Goal: Transaction & Acquisition: Purchase product/service

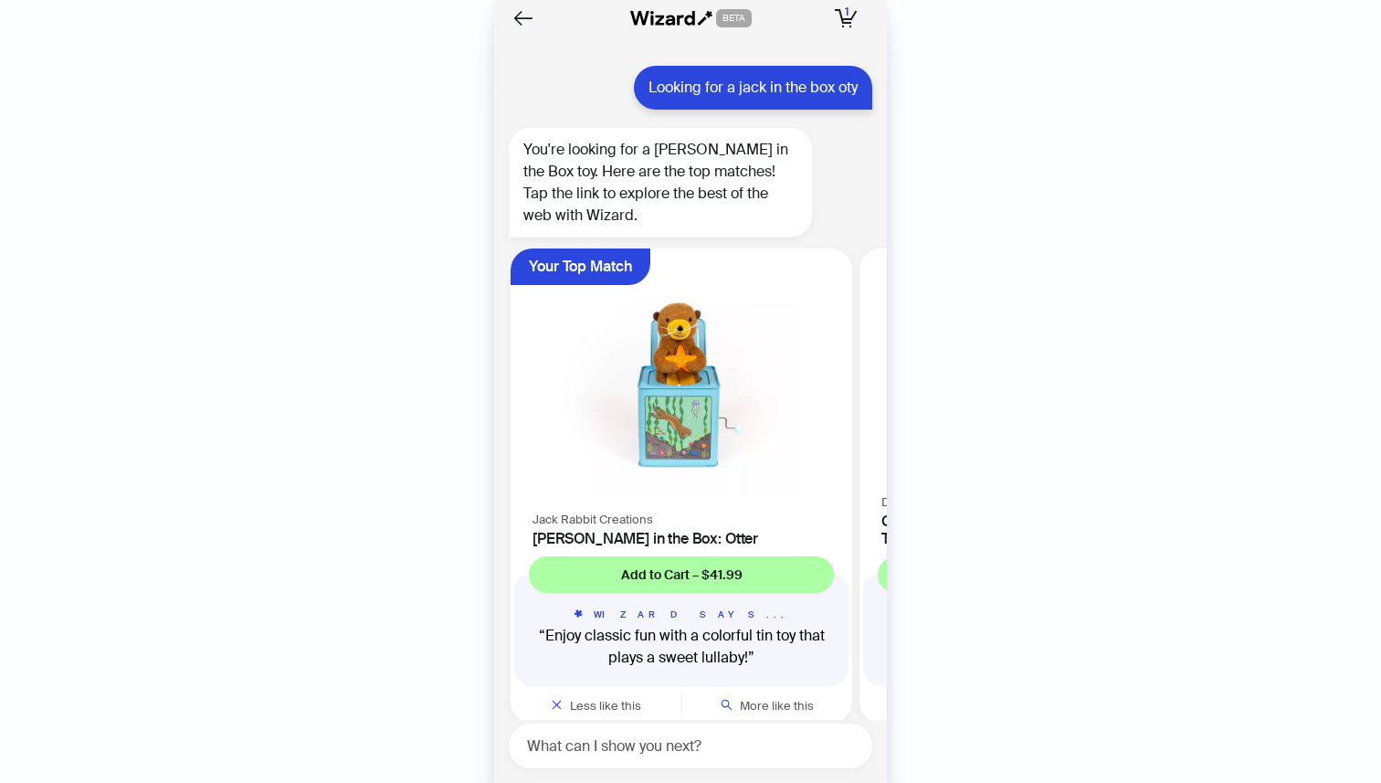
scroll to position [0, 1740]
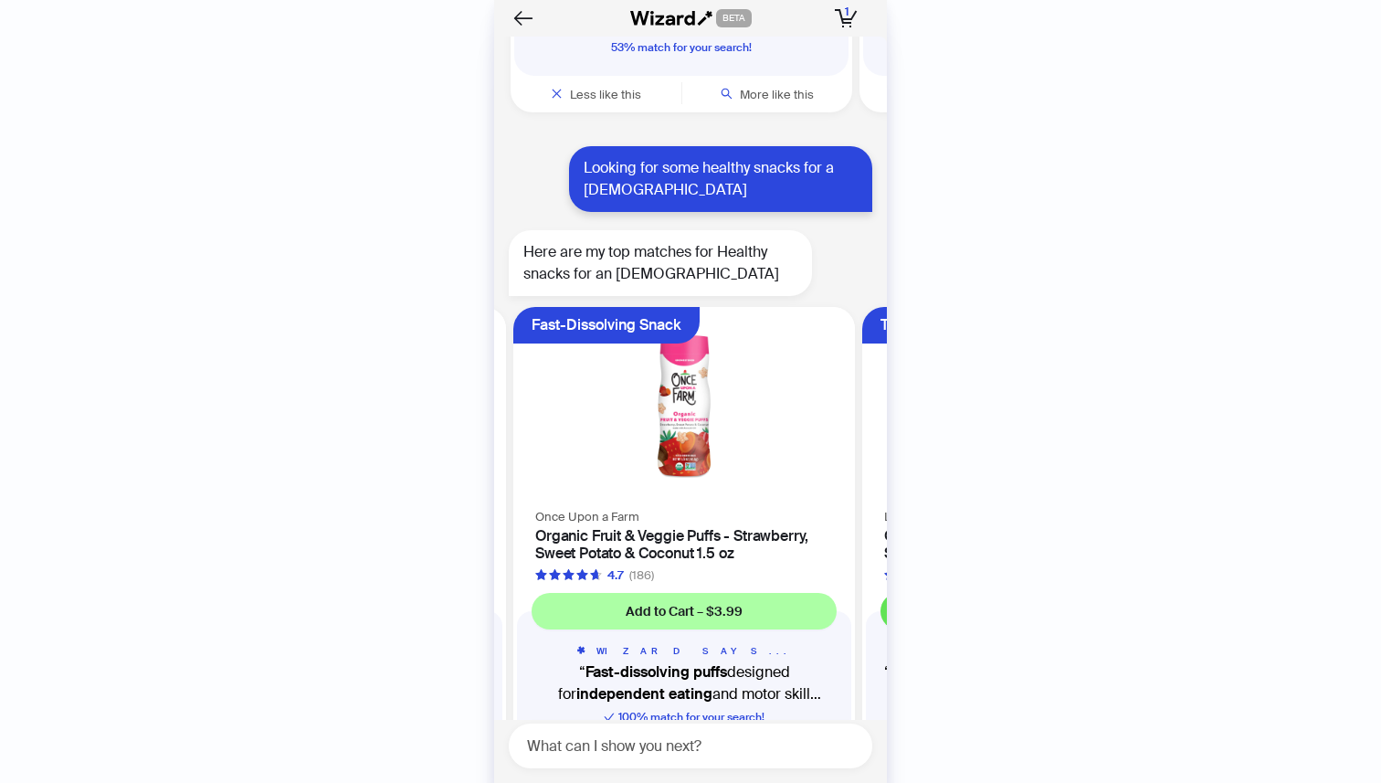
scroll to position [0, 1391]
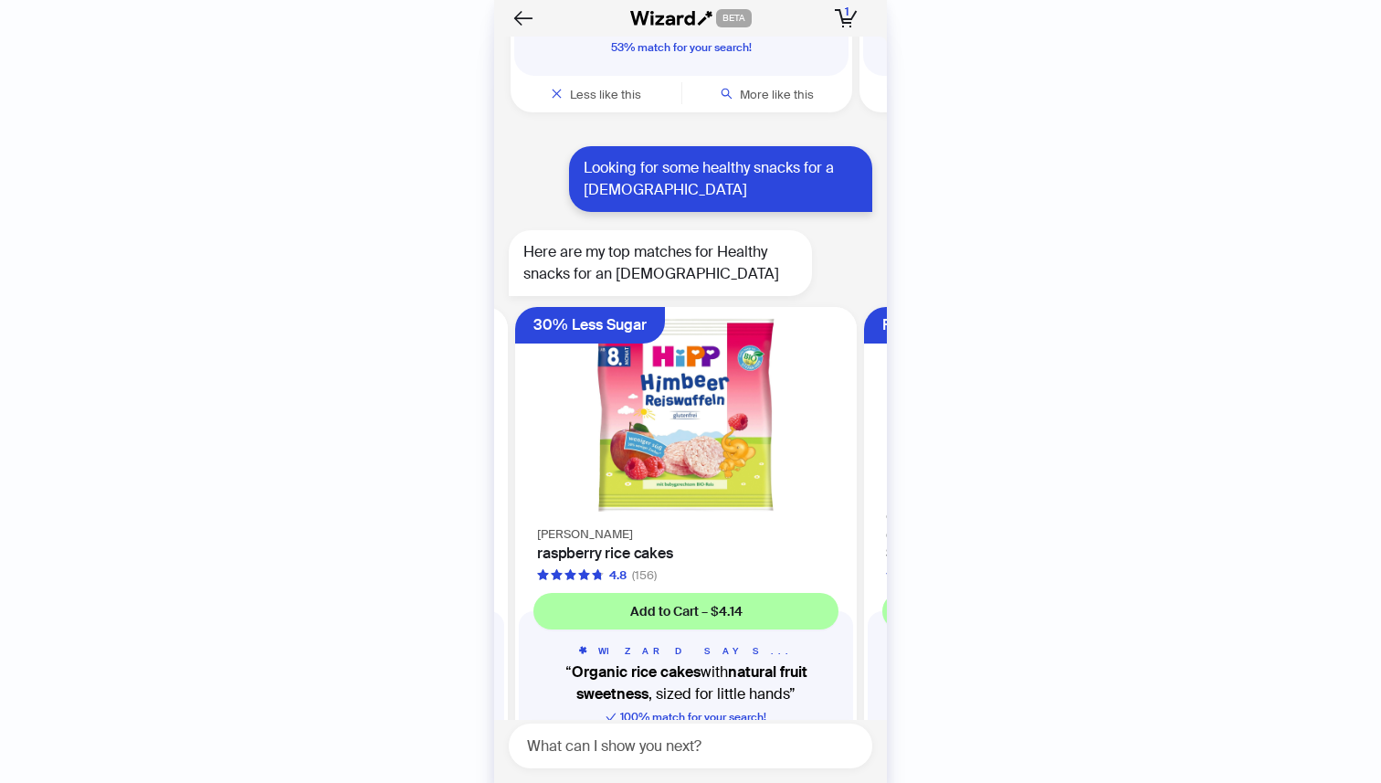
scroll to position [0, 1042]
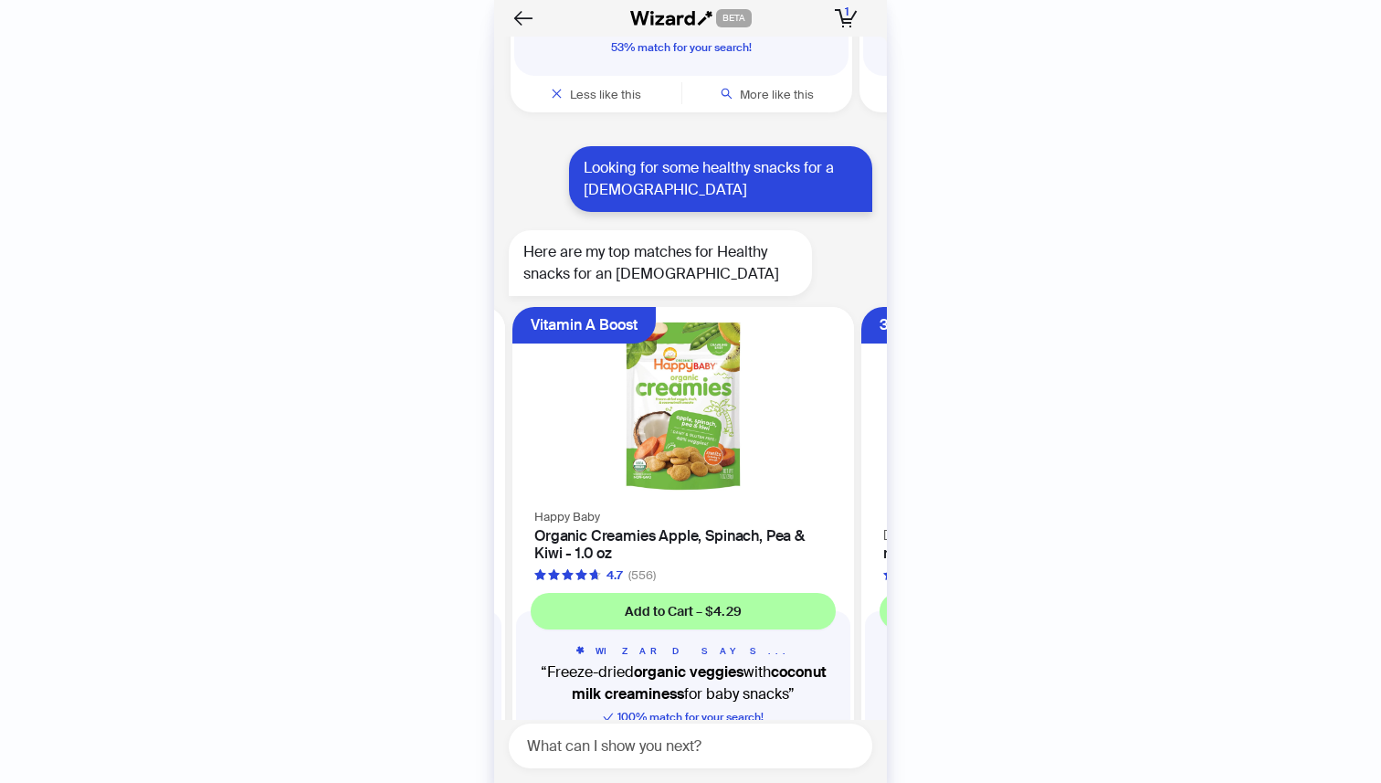
scroll to position [0, 693]
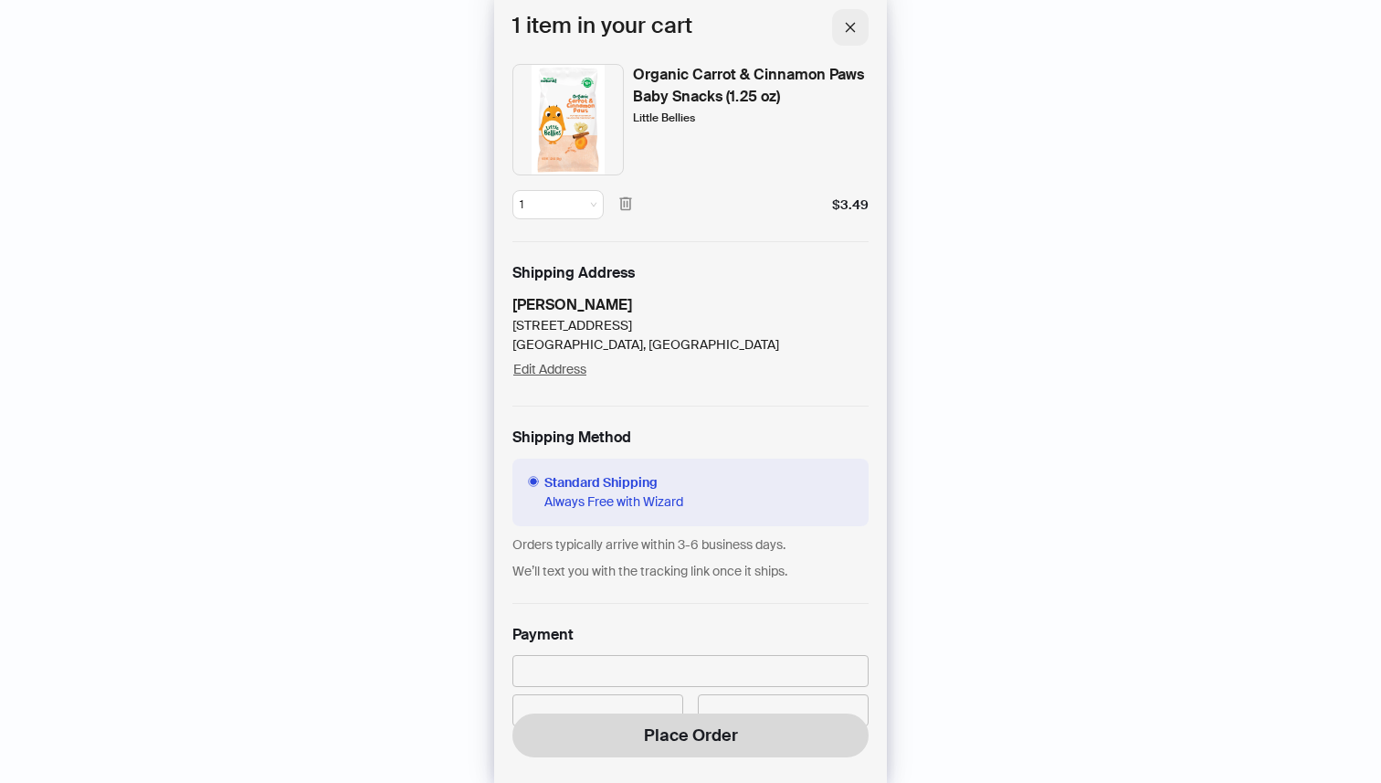
click at [850, 26] on icon "close" at bounding box center [851, 27] width 10 height 10
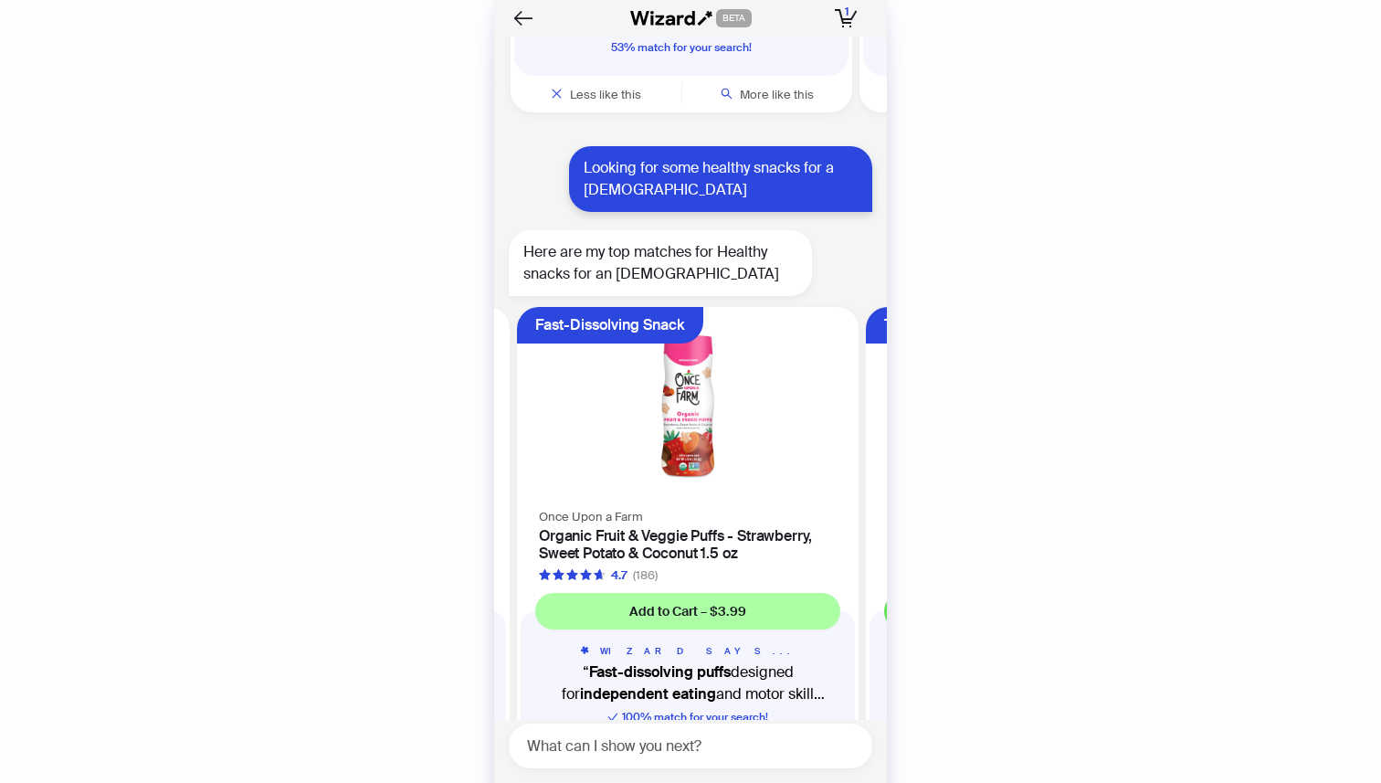
scroll to position [0, 1391]
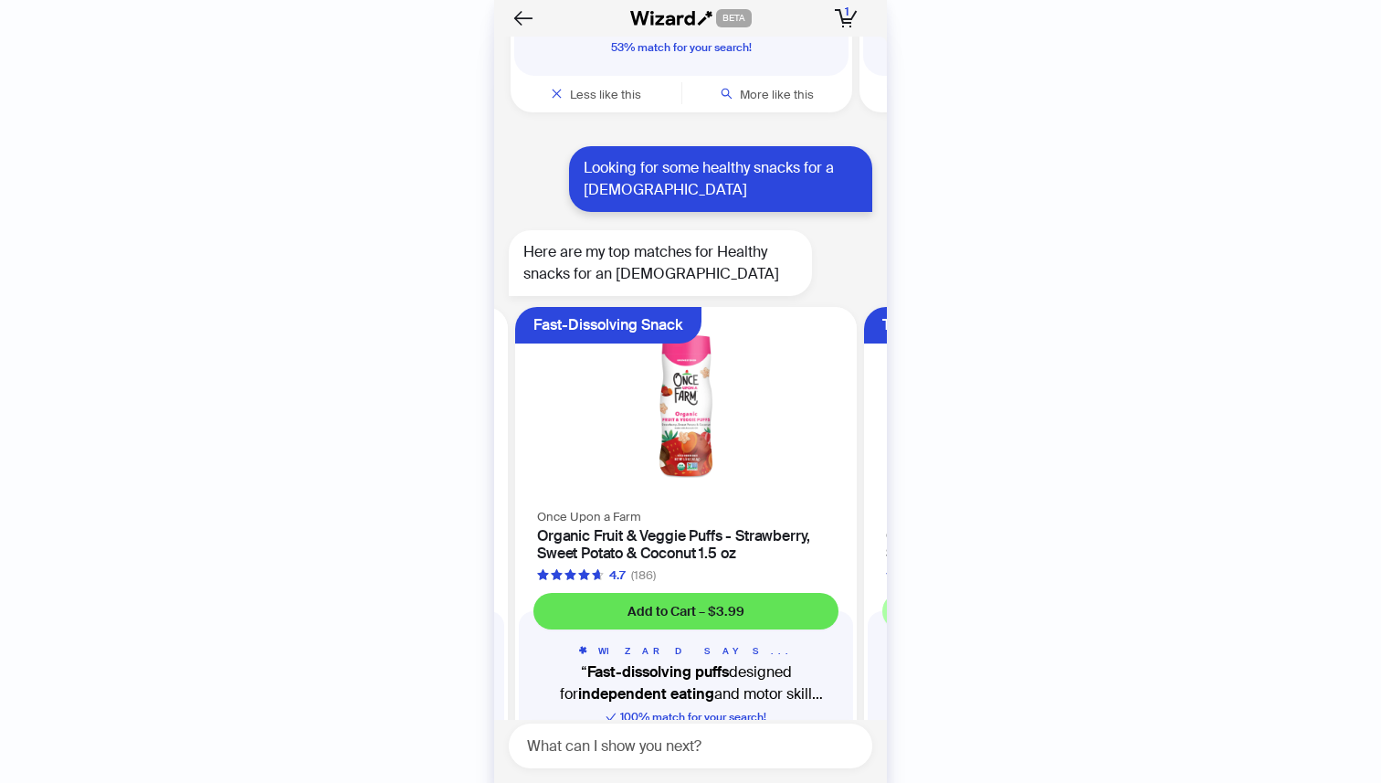
click at [746, 593] on button "Add to Cart – $3.99" at bounding box center [685, 611] width 305 height 37
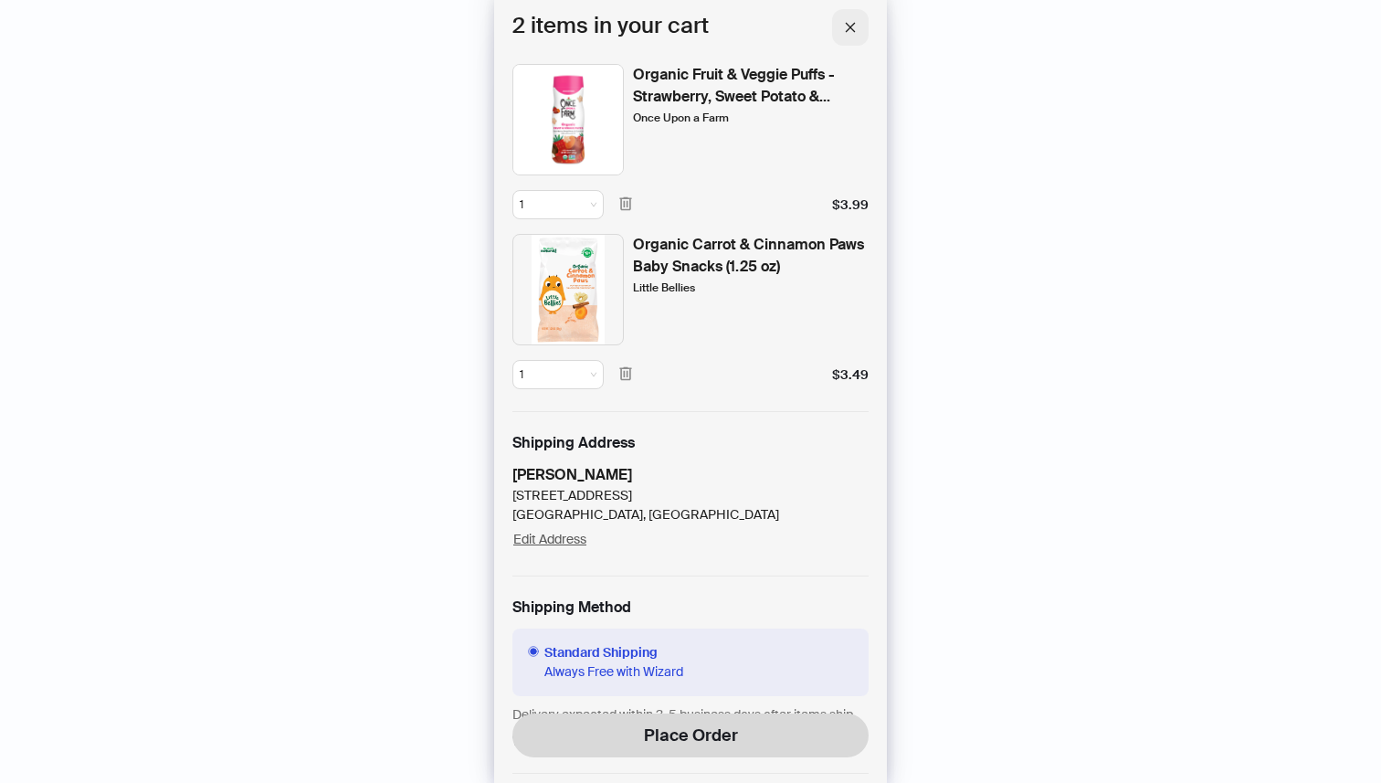
click at [854, 26] on icon "close" at bounding box center [850, 27] width 13 height 13
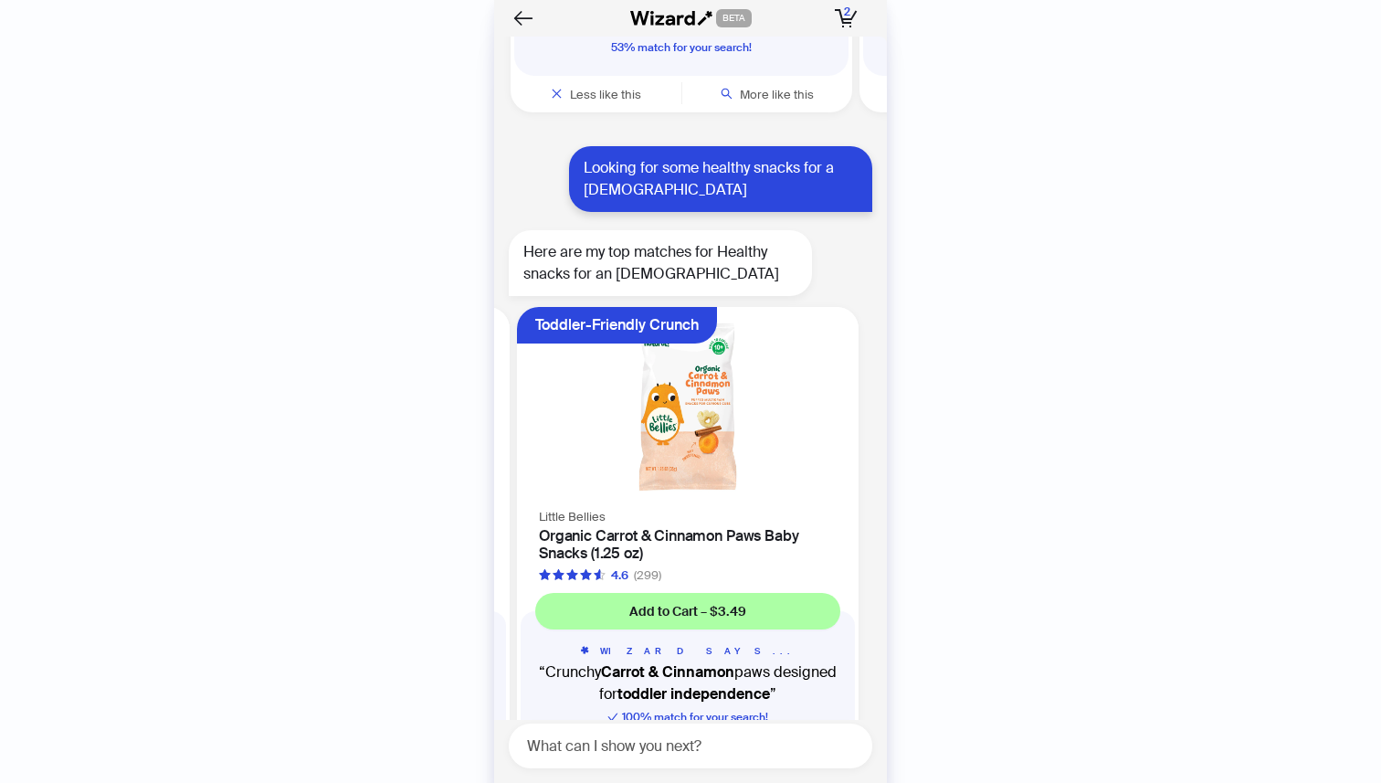
scroll to position [0, 1740]
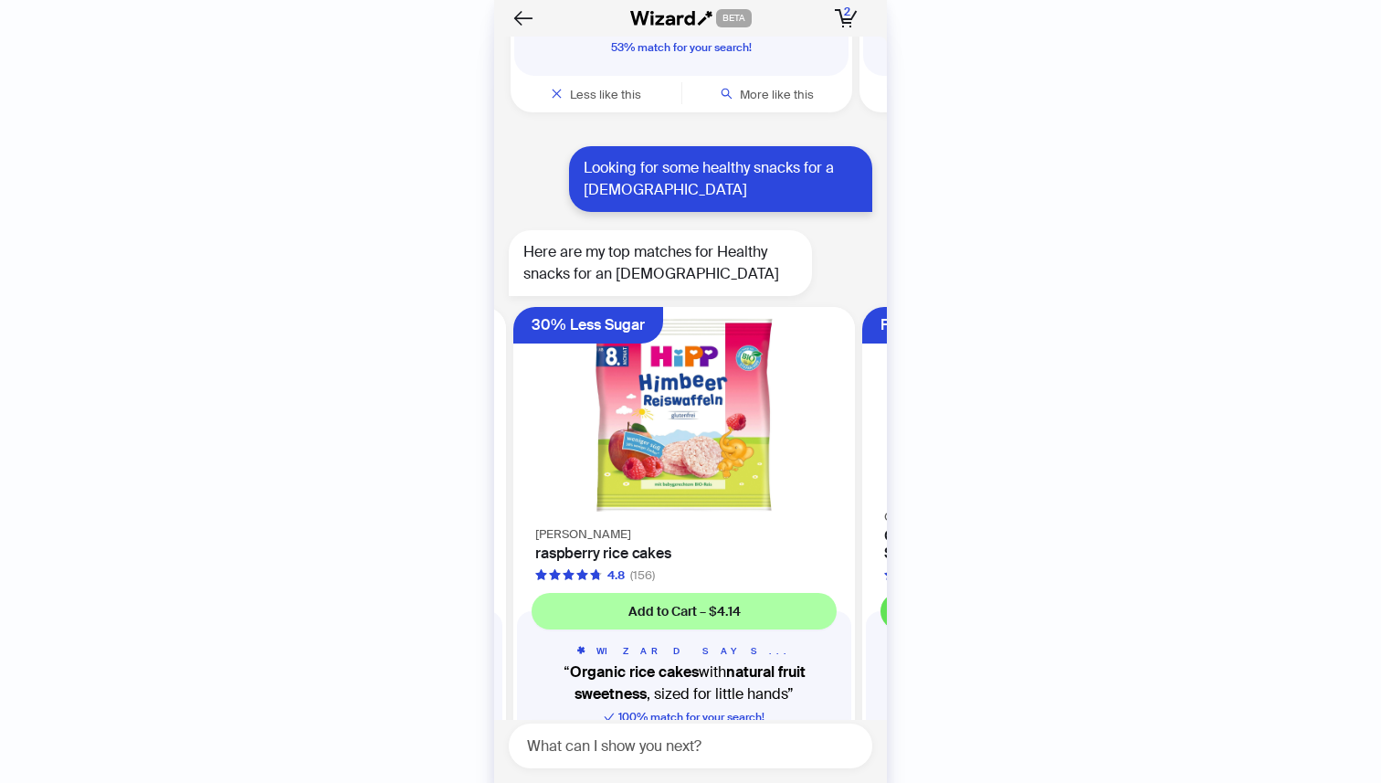
scroll to position [0, 1042]
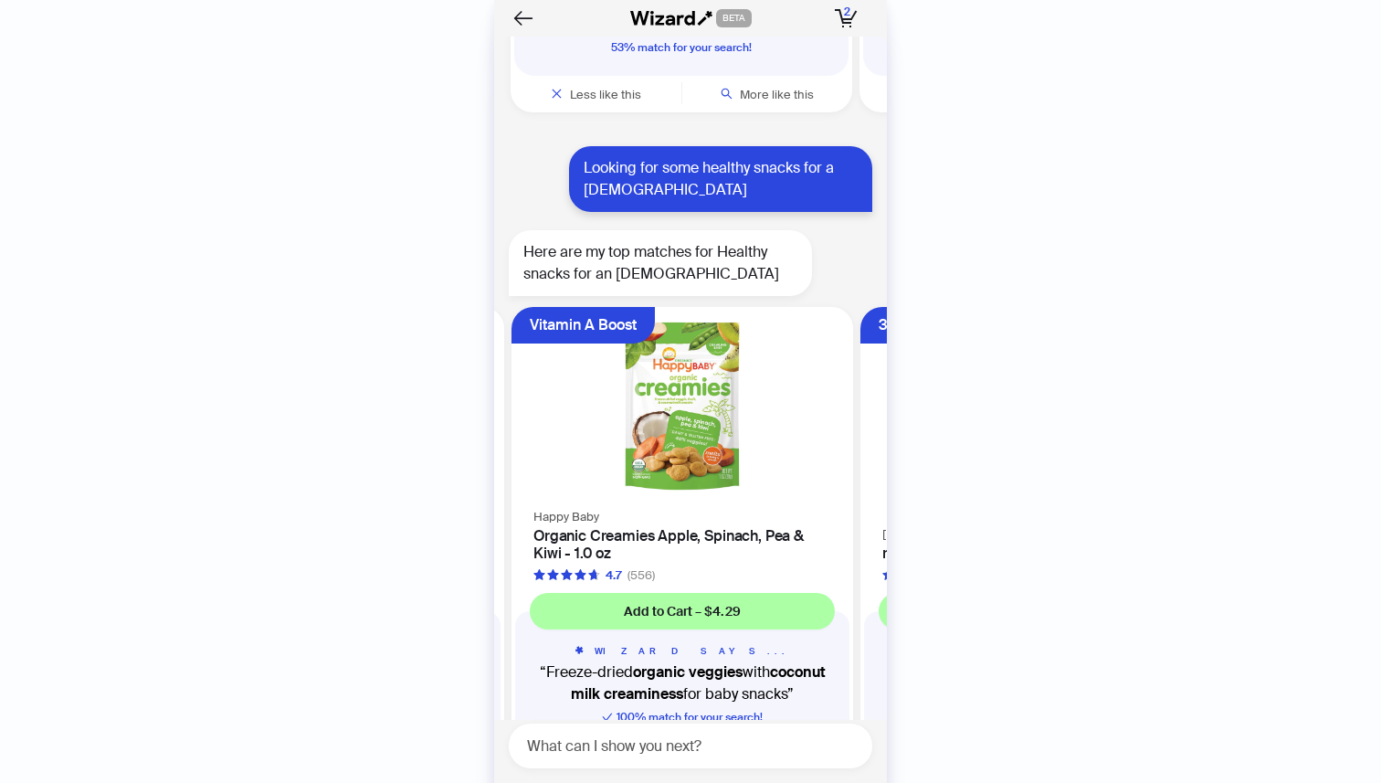
scroll to position [0, 693]
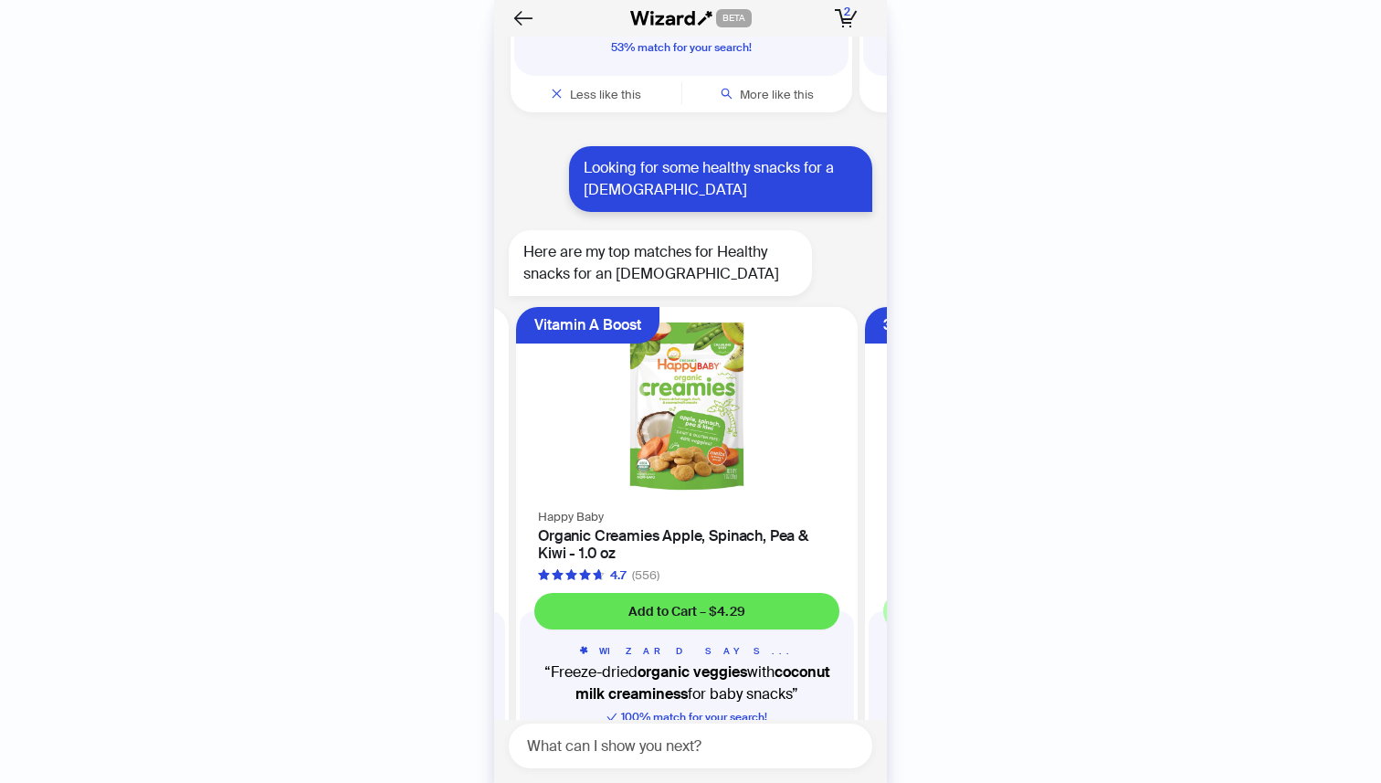
scroll to position [0, 693]
click at [731, 603] on span "Add to Cart – $4.29" at bounding box center [685, 611] width 117 height 16
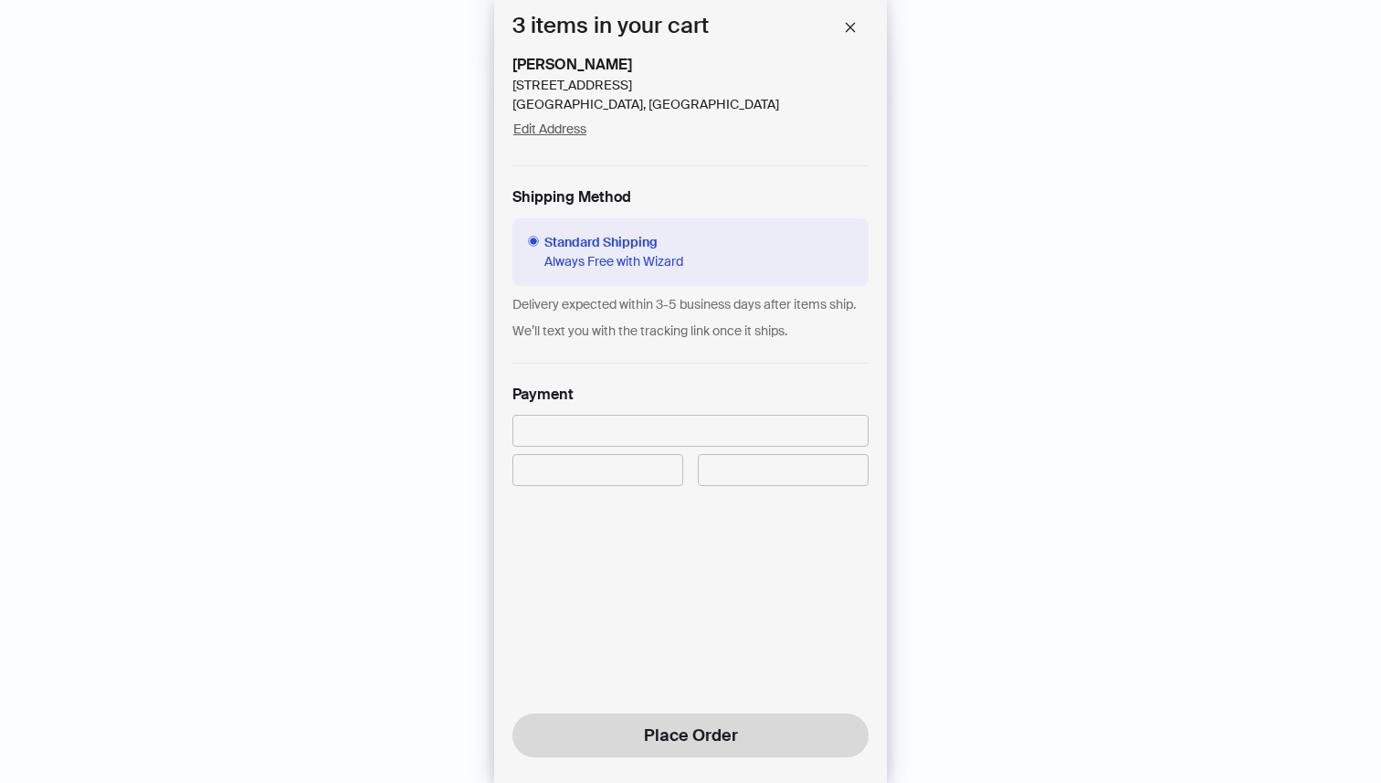
scroll to position [575, 0]
click at [853, 35] on span "button" at bounding box center [850, 27] width 13 height 16
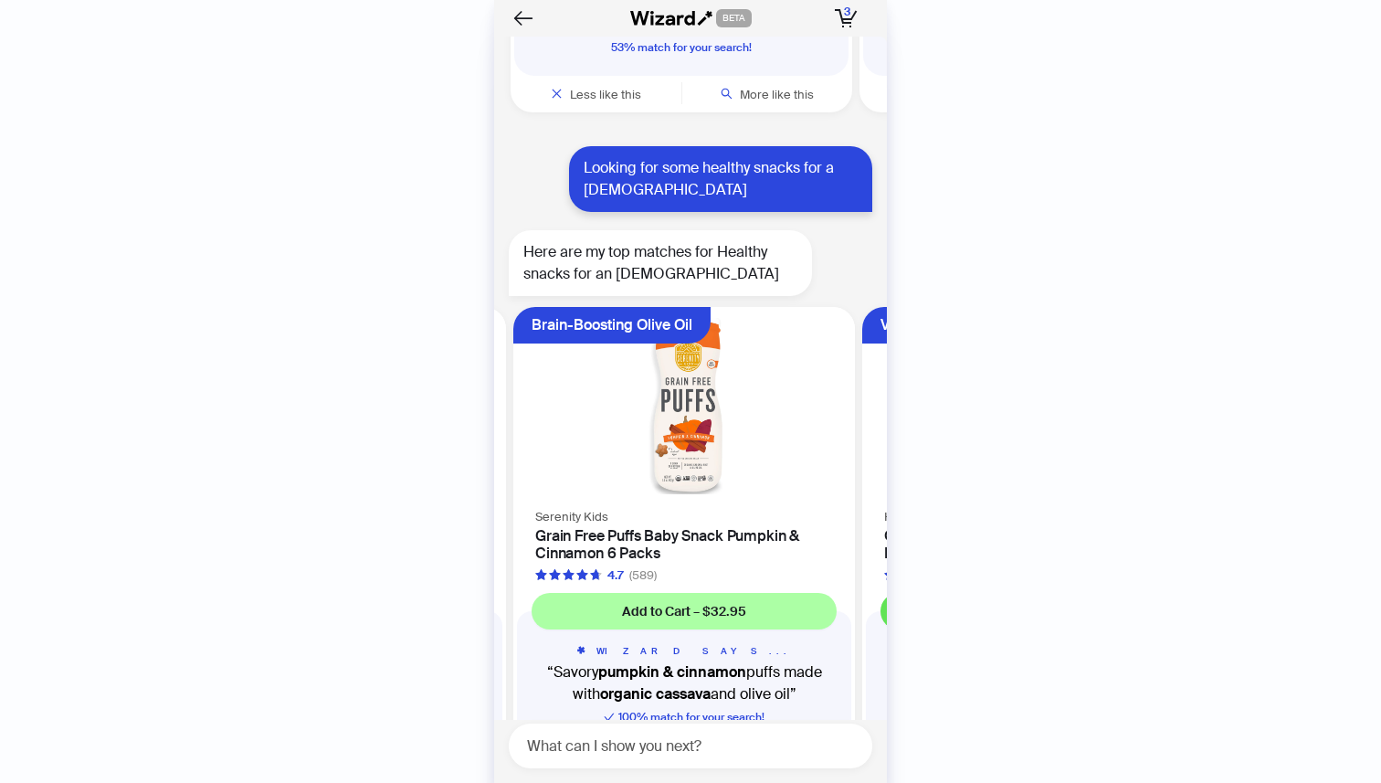
scroll to position [0, 344]
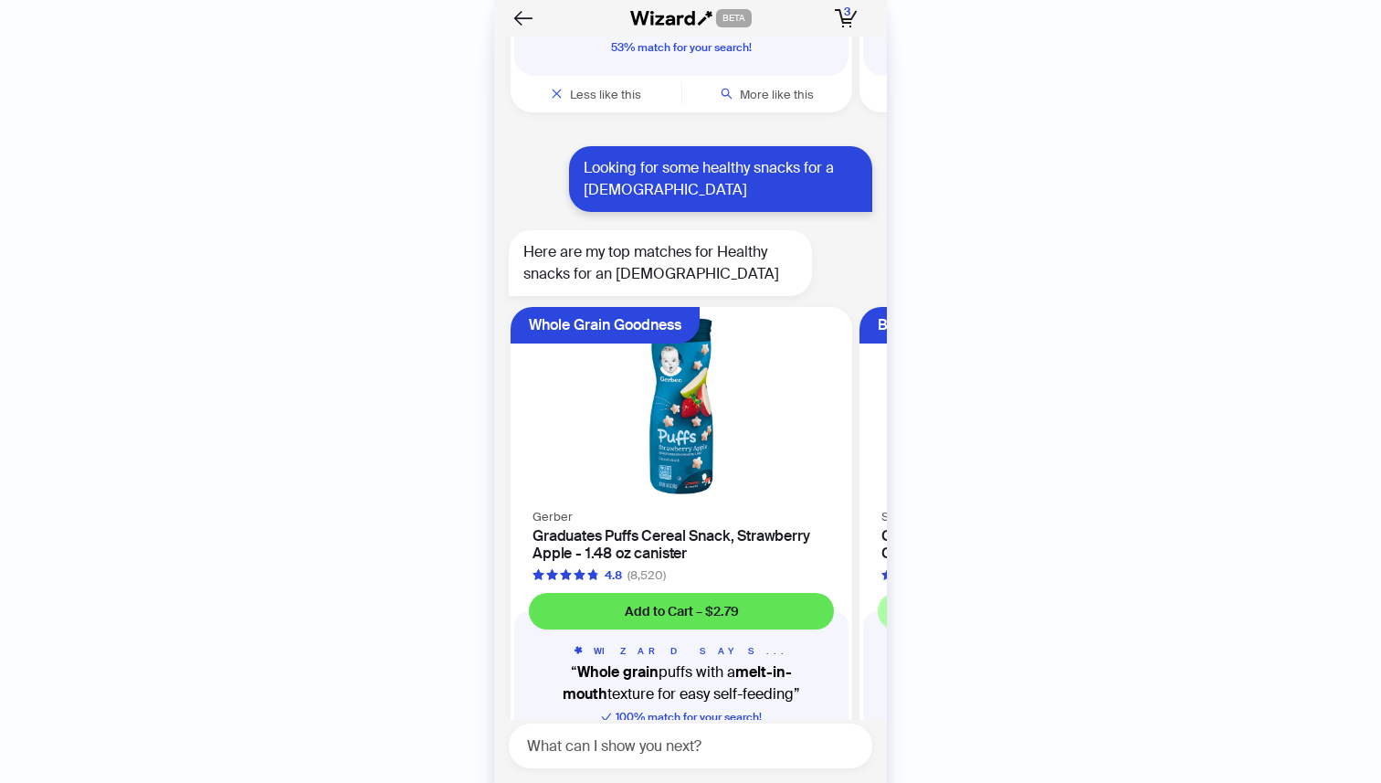
click at [717, 603] on span "Add to Cart – $2.79" at bounding box center [682, 611] width 114 height 16
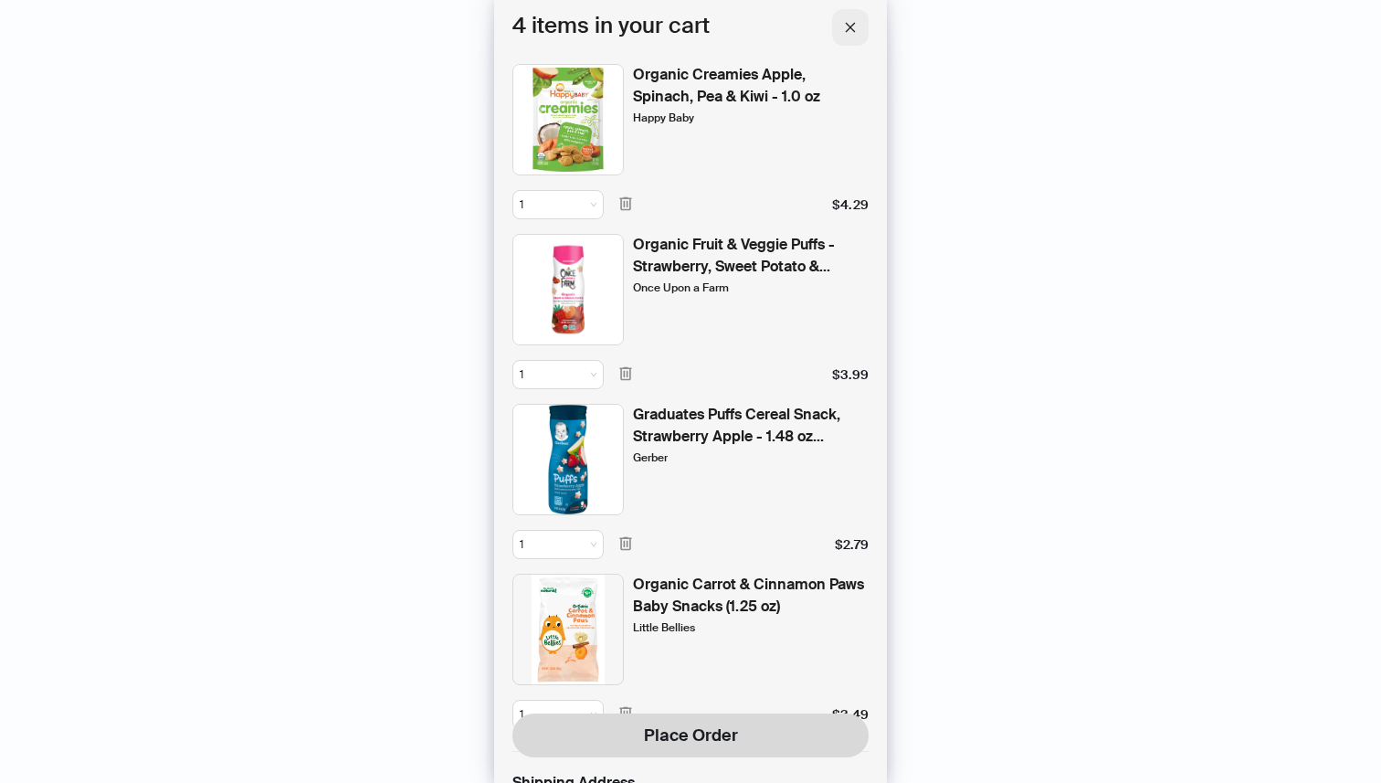
click at [848, 24] on icon "close" at bounding box center [851, 27] width 10 height 10
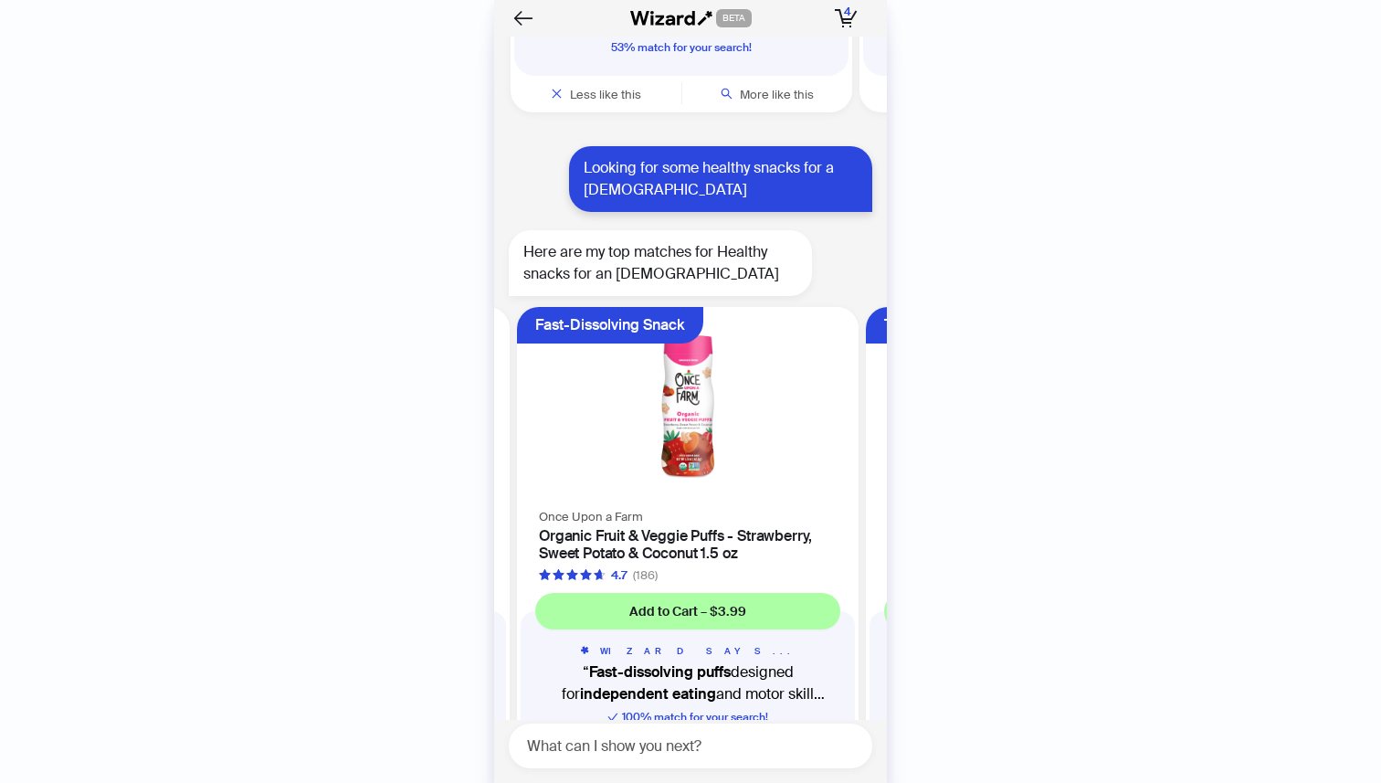
scroll to position [0, 1391]
click at [785, 756] on span "More like this" at bounding box center [781, 764] width 74 height 16
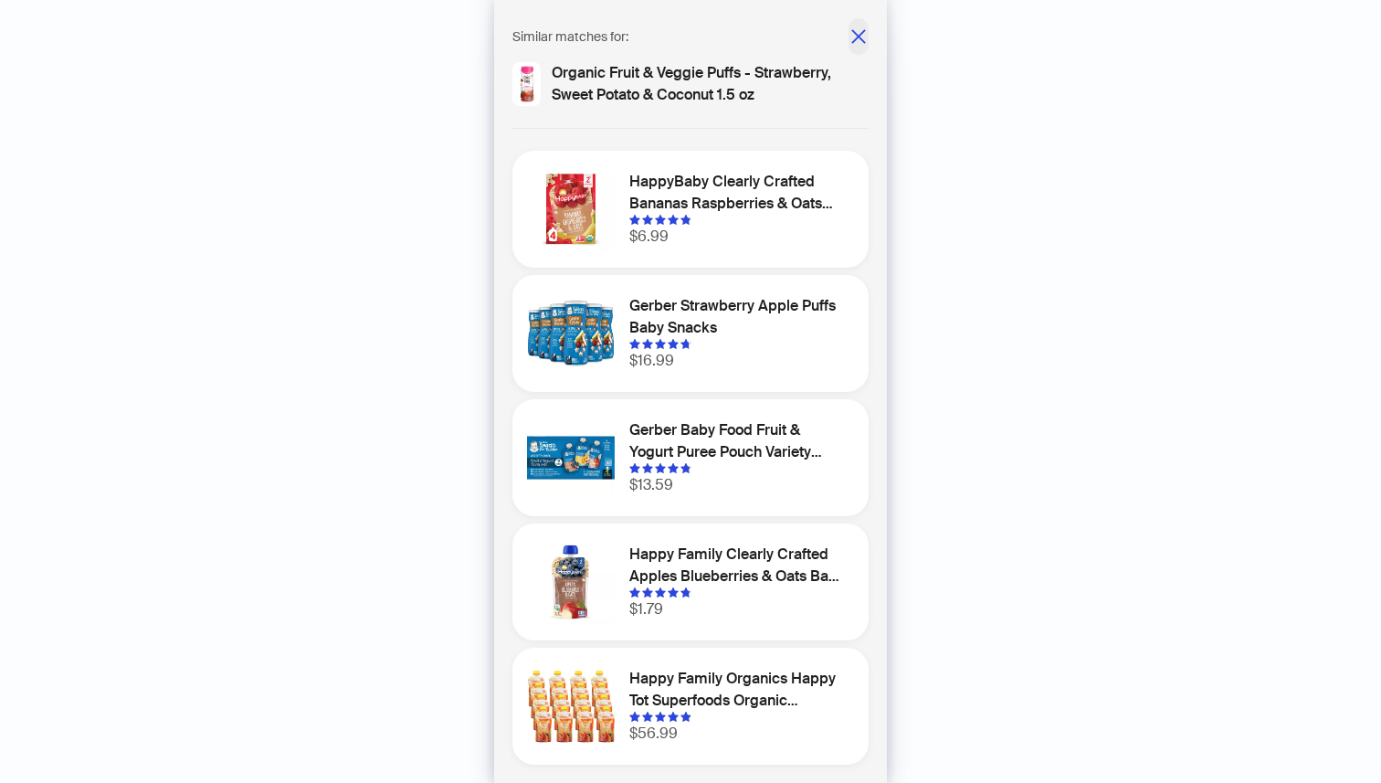
click at [851, 21] on button "button" at bounding box center [859, 36] width 20 height 37
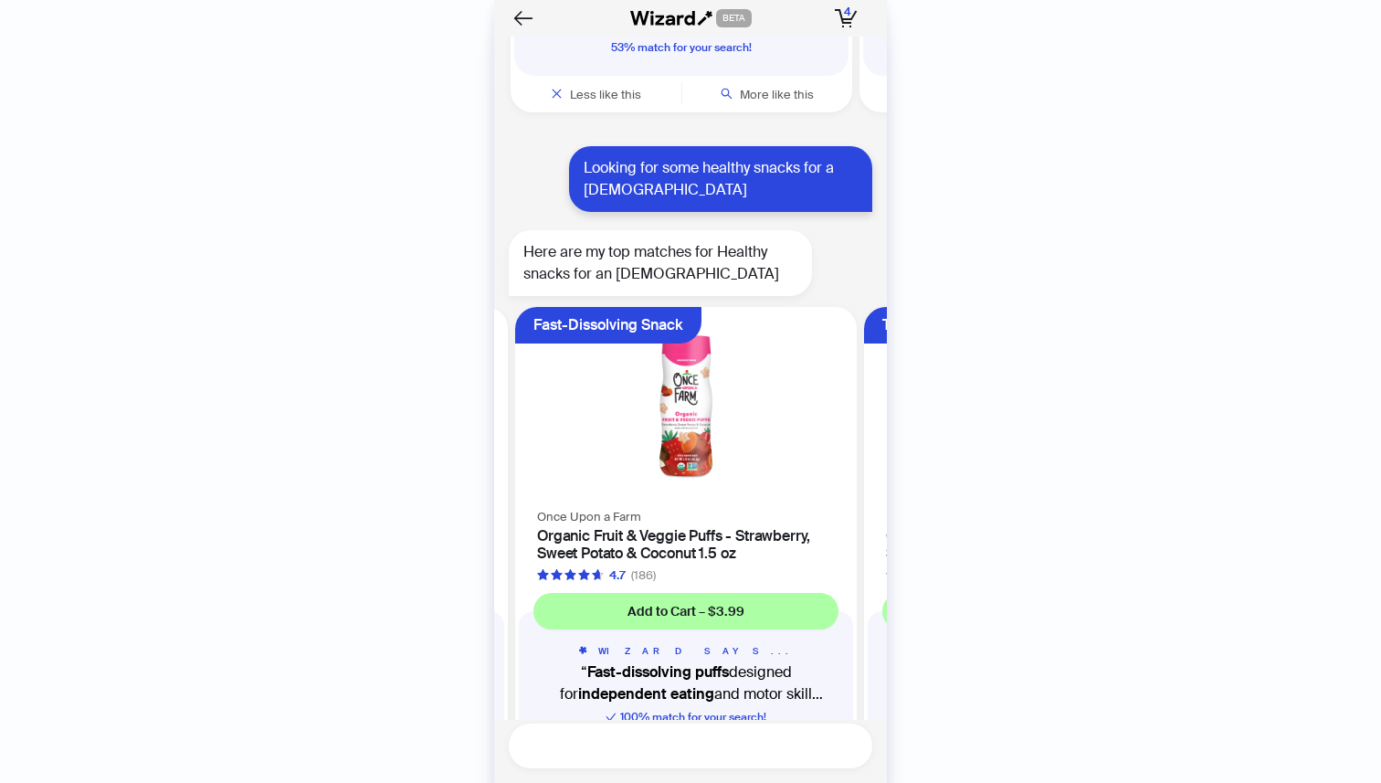
click at [744, 744] on textarea at bounding box center [697, 745] width 349 height 23
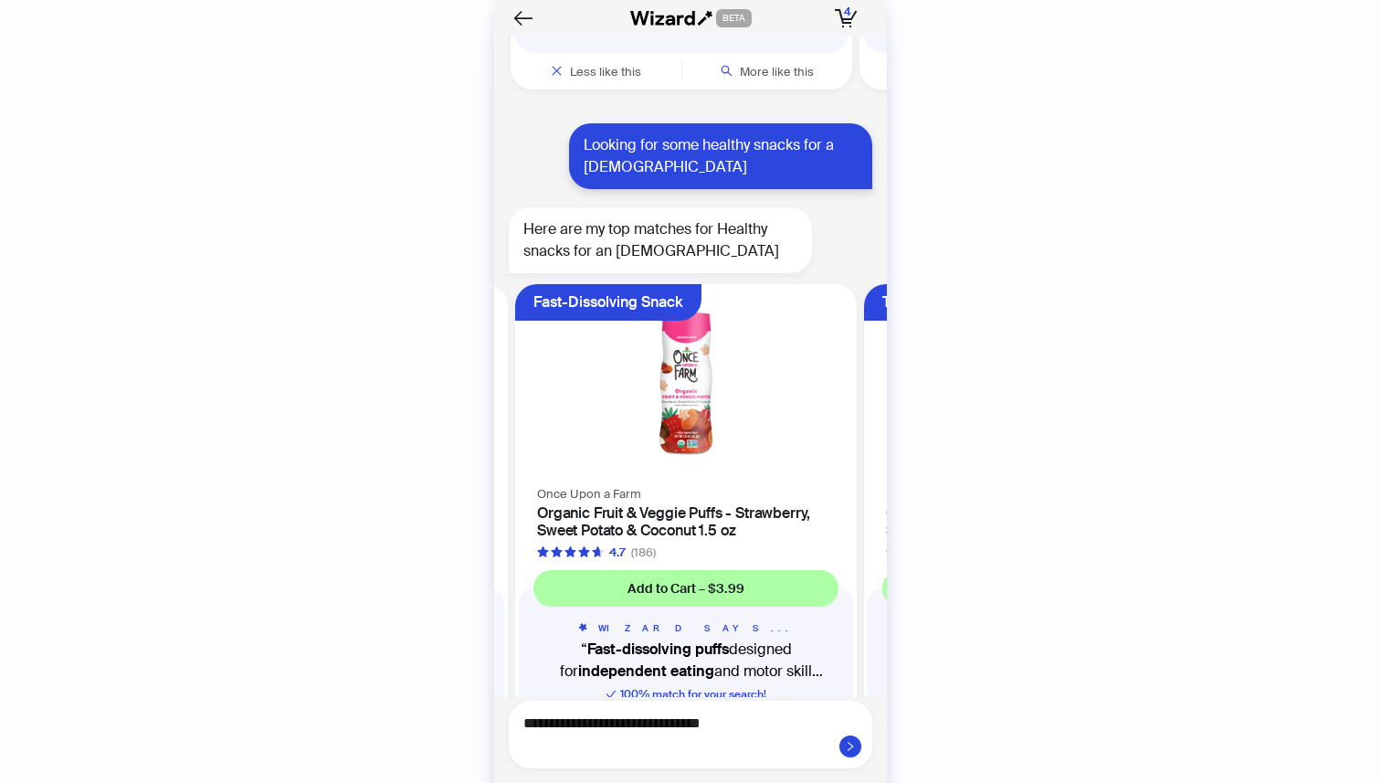
scroll to position [5054, 0]
type textarea "**********"
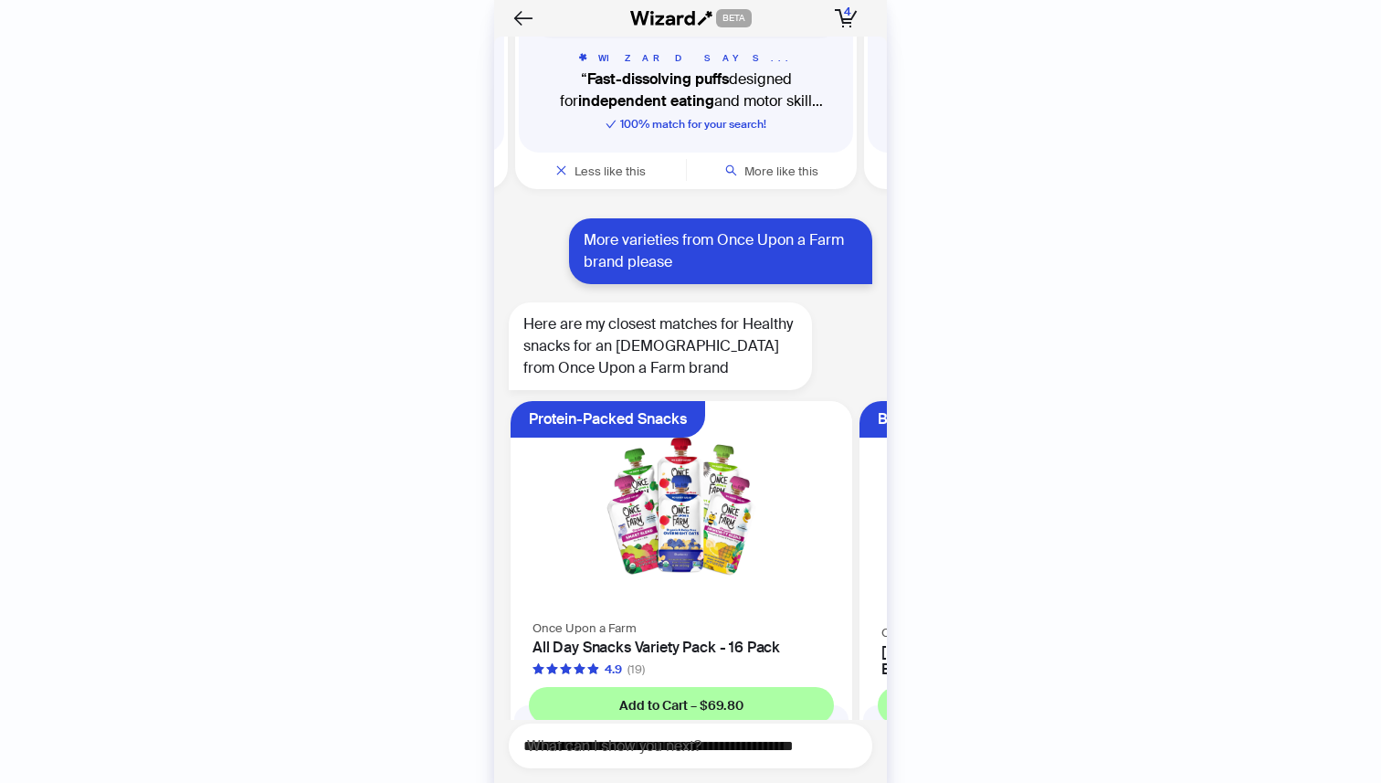
scroll to position [5744, 0]
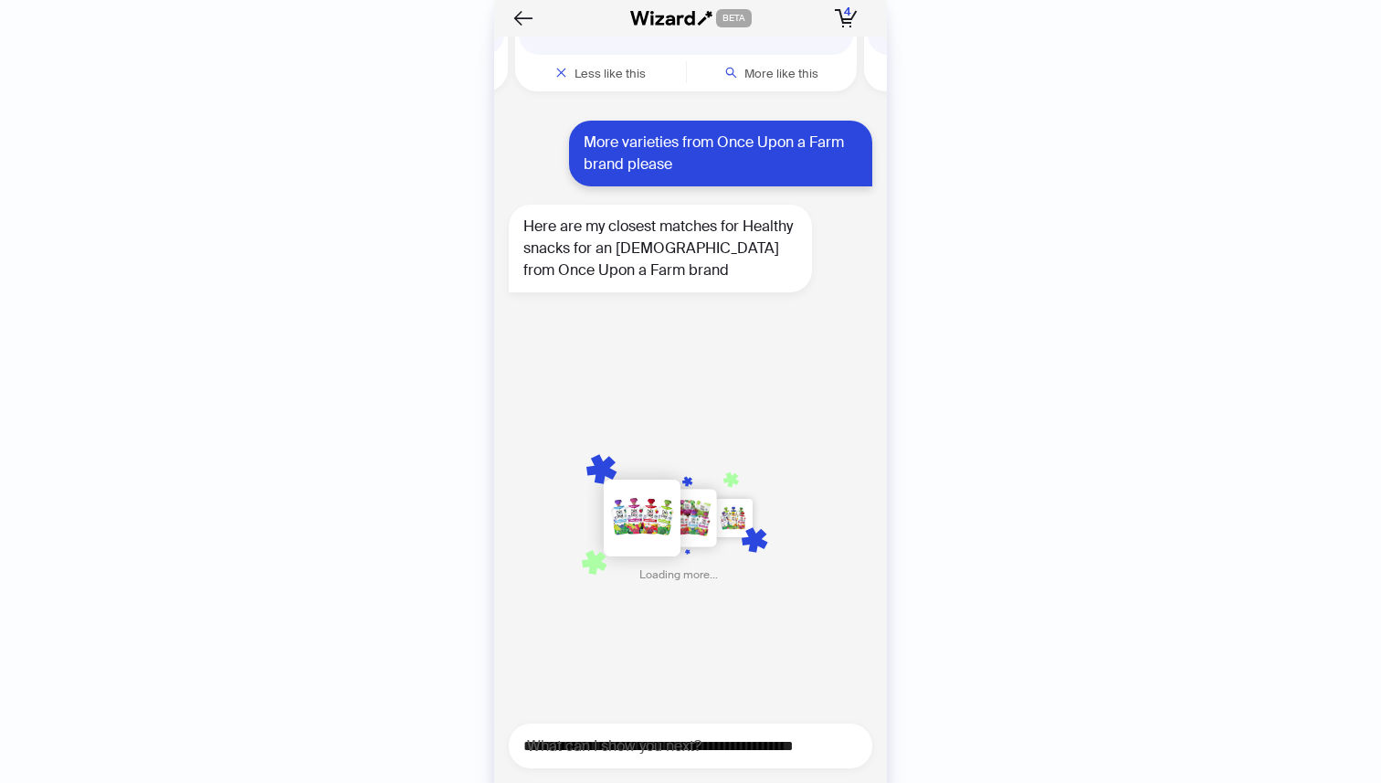
scroll to position [0, 1042]
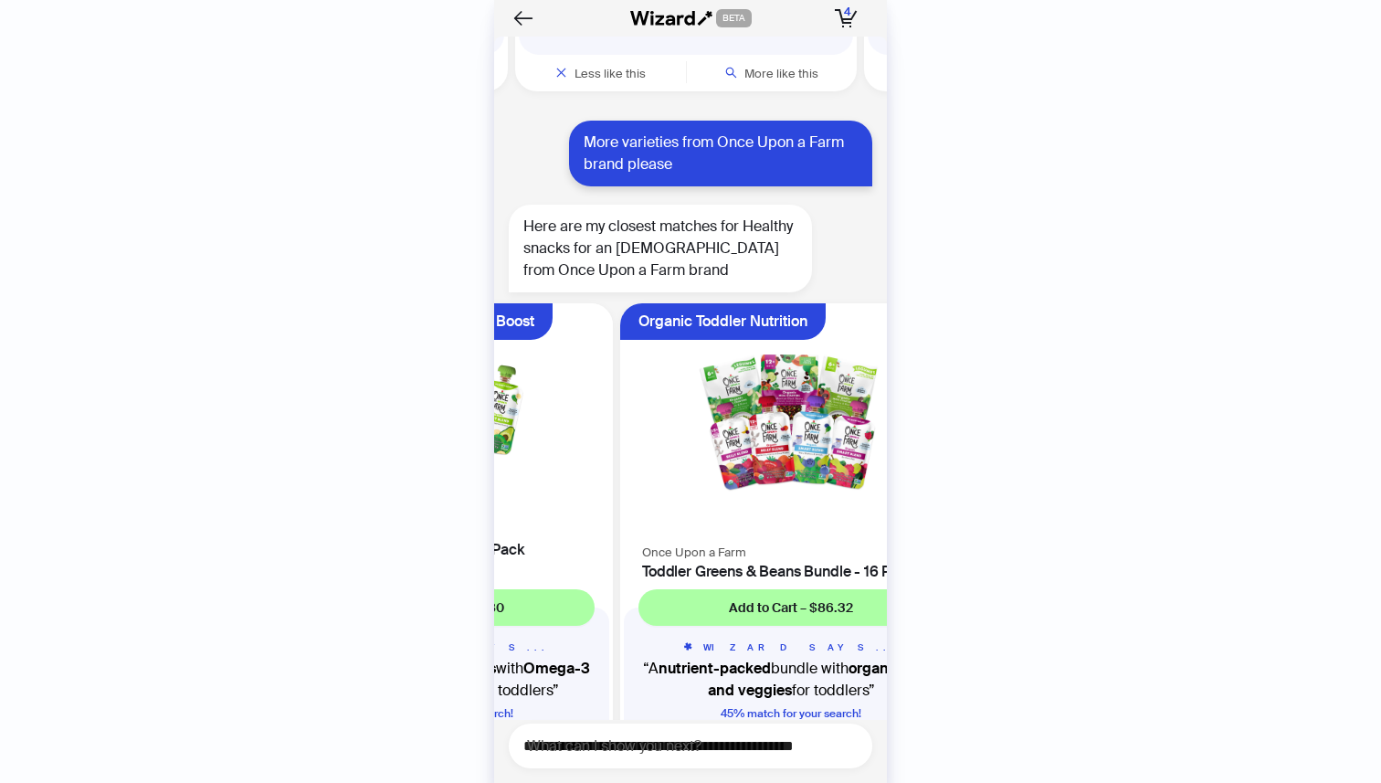
scroll to position [5745, 0]
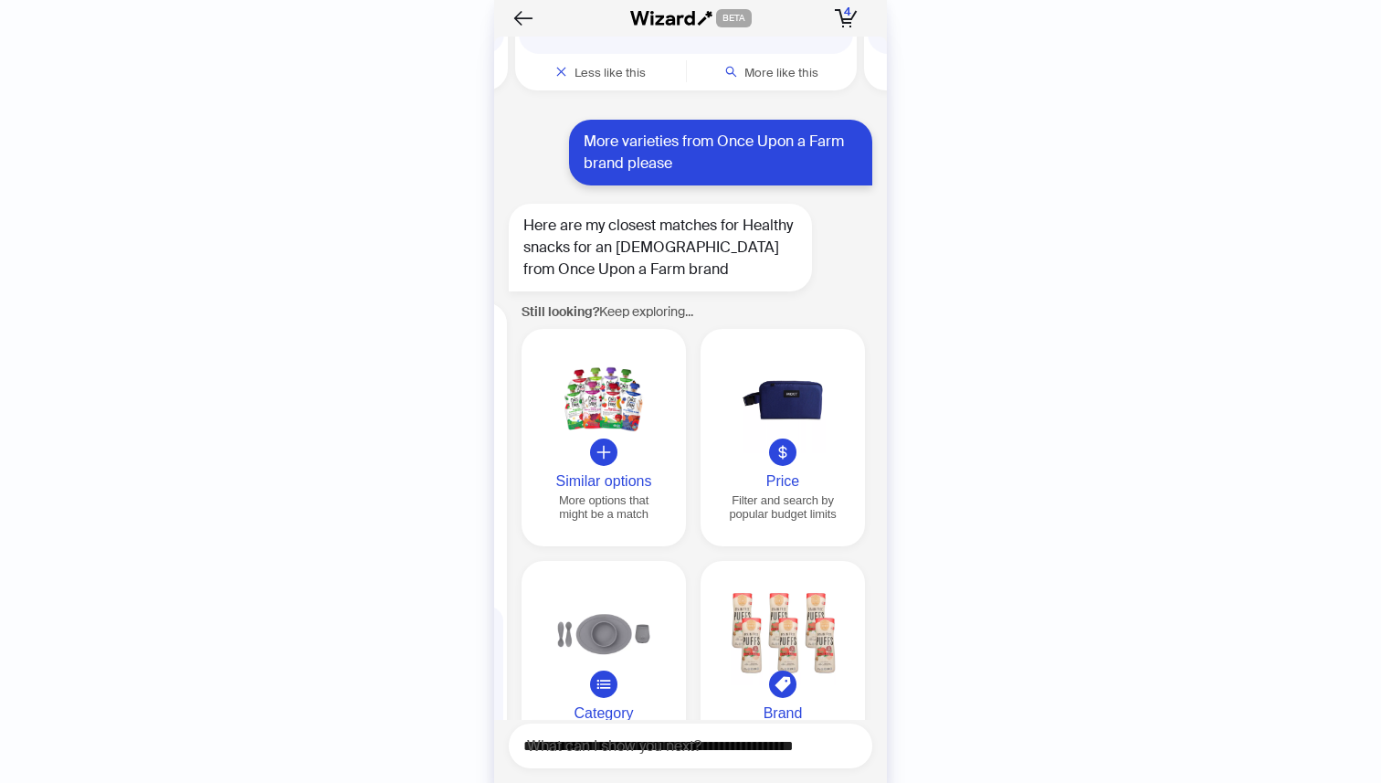
scroll to position [0, 2093]
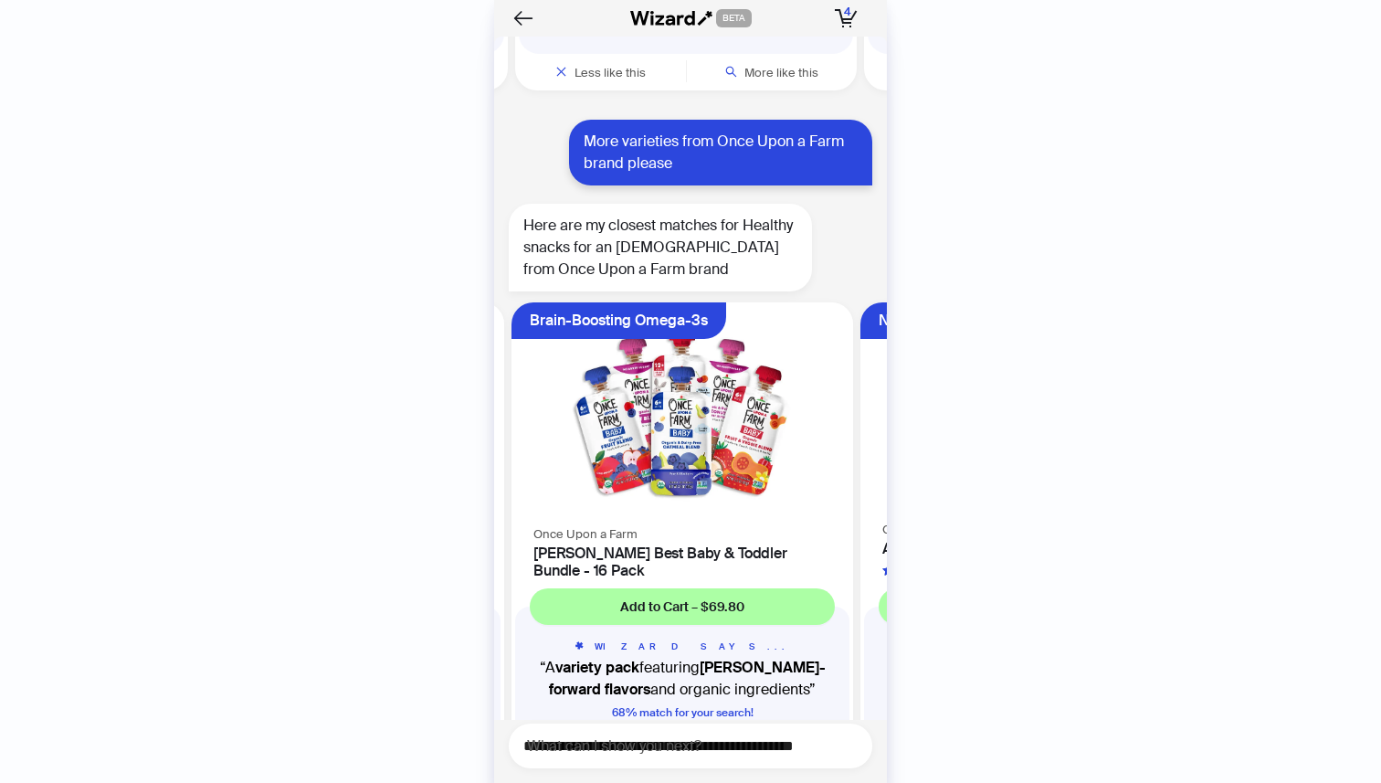
scroll to position [0, 344]
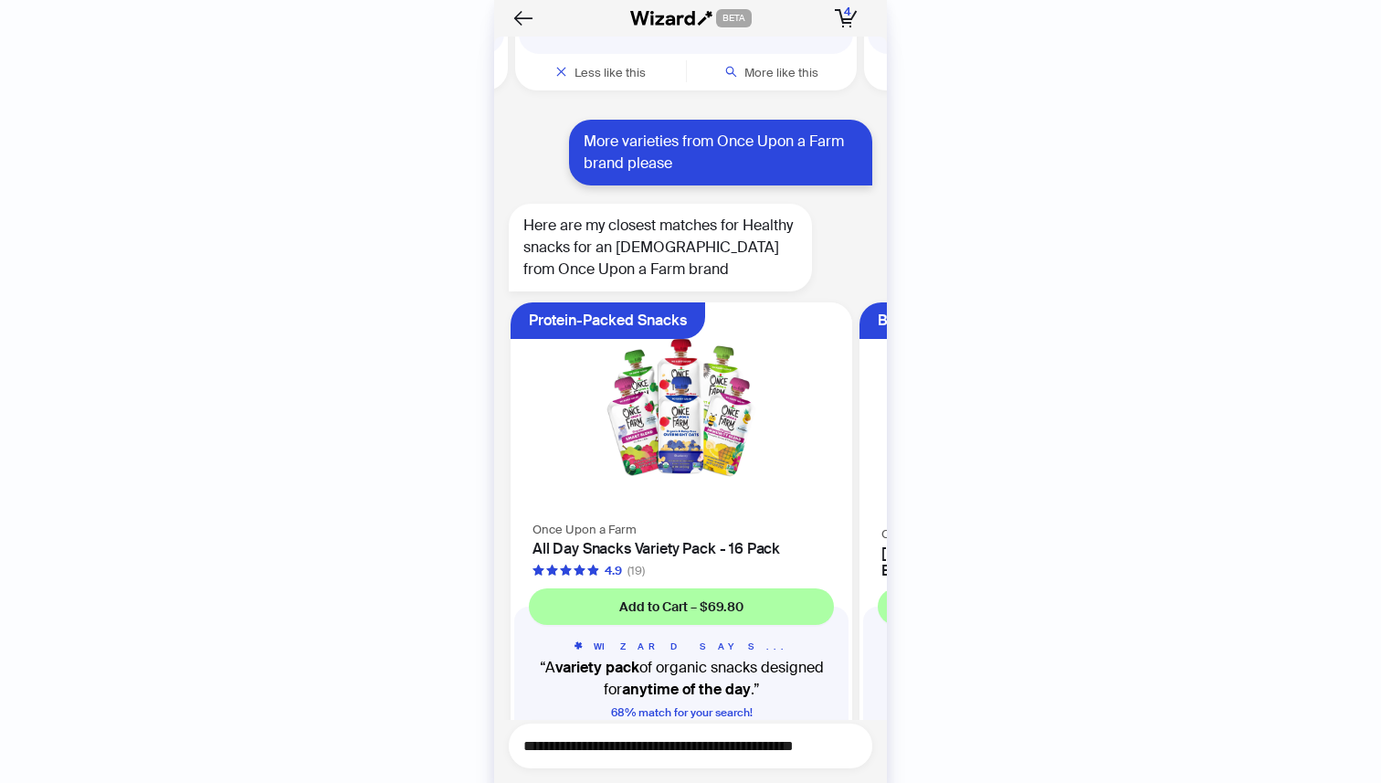
click at [641, 741] on textarea "**********" at bounding box center [697, 745] width 349 height 23
type textarea "*"
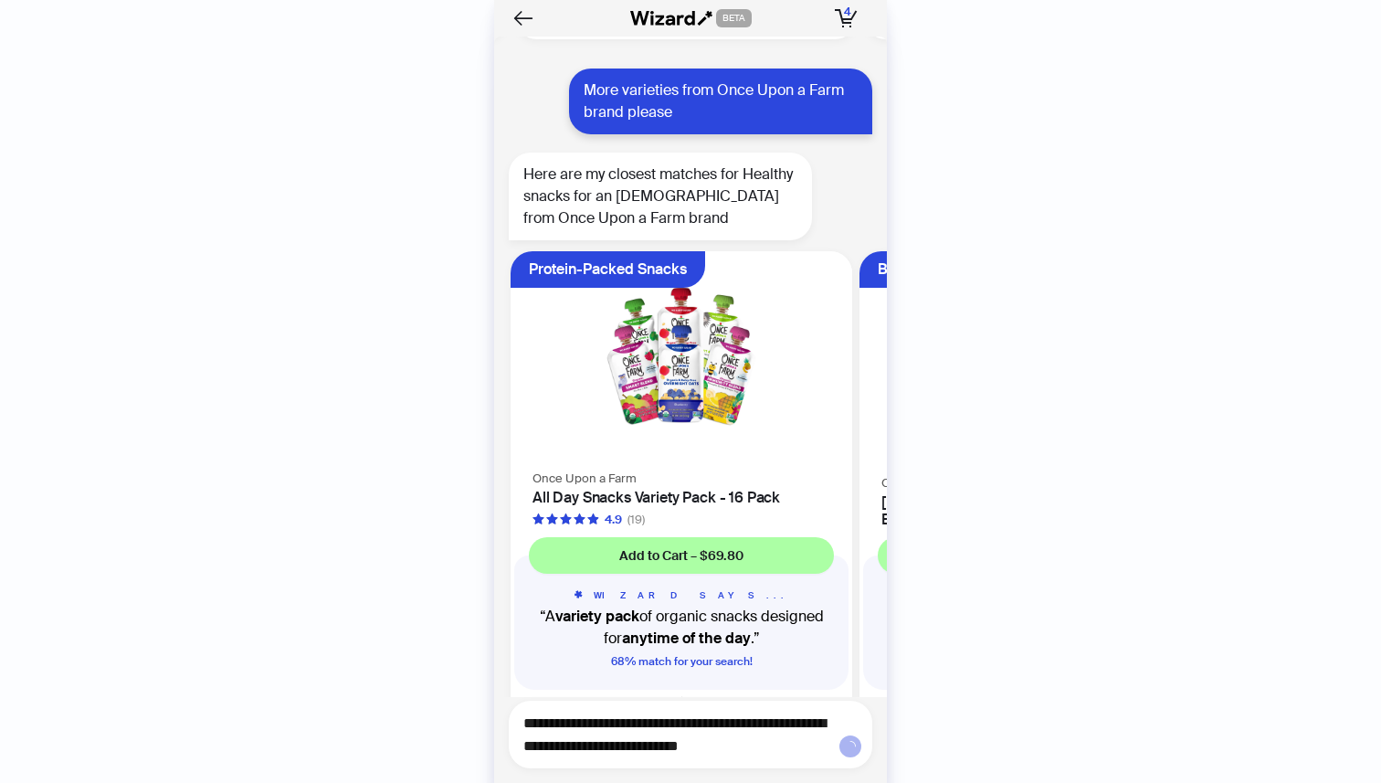
type textarea "**********"
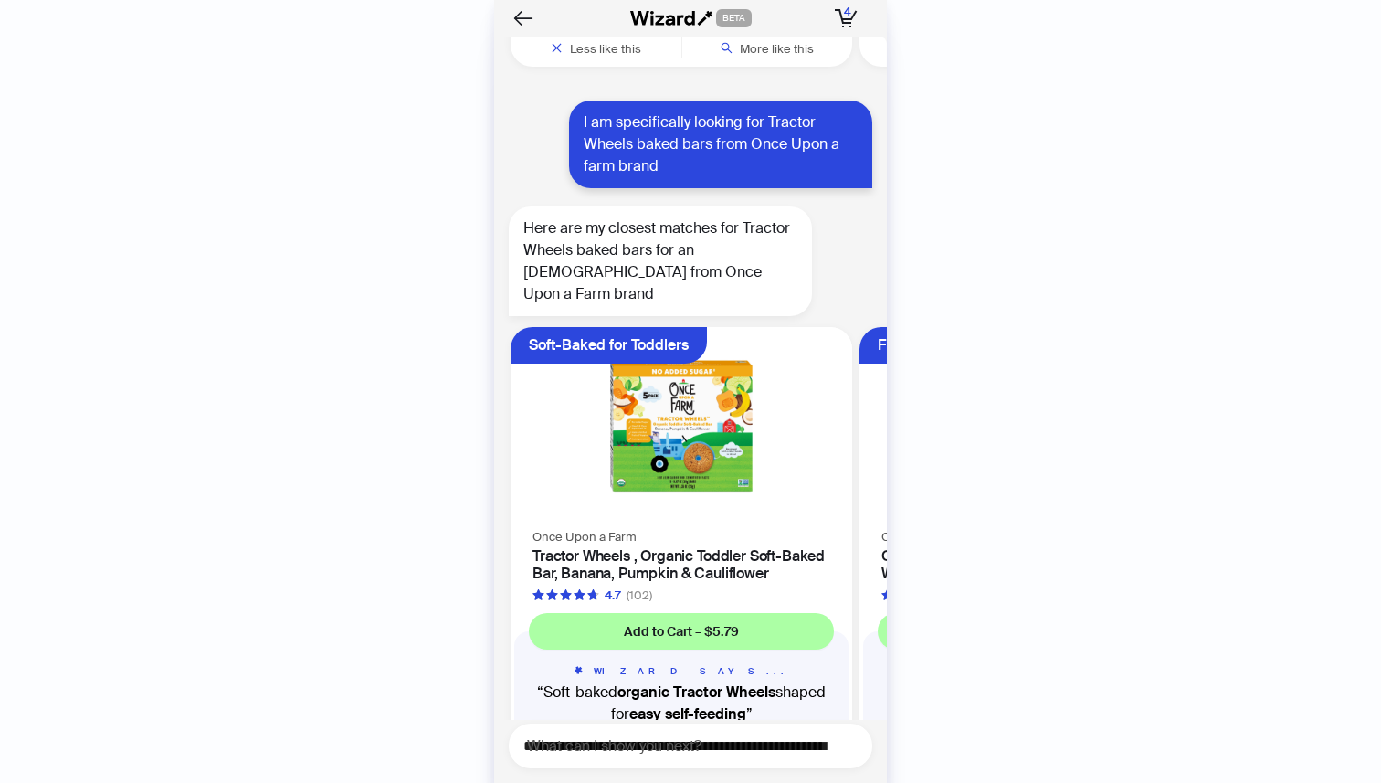
scroll to position [6458, 0]
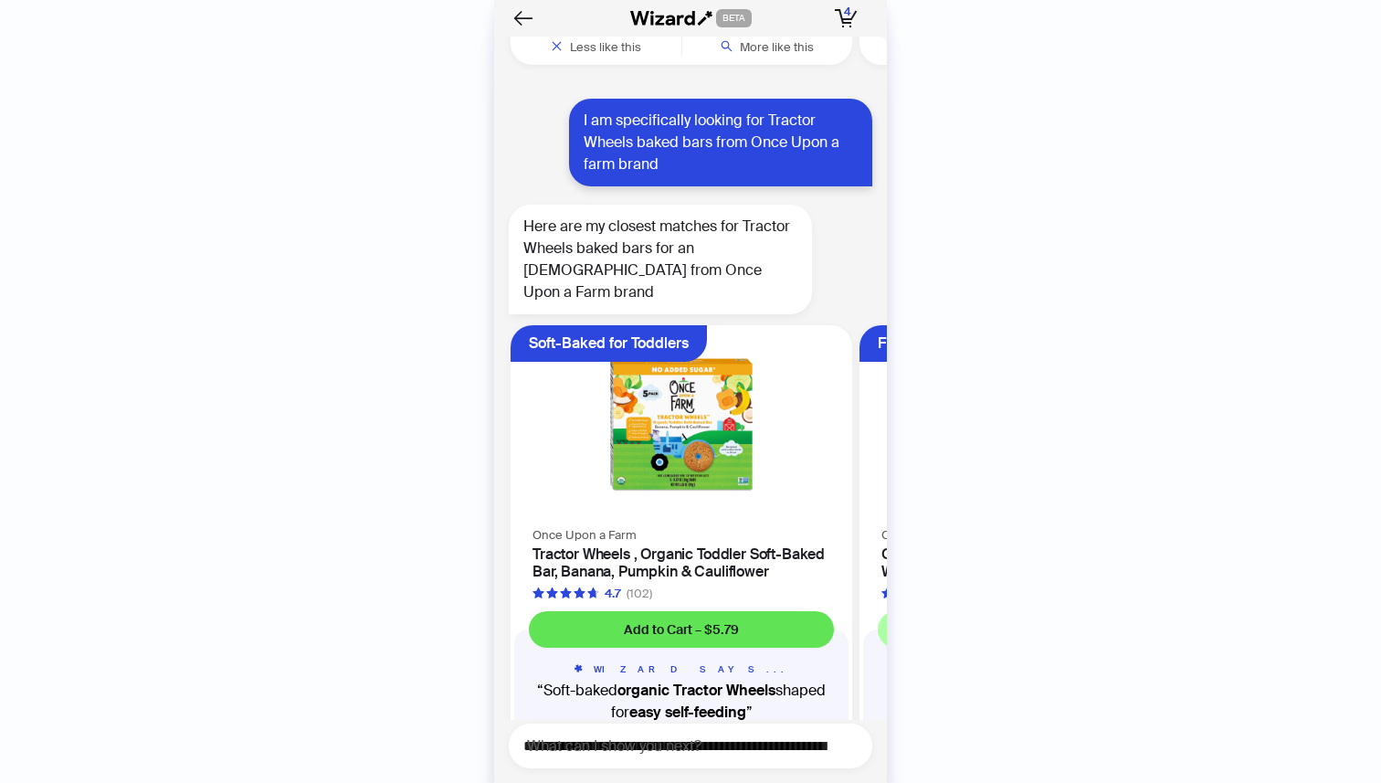
click at [730, 621] on span "Add to Cart – $5.79" at bounding box center [681, 629] width 115 height 16
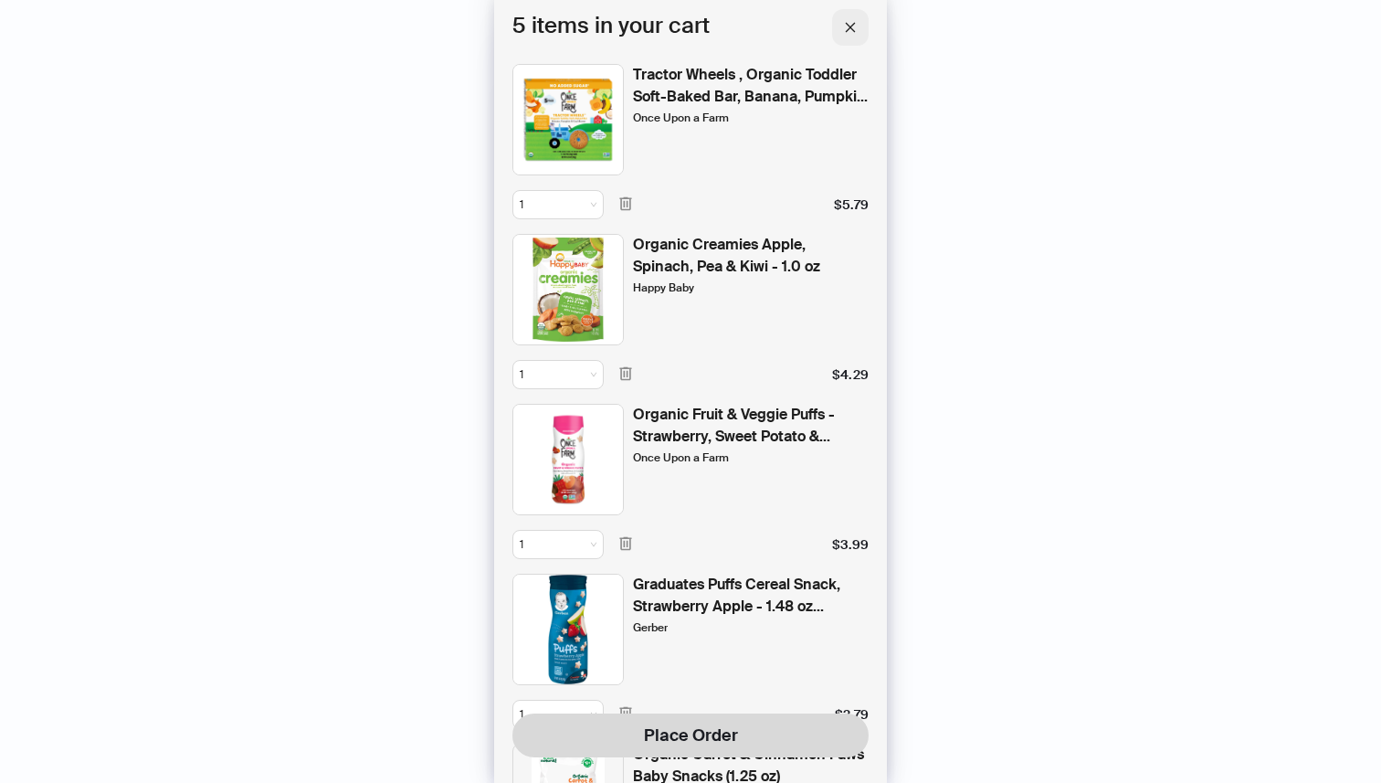
click at [846, 30] on icon "close" at bounding box center [851, 27] width 10 height 10
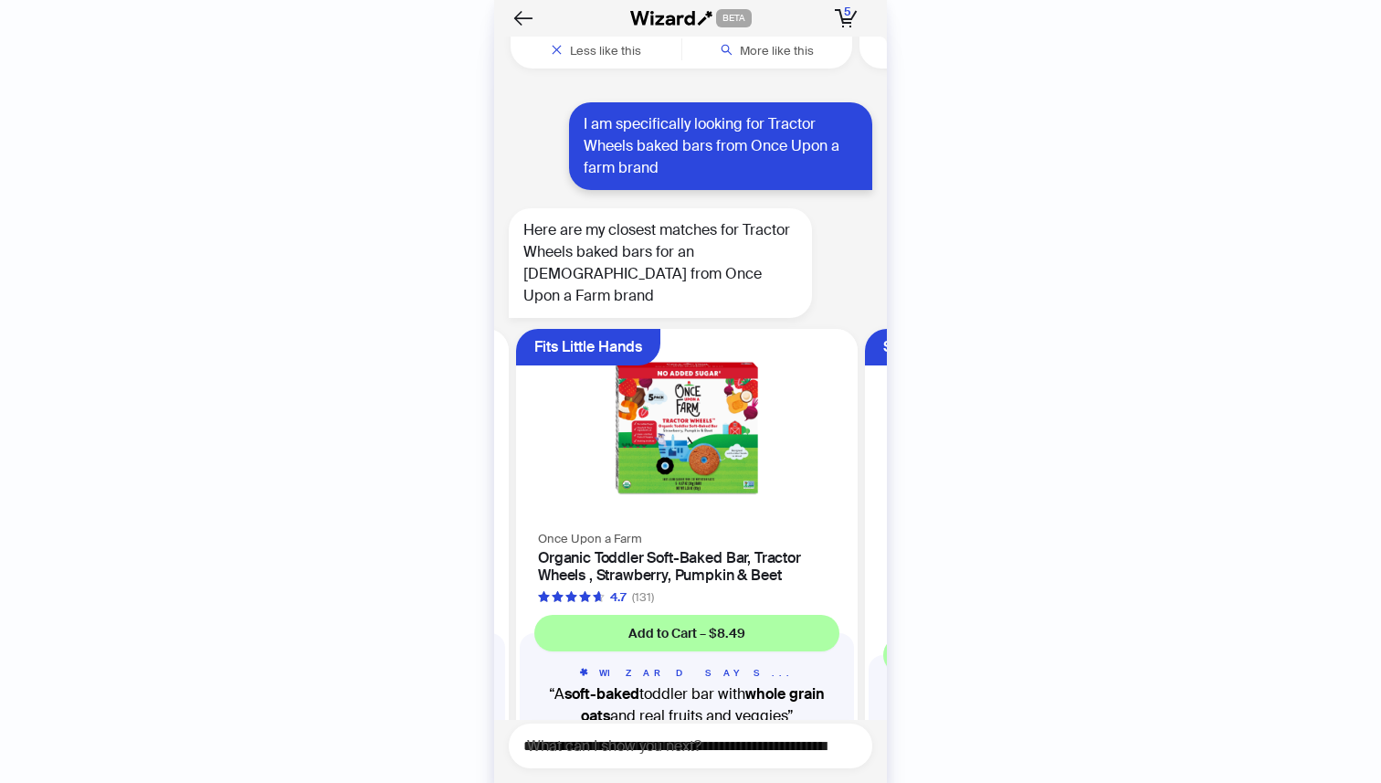
scroll to position [0, 344]
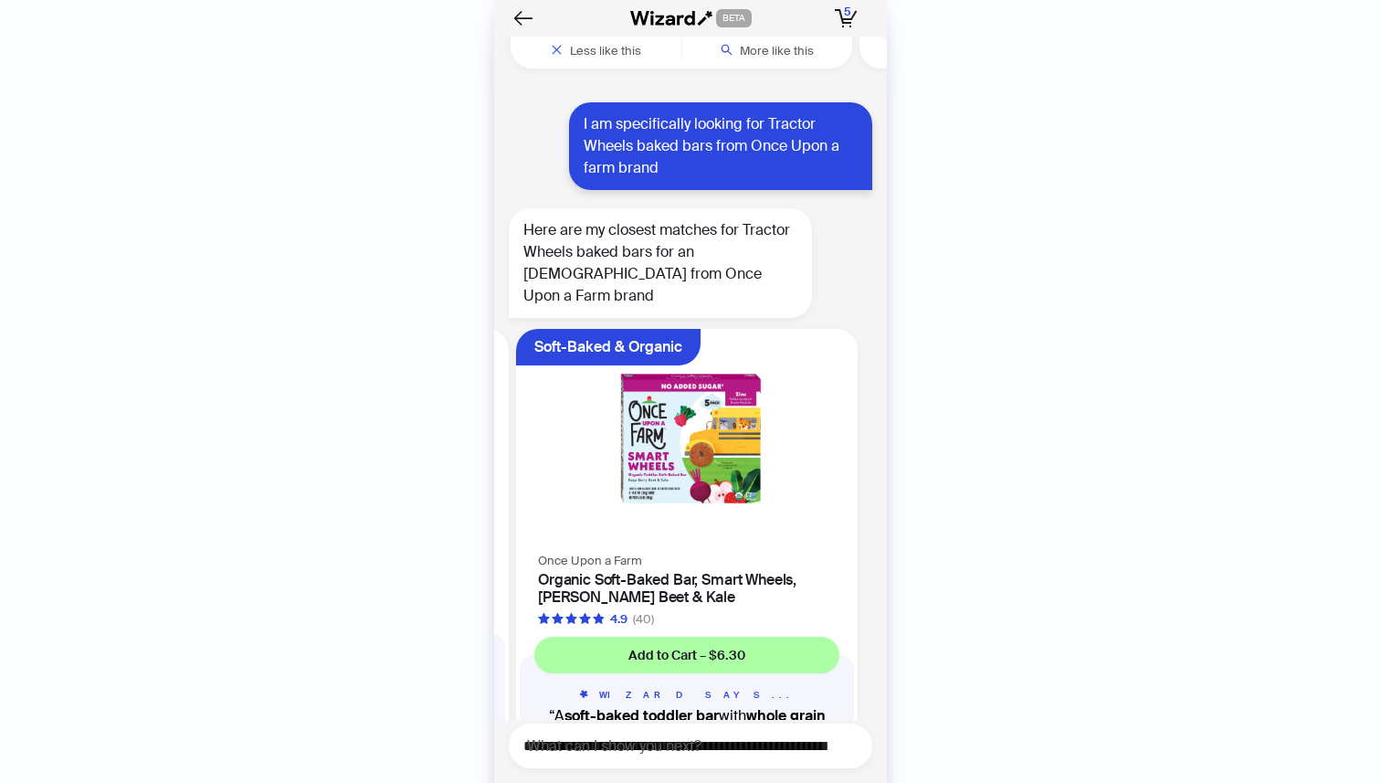
scroll to position [0, 693]
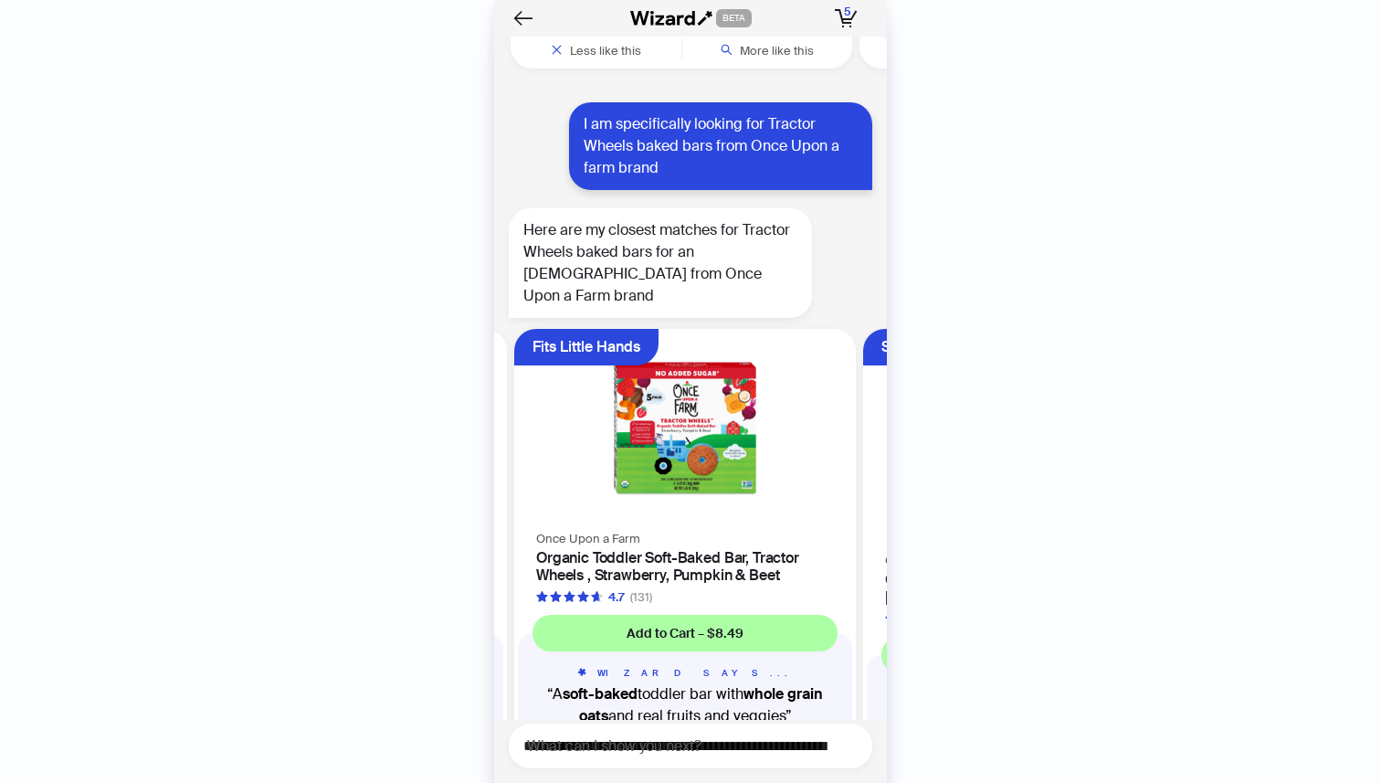
scroll to position [0, 344]
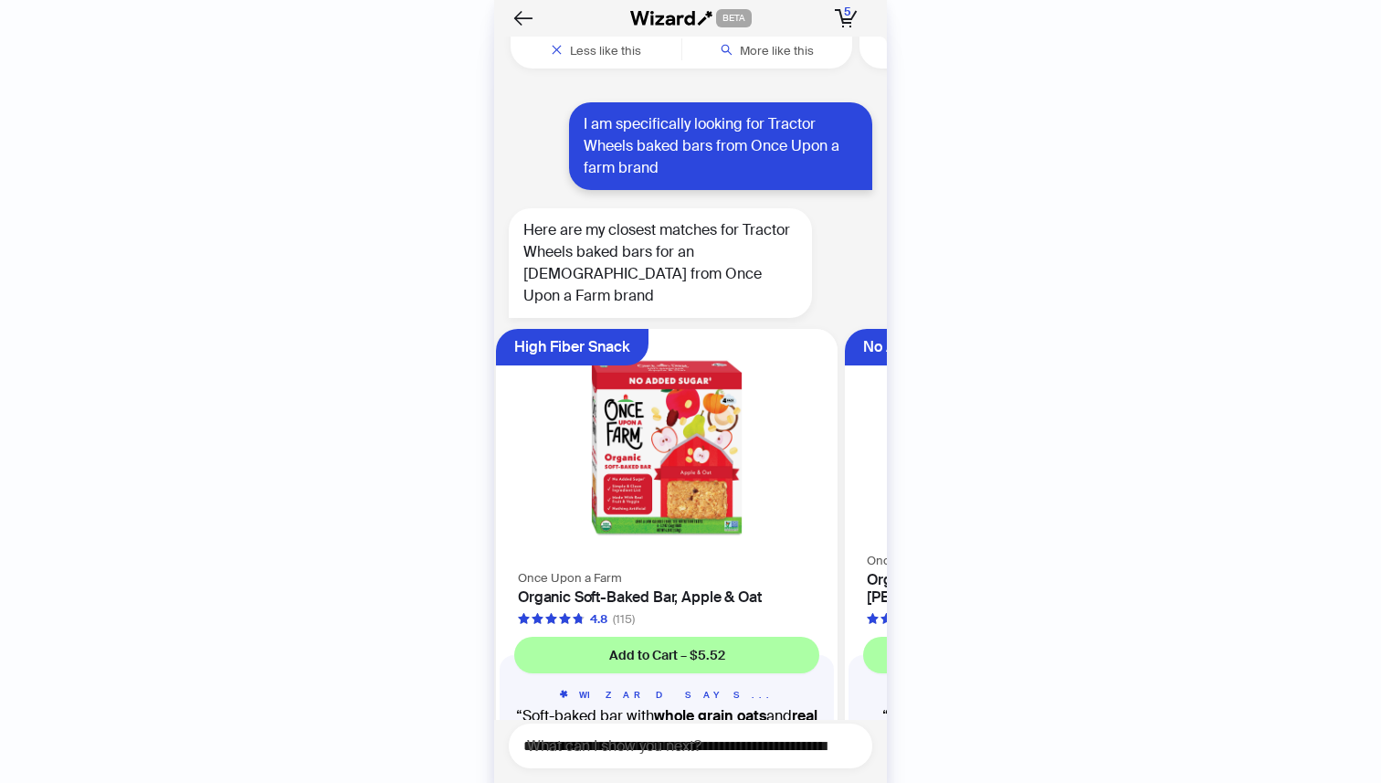
scroll to position [0, 1042]
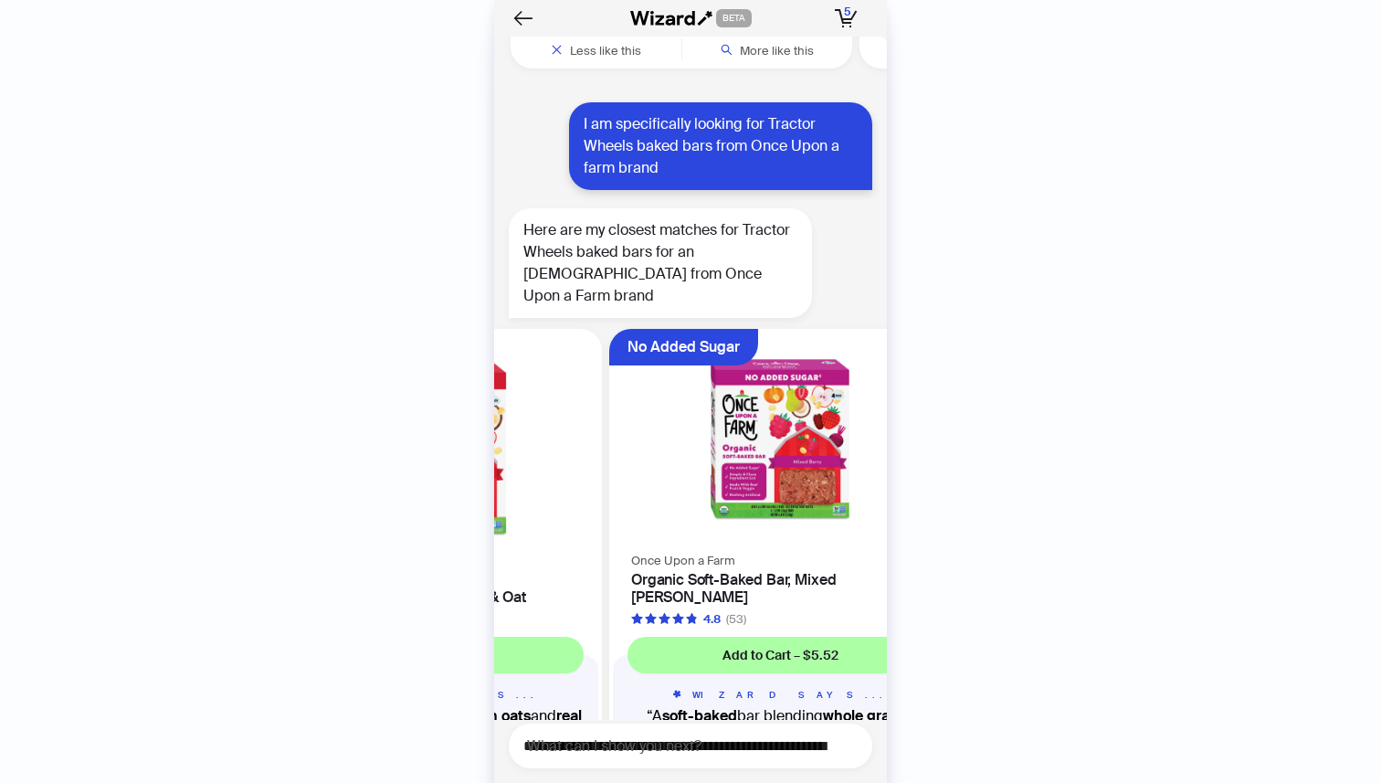
scroll to position [6455, 0]
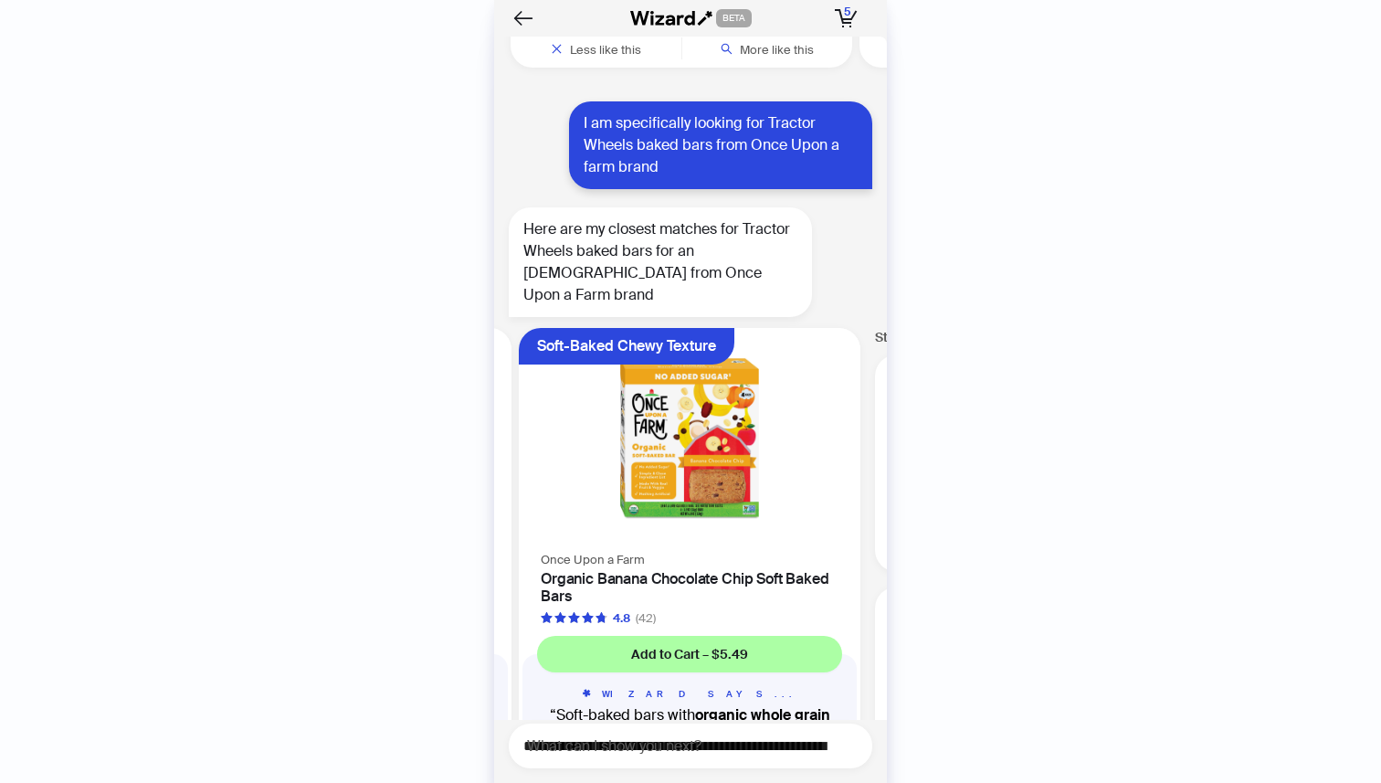
scroll to position [0, 1740]
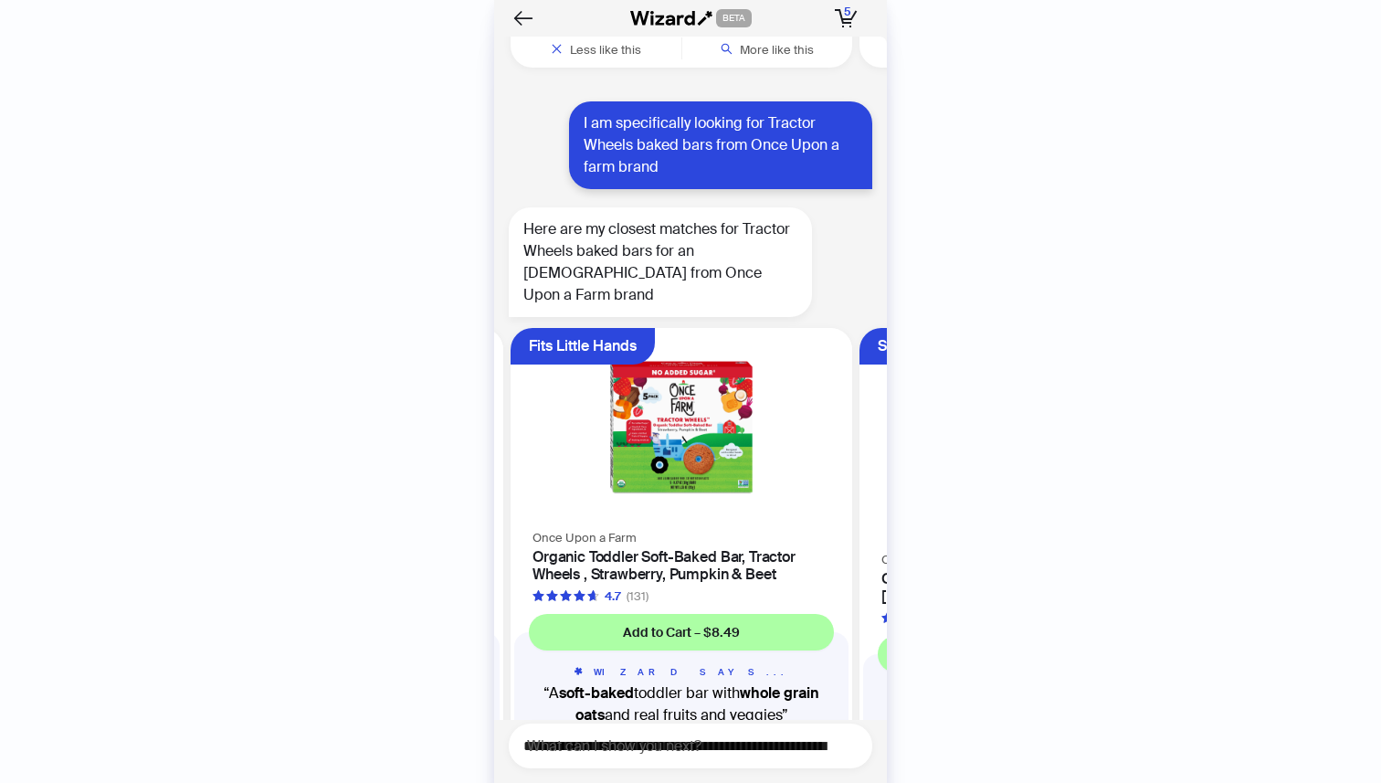
scroll to position [0, 344]
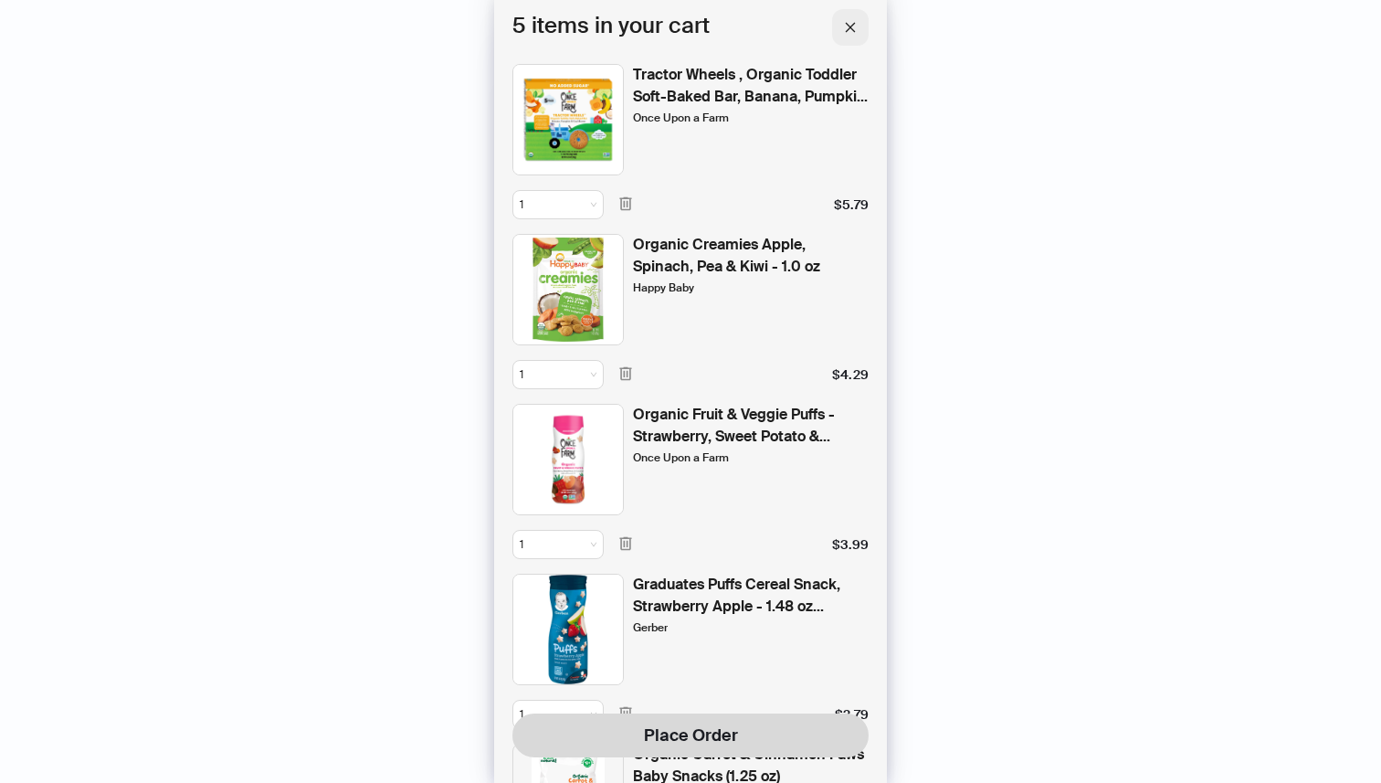
click at [850, 19] on span "button" at bounding box center [850, 27] width 13 height 16
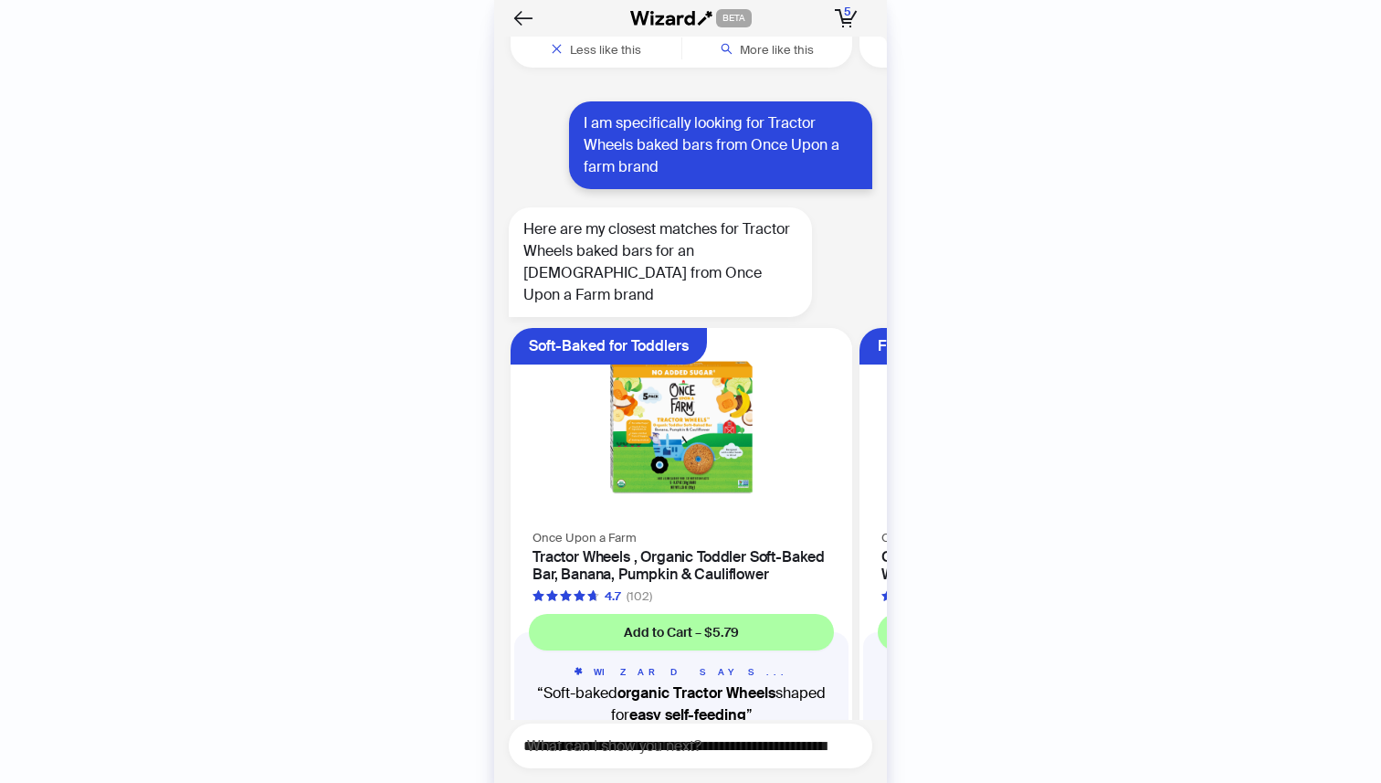
click at [788, 777] on span "More like this" at bounding box center [777, 785] width 74 height 16
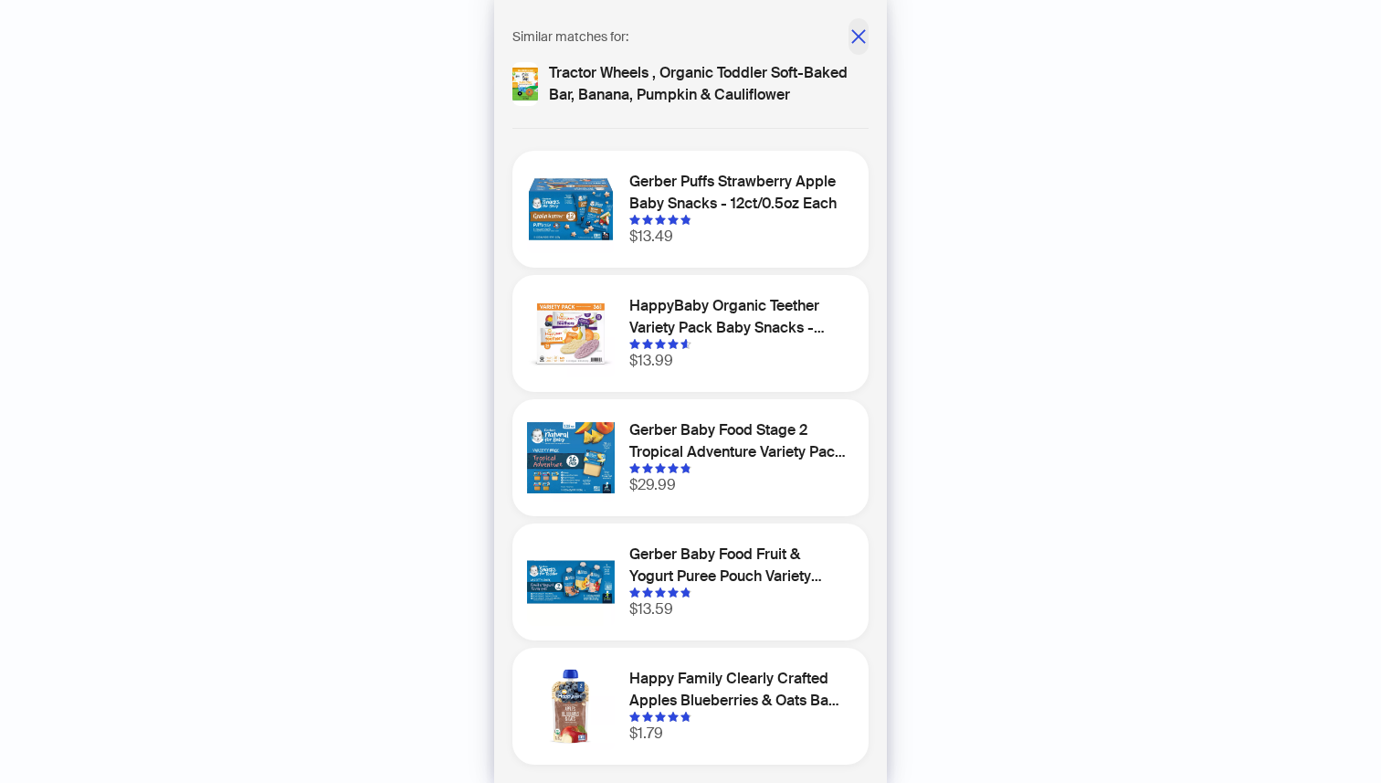
click at [853, 29] on icon "close" at bounding box center [858, 36] width 14 height 14
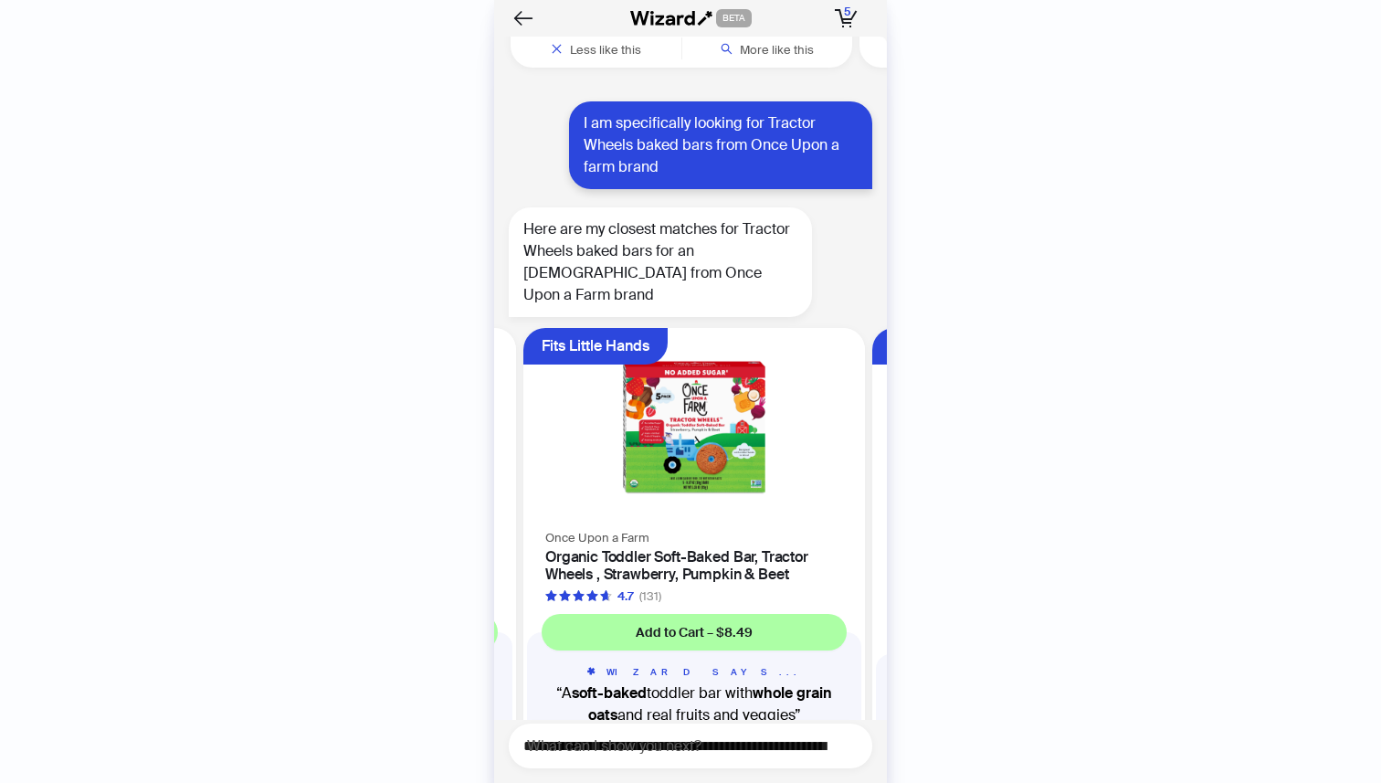
scroll to position [0, 344]
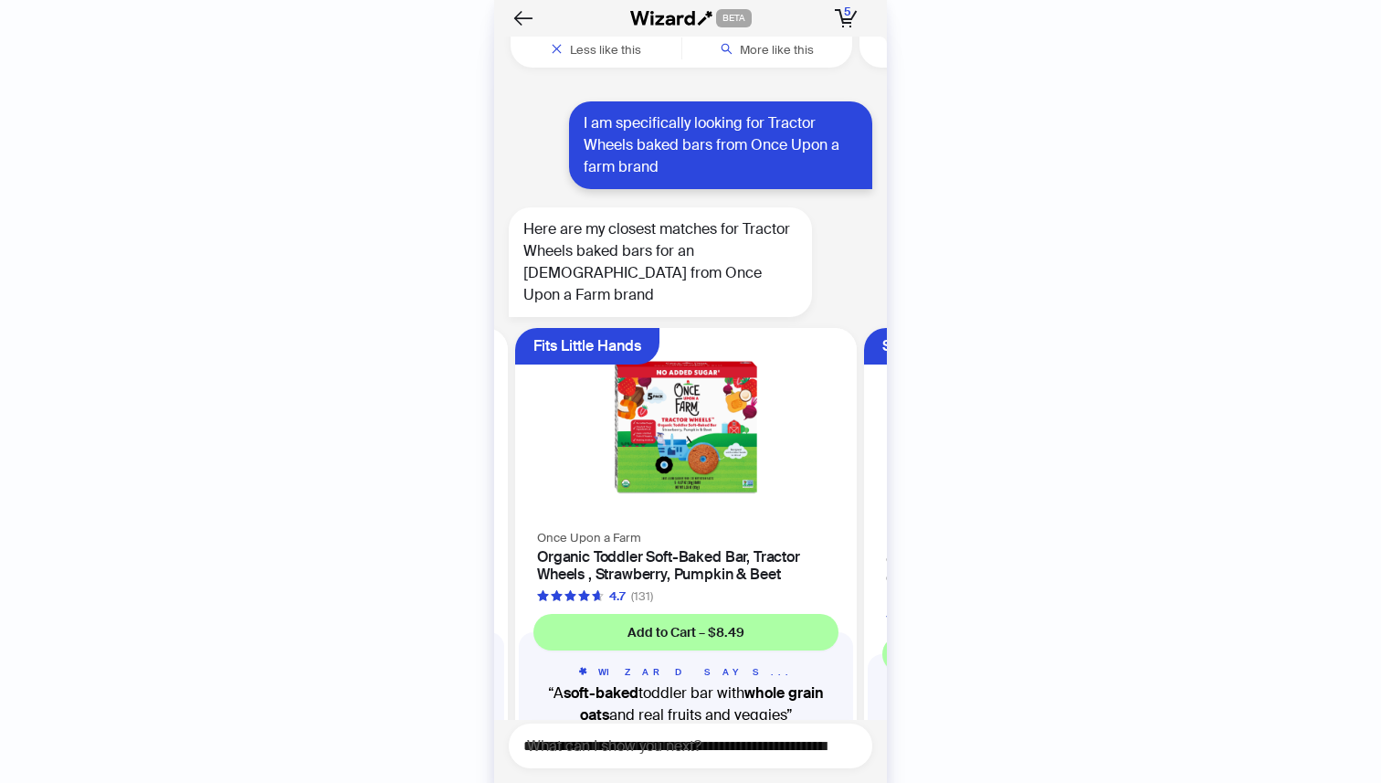
click at [619, 530] on span "Once Upon a Farm" at bounding box center [589, 538] width 104 height 16
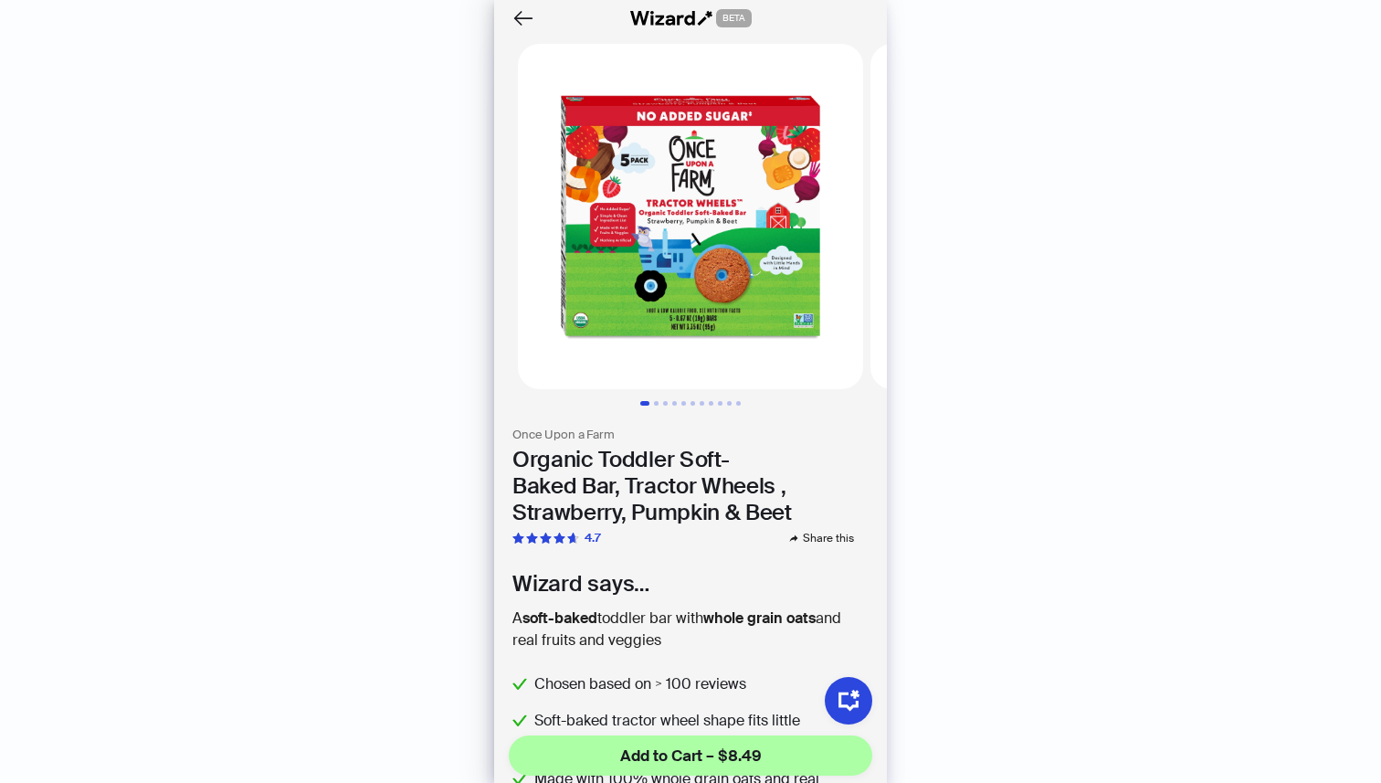
click at [598, 437] on h3 "Once Upon a Farm" at bounding box center [690, 435] width 356 height 16
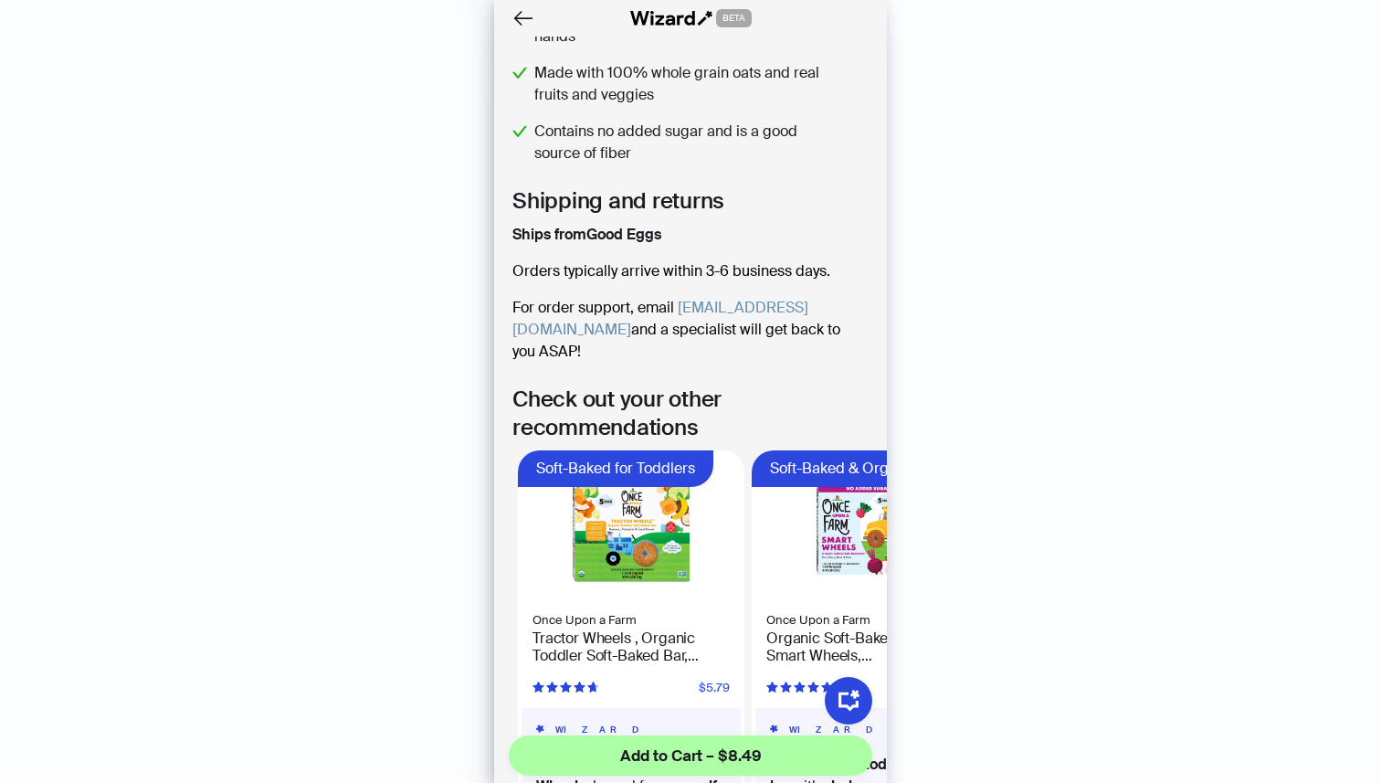
scroll to position [1025, 0]
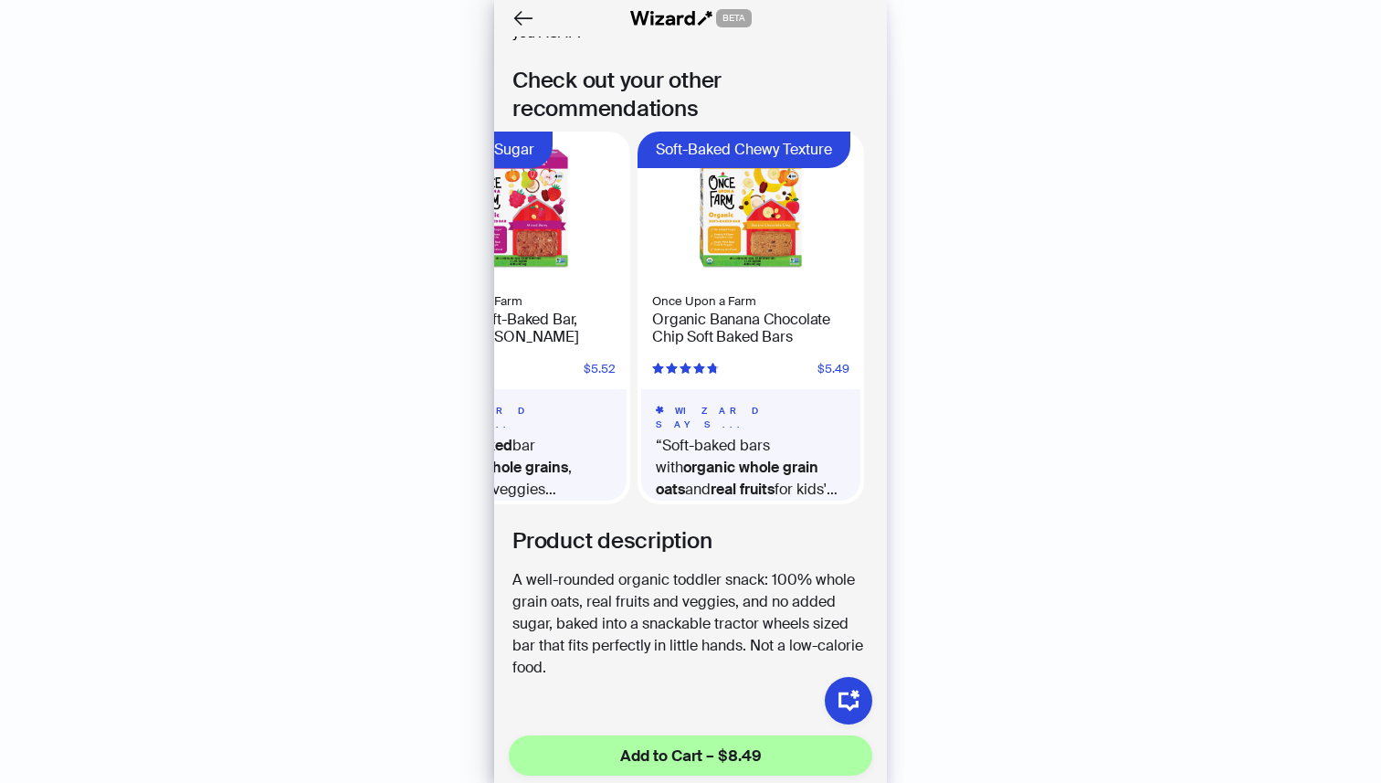
scroll to position [0, 817]
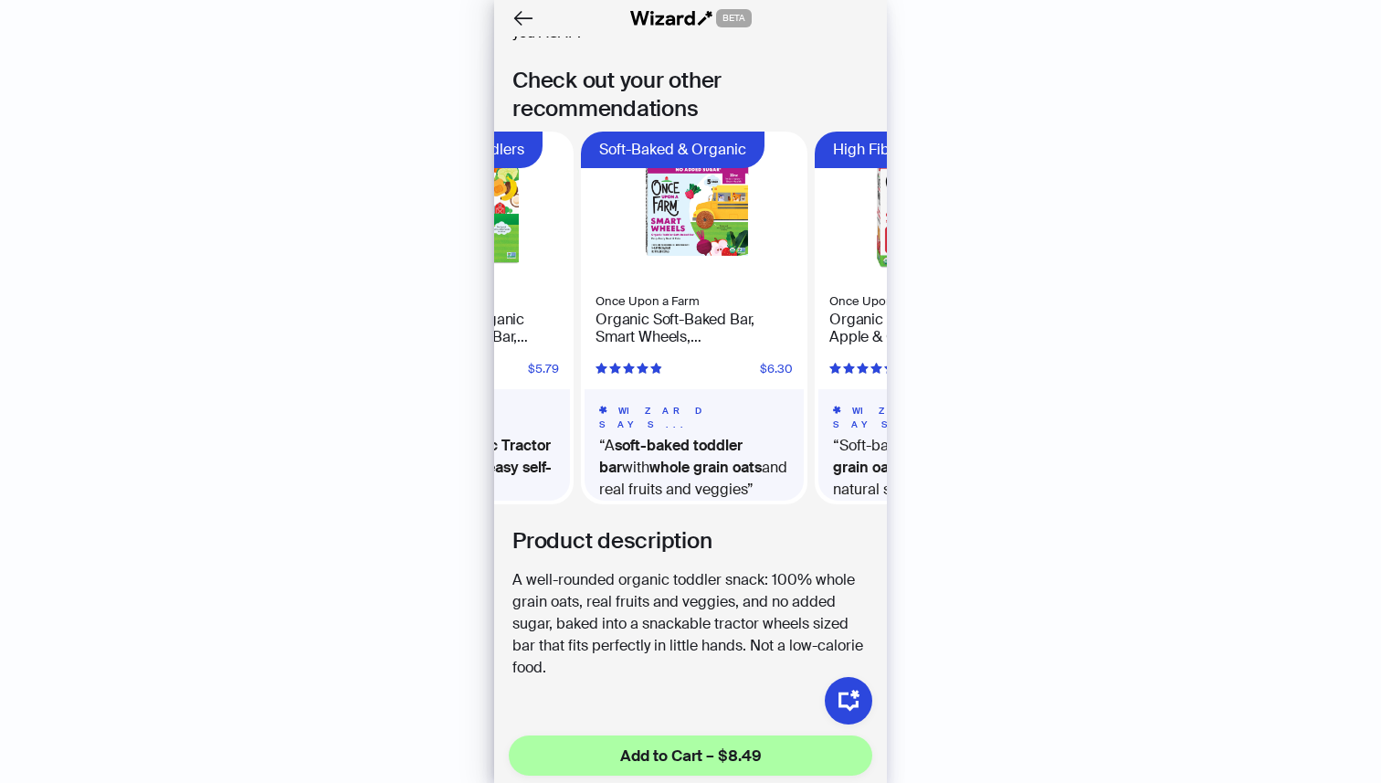
scroll to position [0, 174]
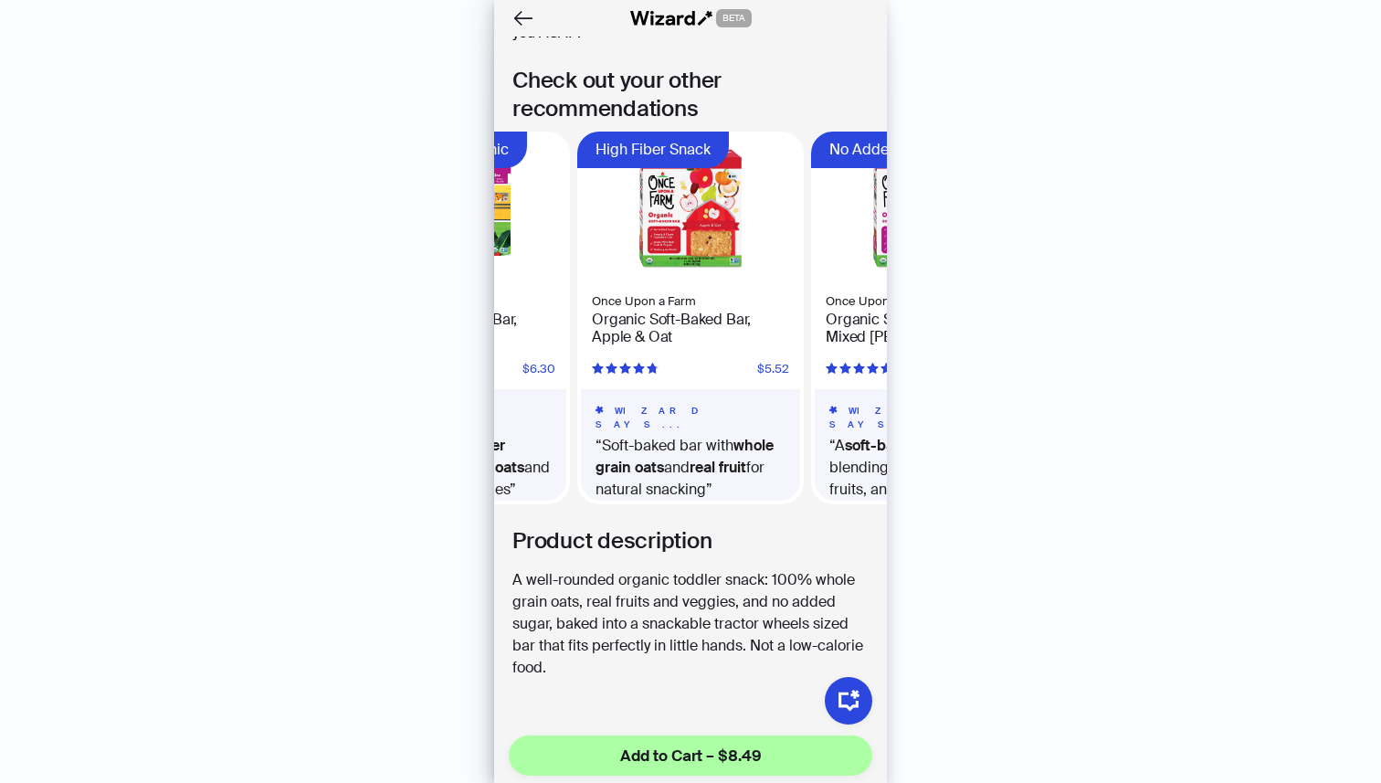
scroll to position [1023, 0]
click at [703, 312] on h4 "Organic Soft-Baked Bar, Apple & Oat" at bounding box center [690, 329] width 197 height 35
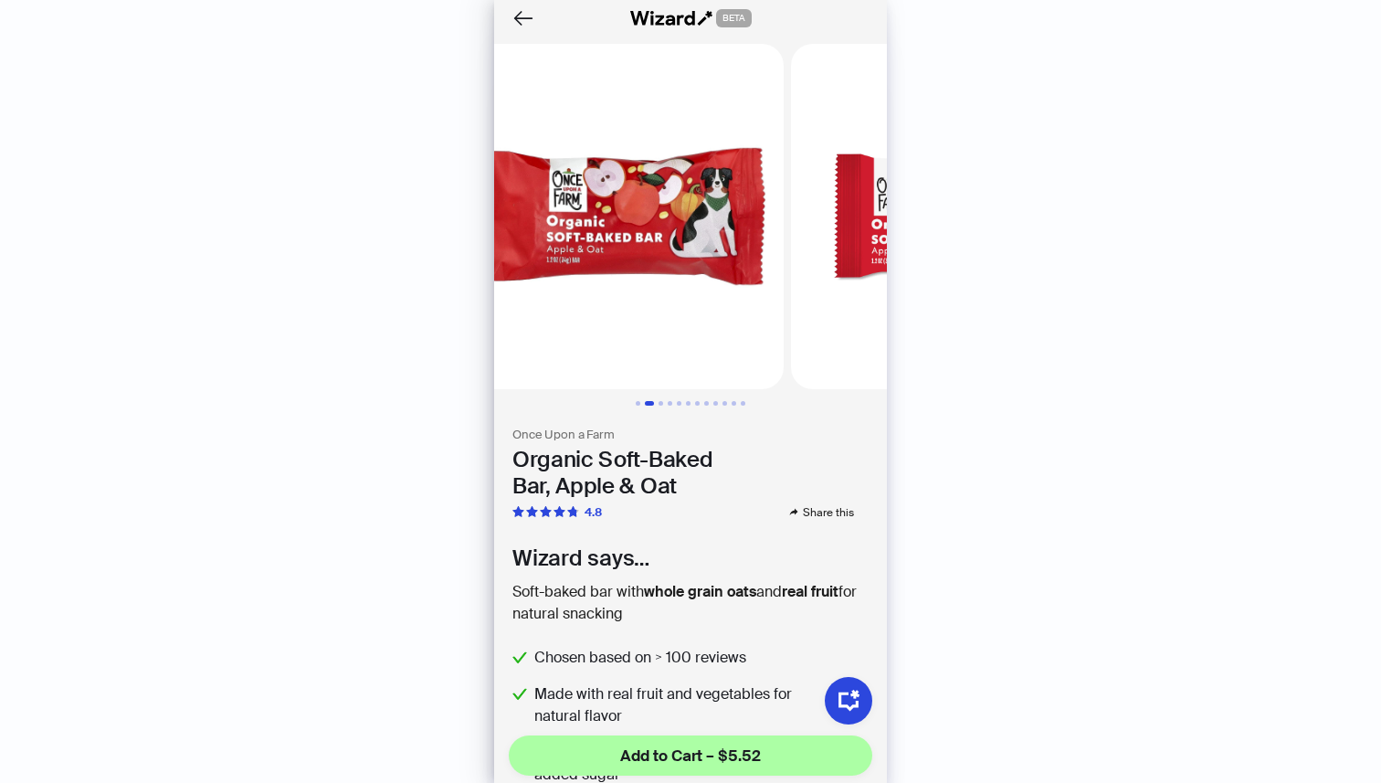
scroll to position [0, 353]
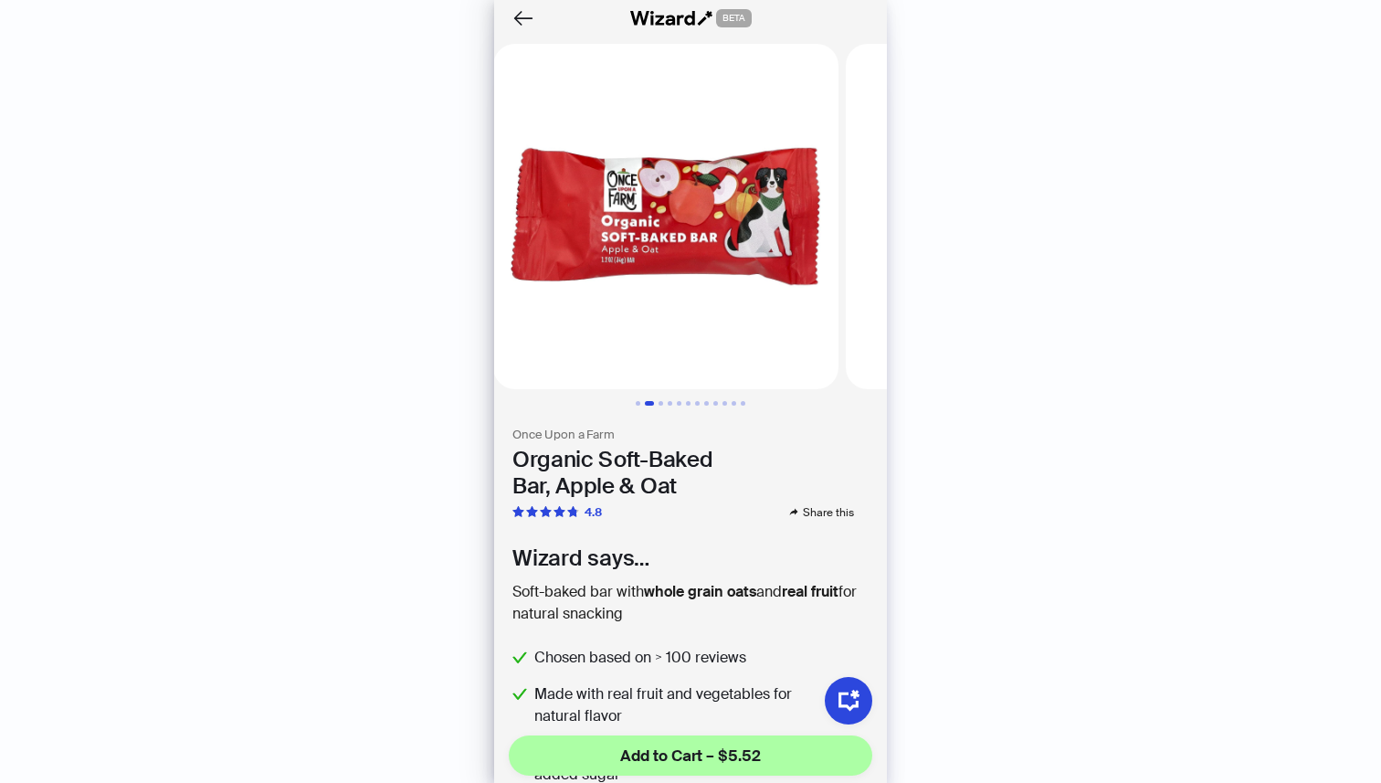
drag, startPoint x: 638, startPoint y: 237, endPoint x: 537, endPoint y: 261, distance: 104.1
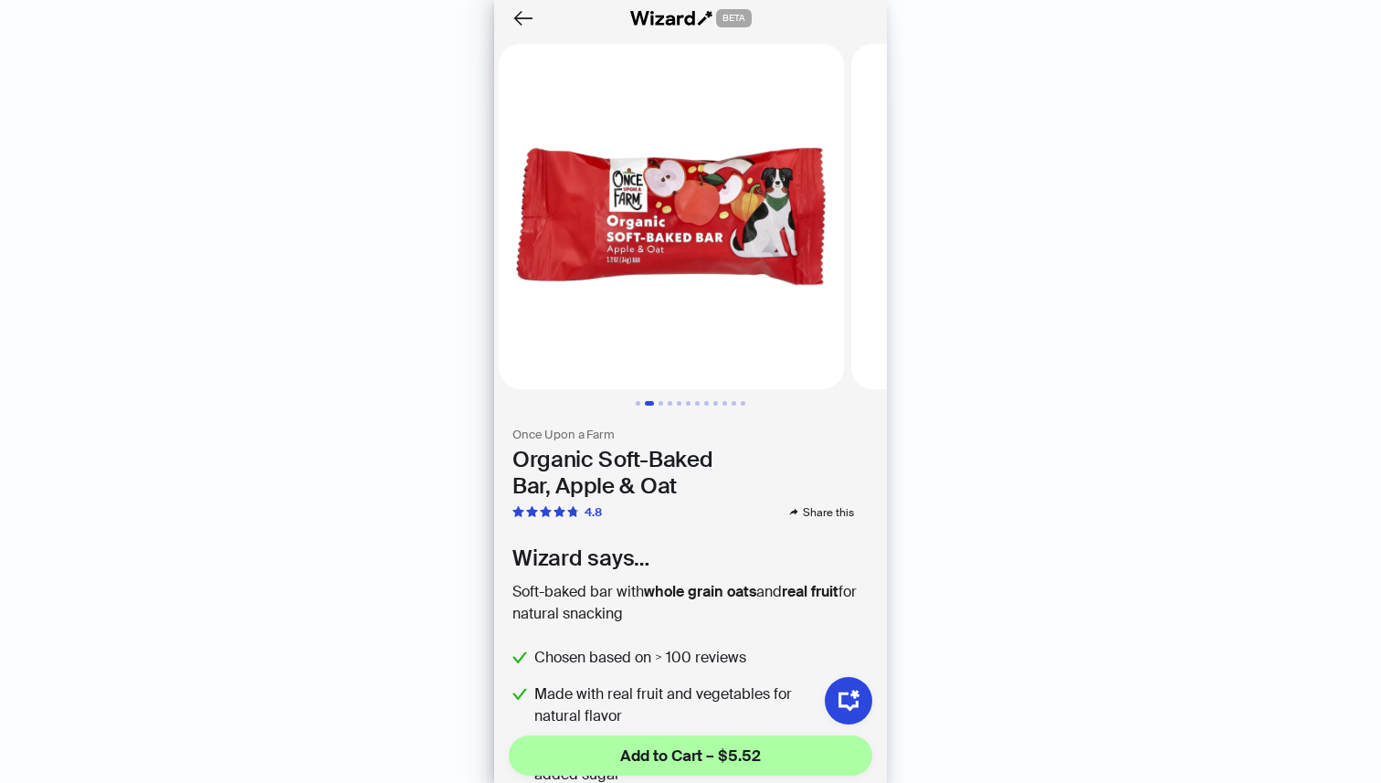
click at [537, 261] on img at bounding box center [671, 216] width 345 height 345
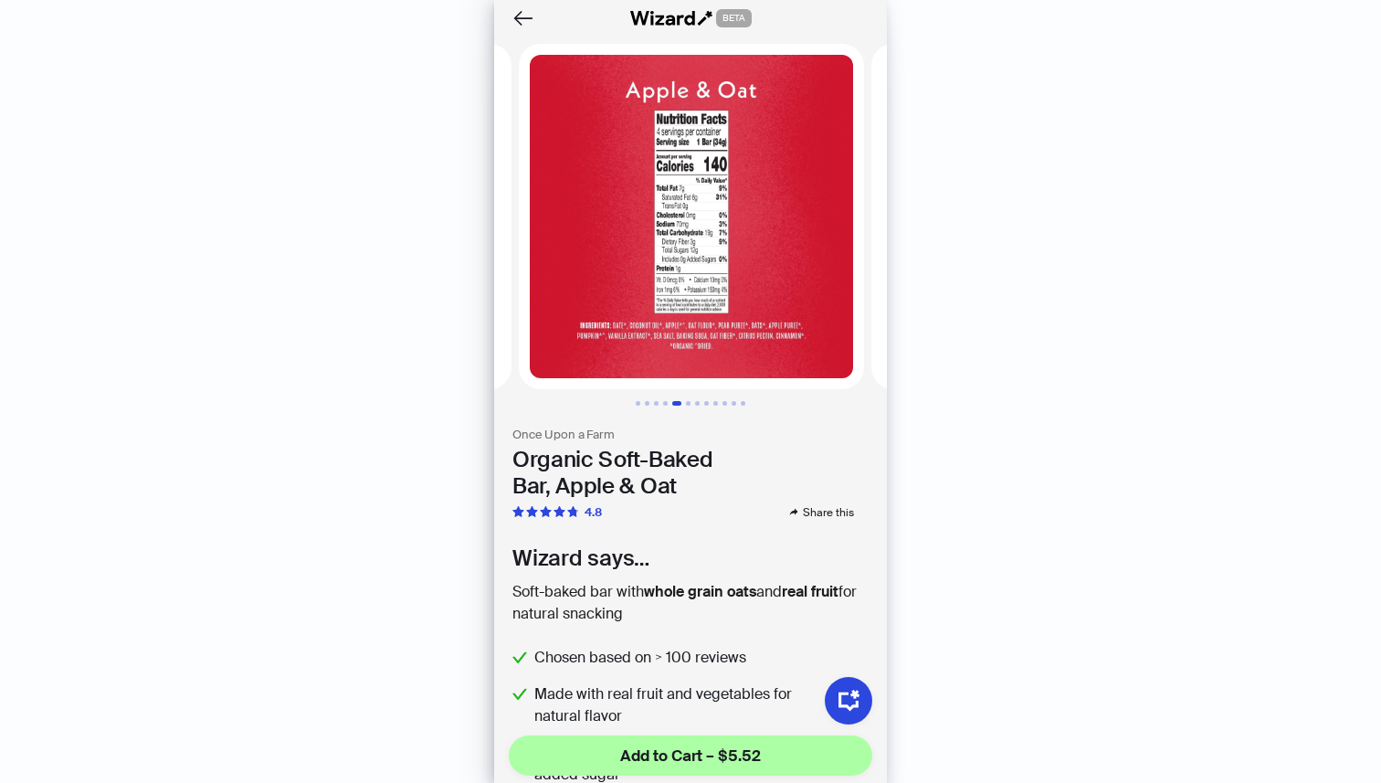
scroll to position [0, 1410]
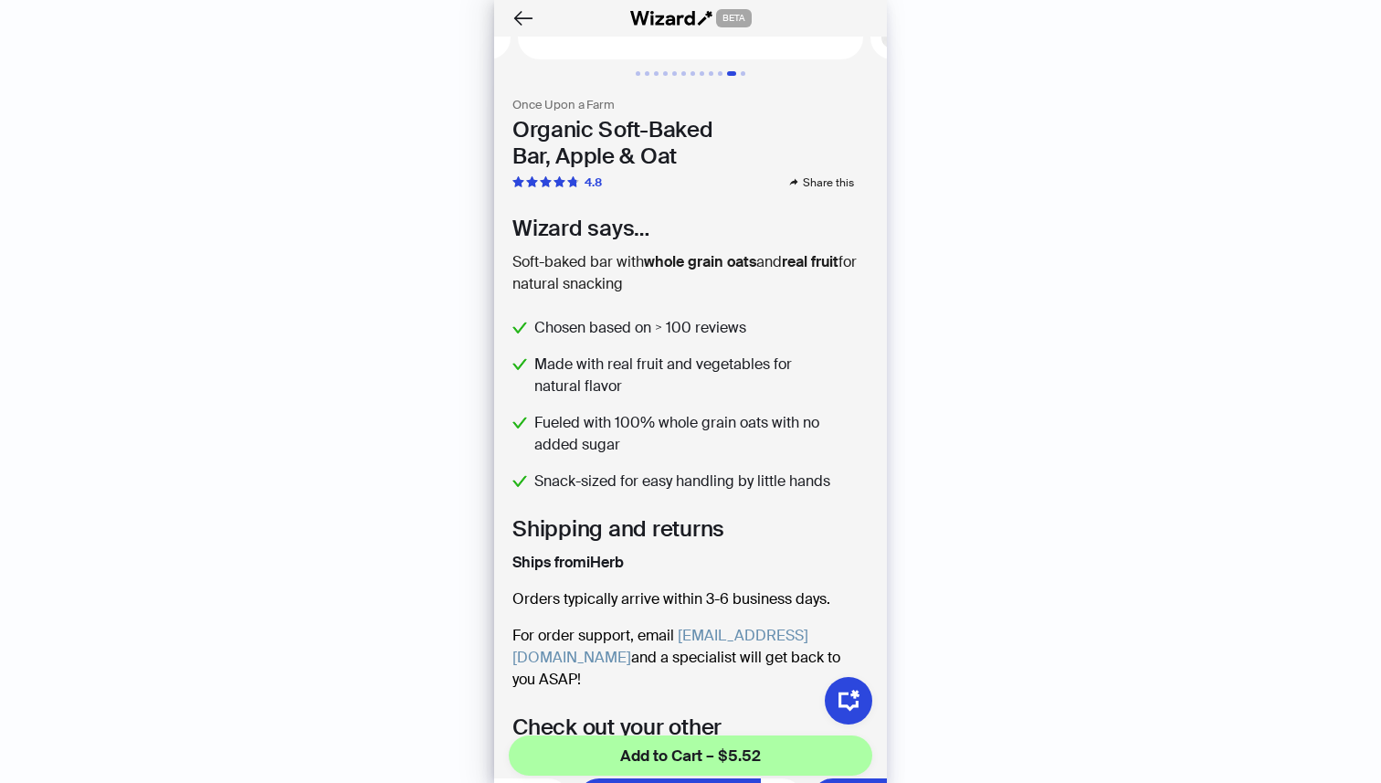
scroll to position [231, 0]
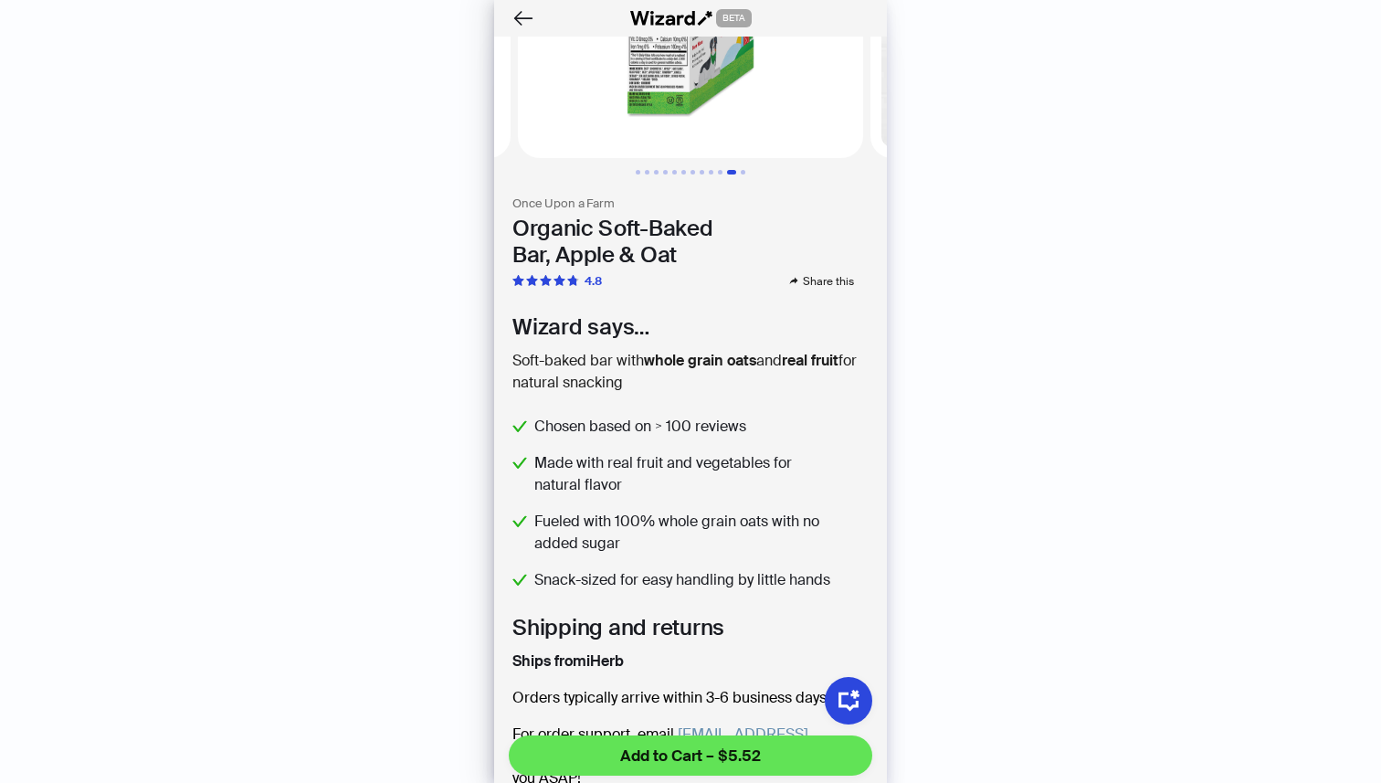
click at [684, 750] on span "Add to Cart – $5.52" at bounding box center [690, 755] width 141 height 22
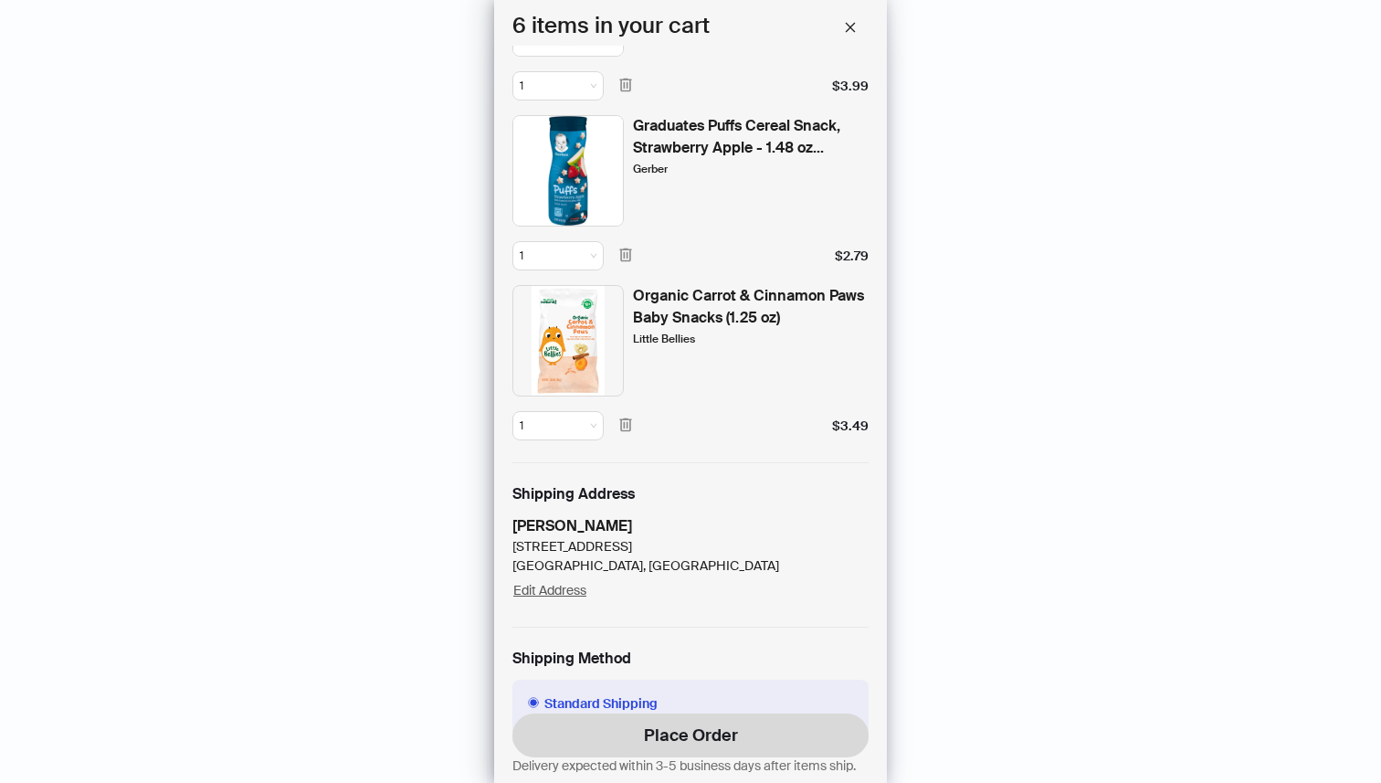
scroll to position [629, 0]
click at [625, 425] on icon "button" at bounding box center [625, 424] width 12 height 14
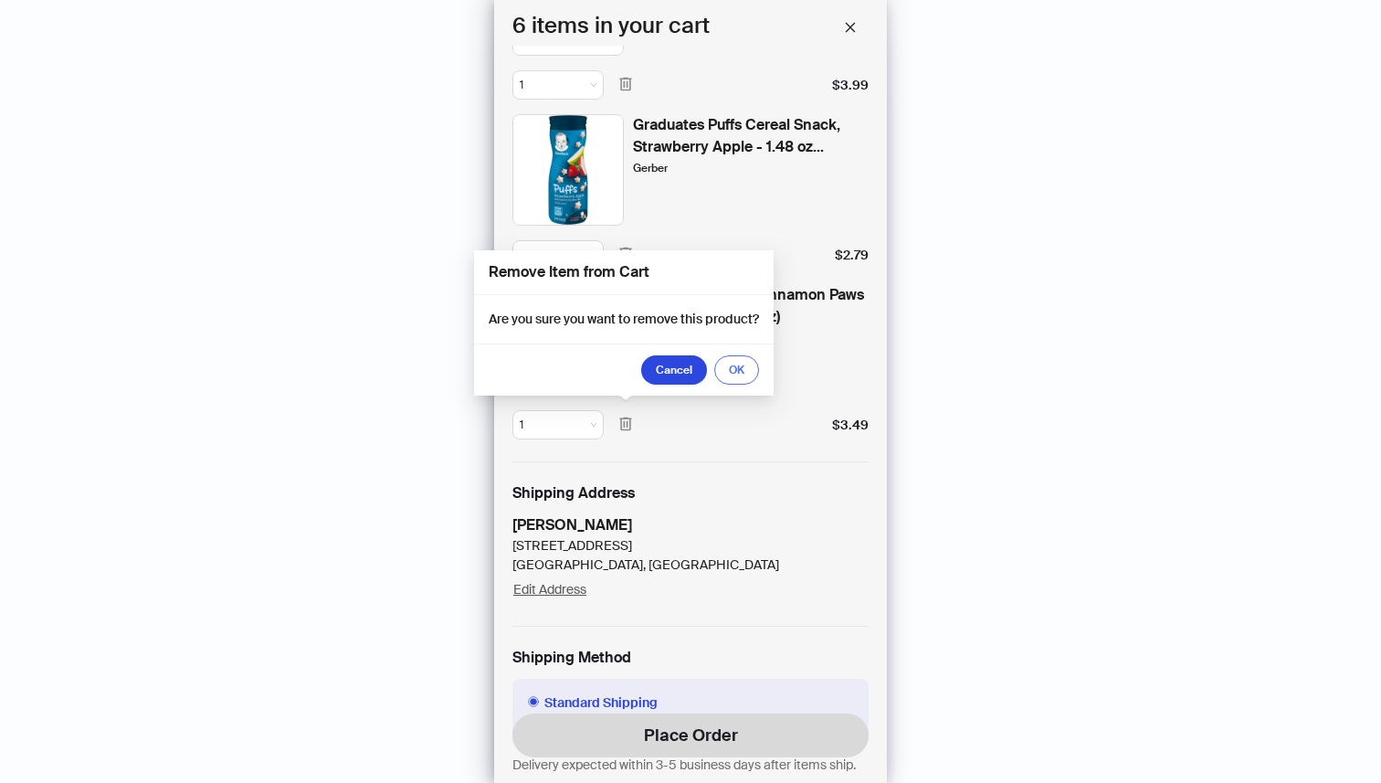
click at [728, 378] on button "OK" at bounding box center [736, 369] width 45 height 29
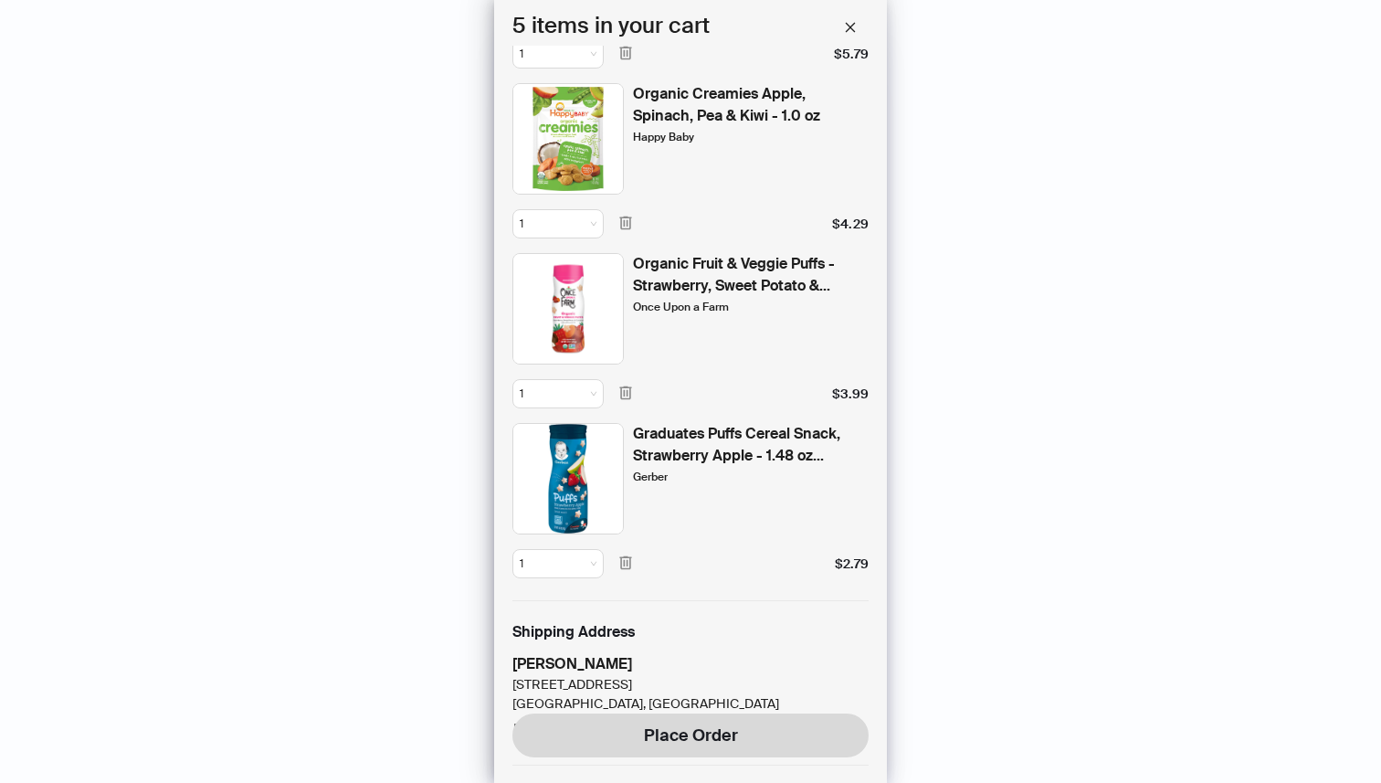
scroll to position [0, 0]
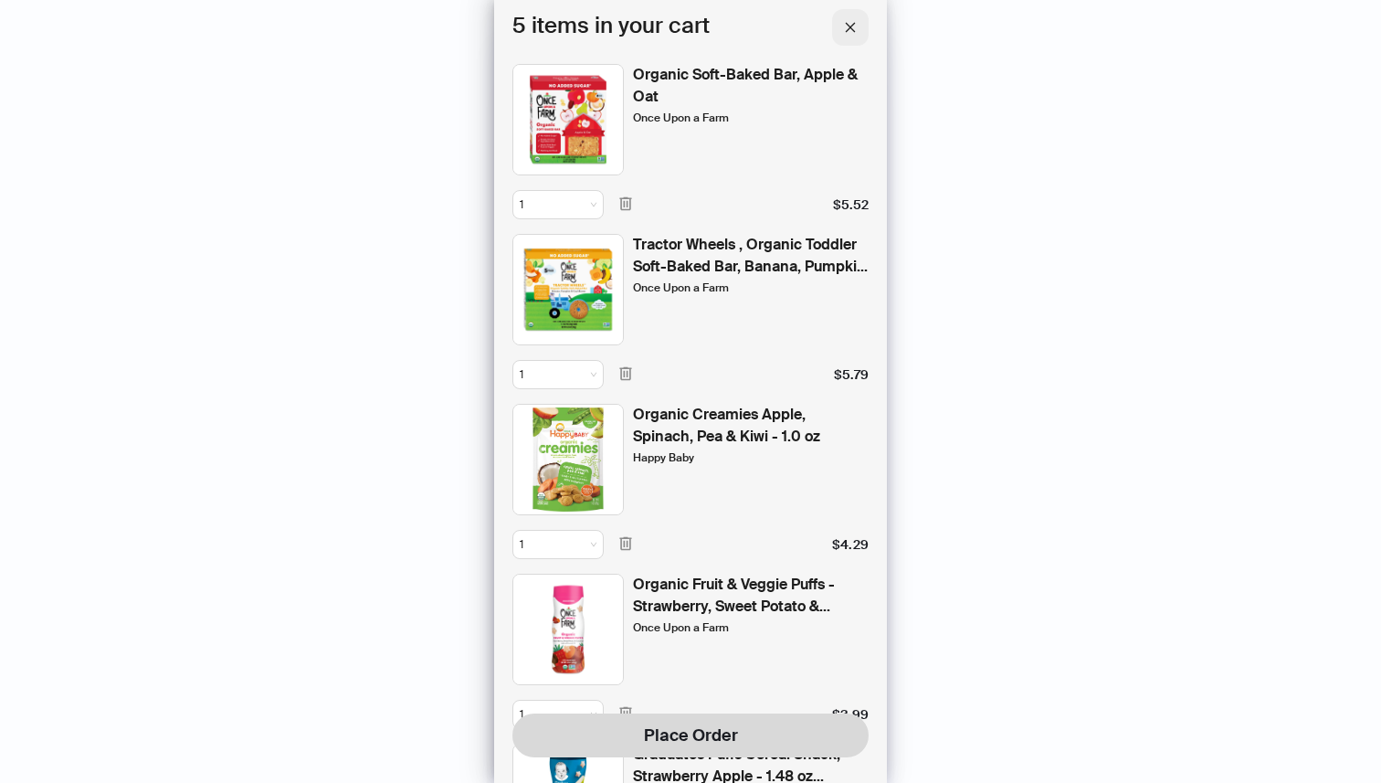
click at [853, 16] on button "button" at bounding box center [850, 27] width 37 height 37
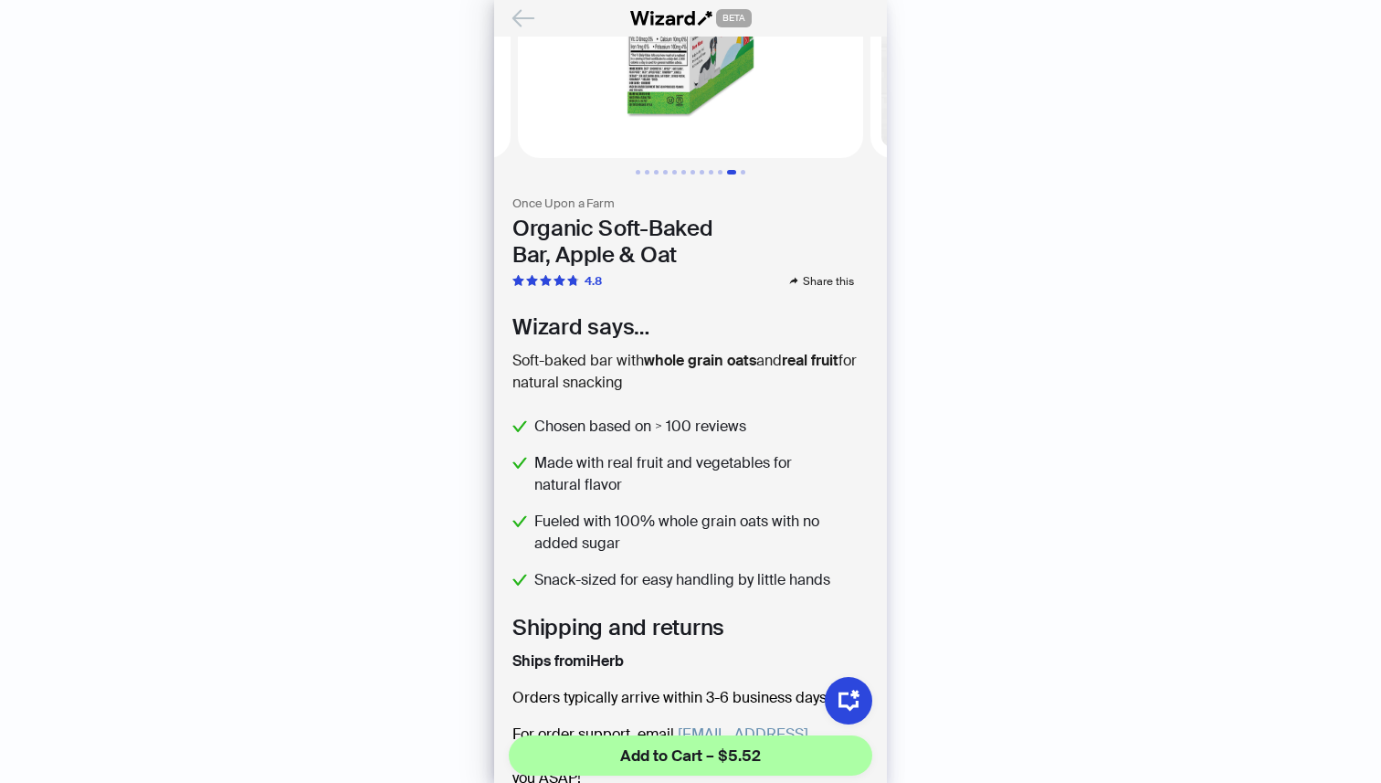
click at [523, 17] on icon "Back" at bounding box center [523, 18] width 20 height 16
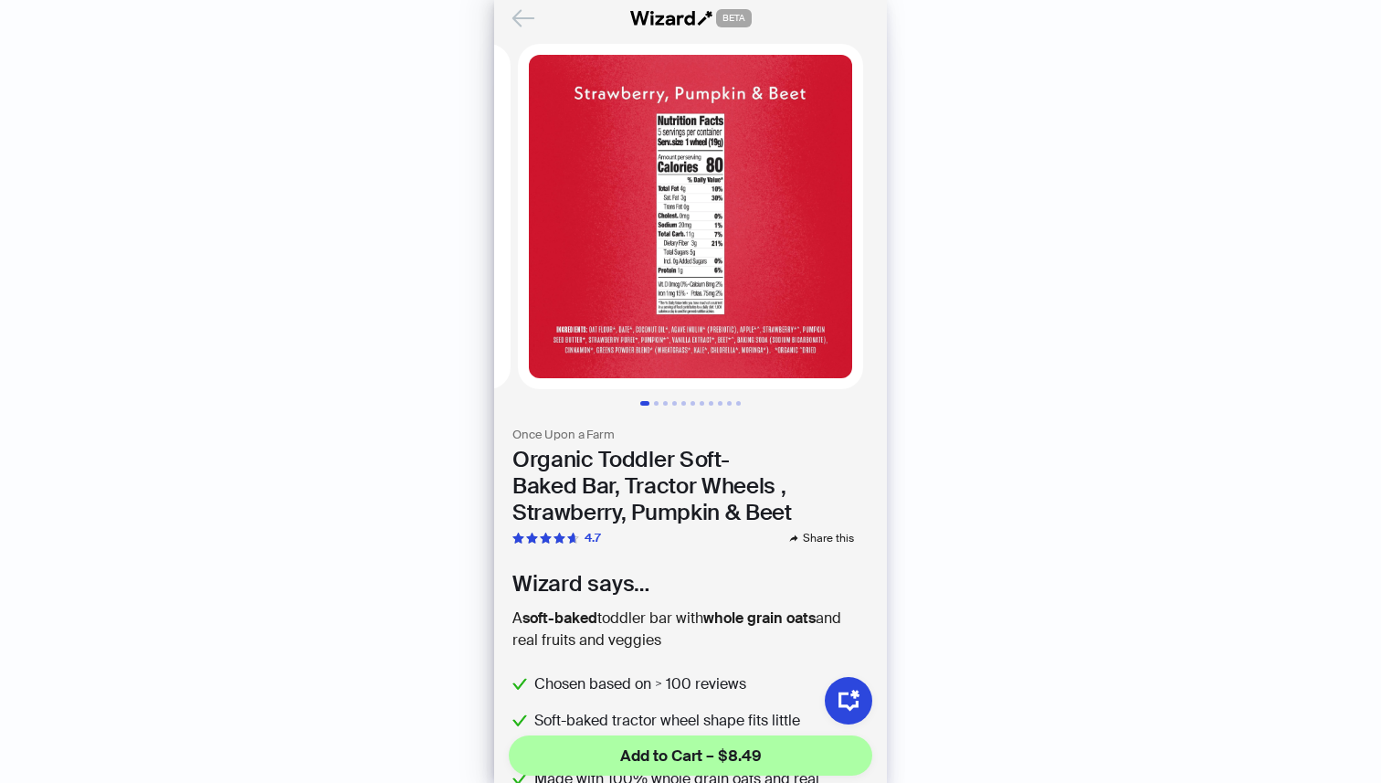
click at [523, 17] on icon "Back" at bounding box center [523, 18] width 20 height 16
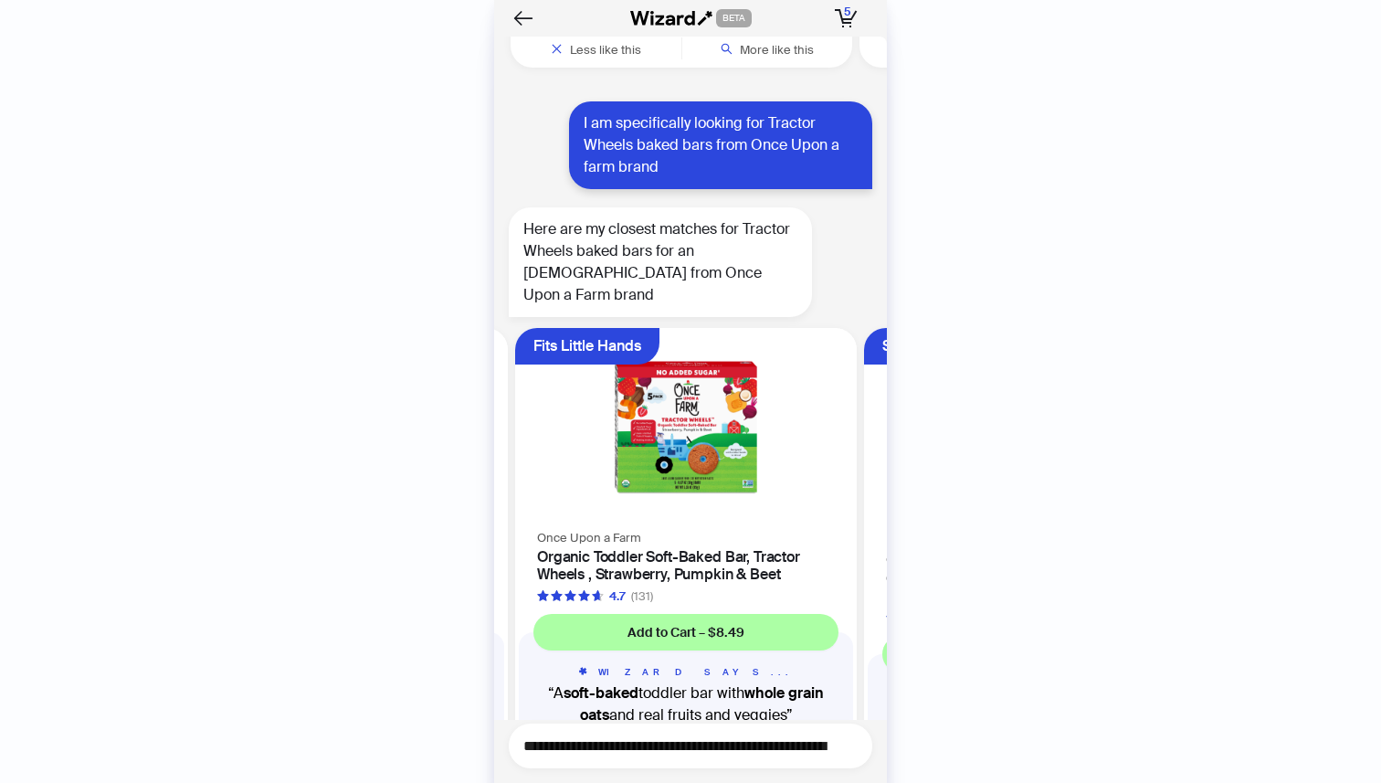
click at [772, 750] on textarea "**********" at bounding box center [697, 745] width 349 height 23
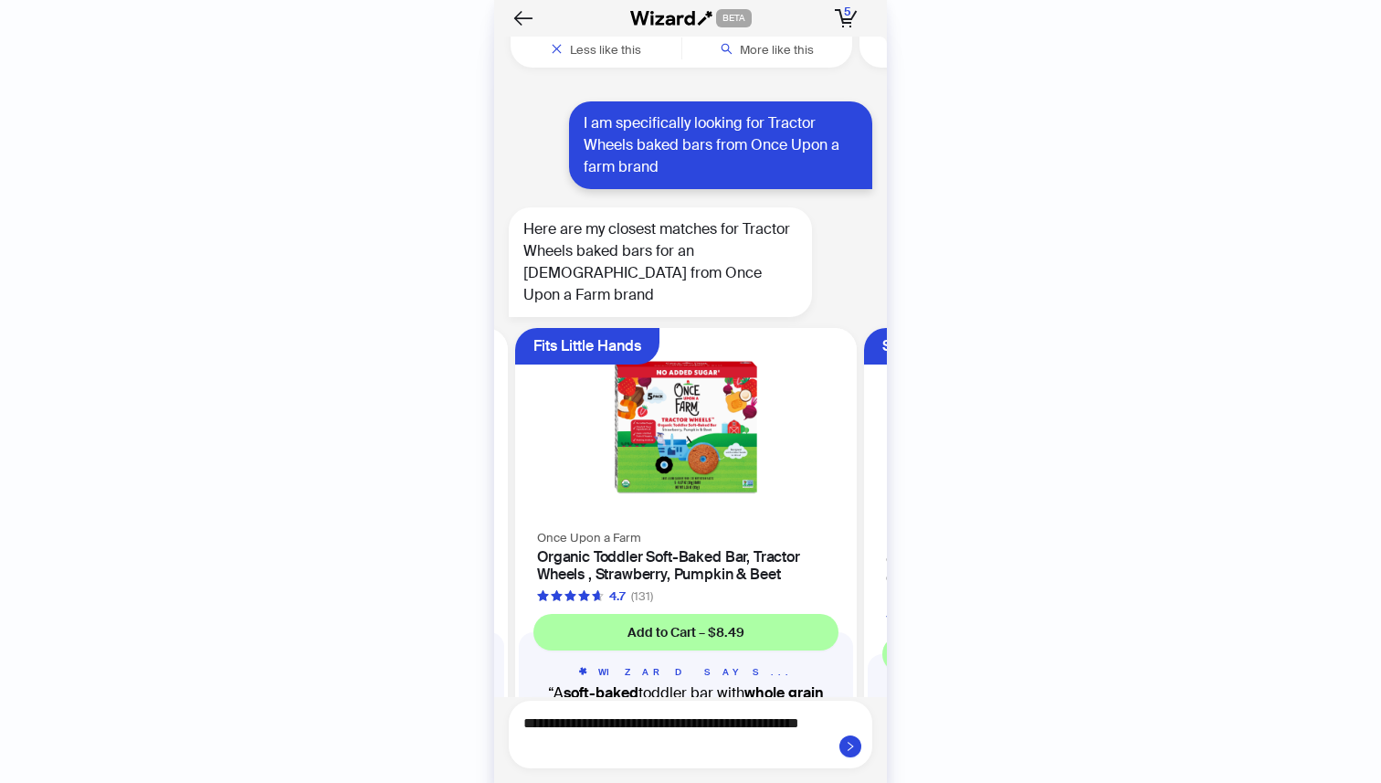
scroll to position [6478, 0]
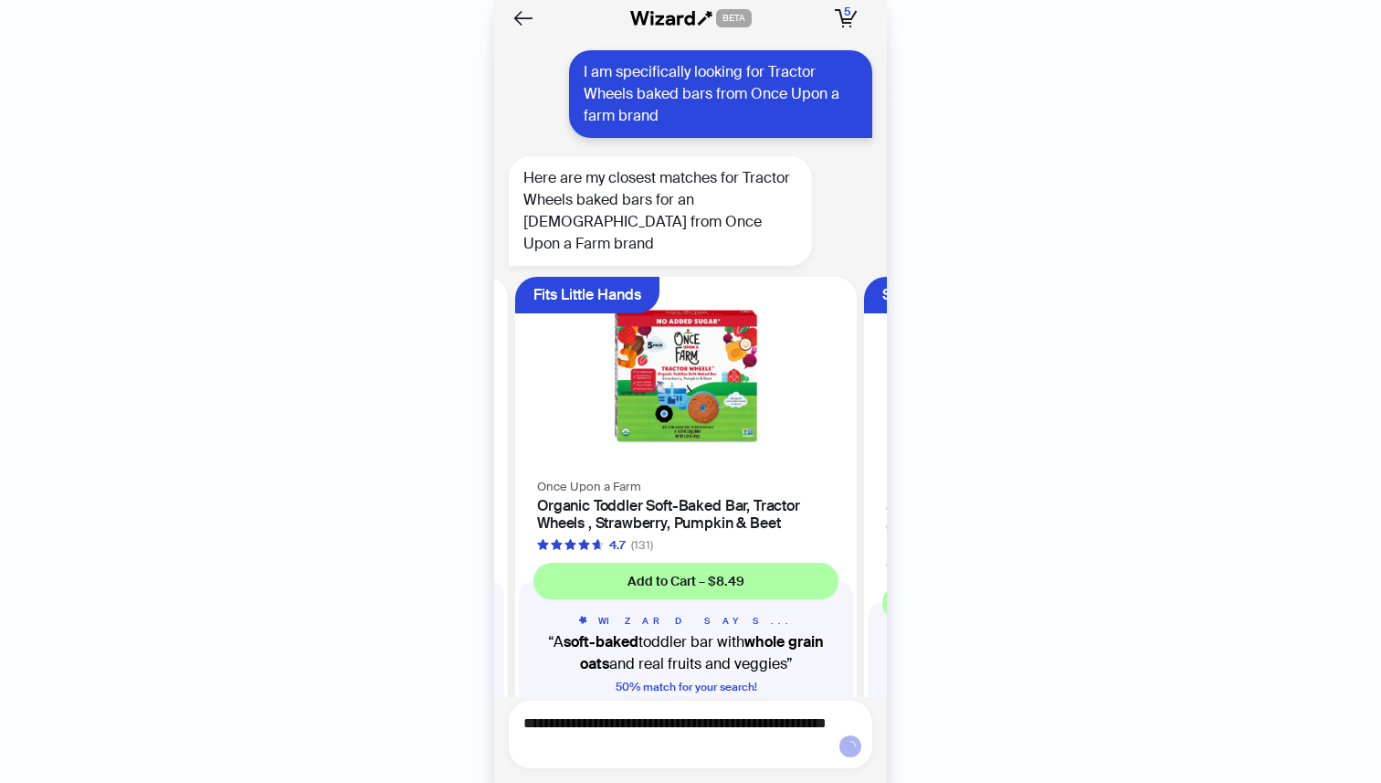
type textarea "**********"
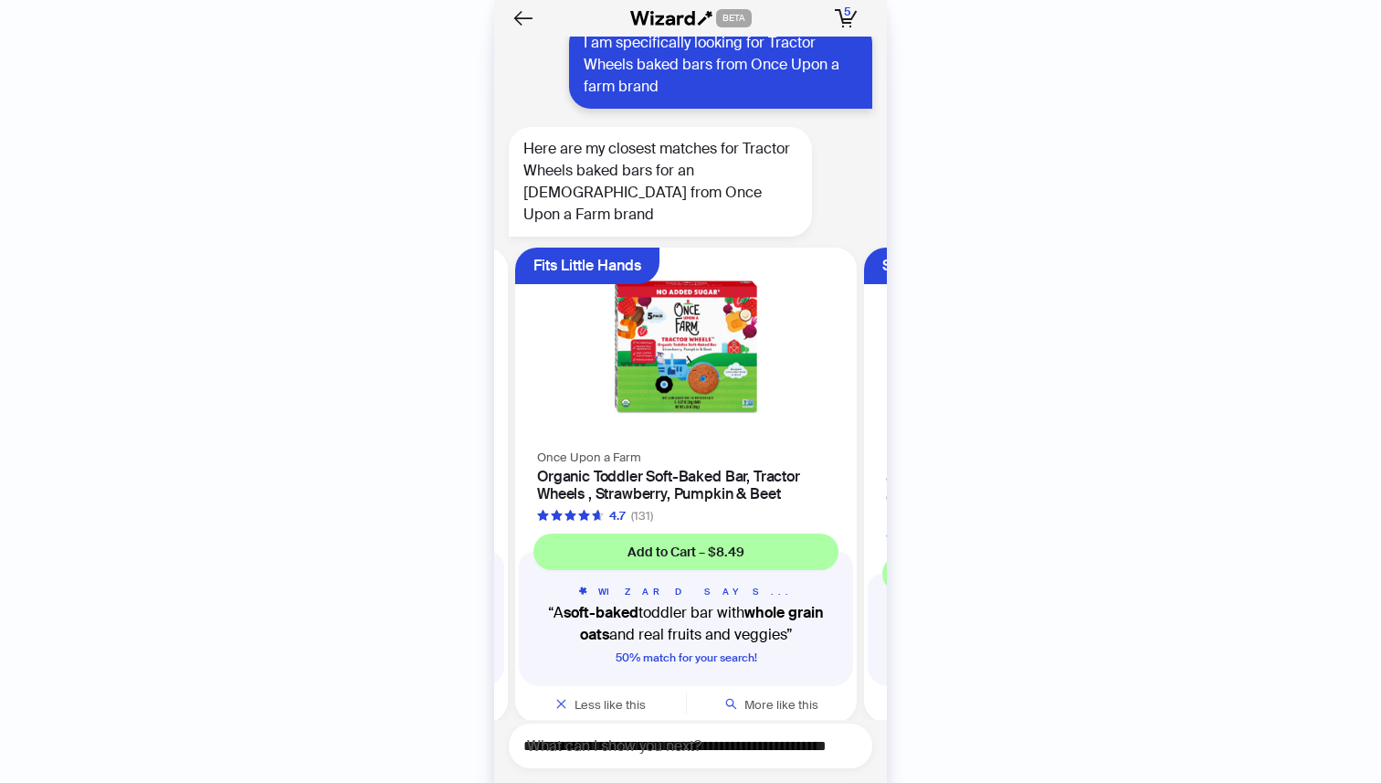
scroll to position [6616, 0]
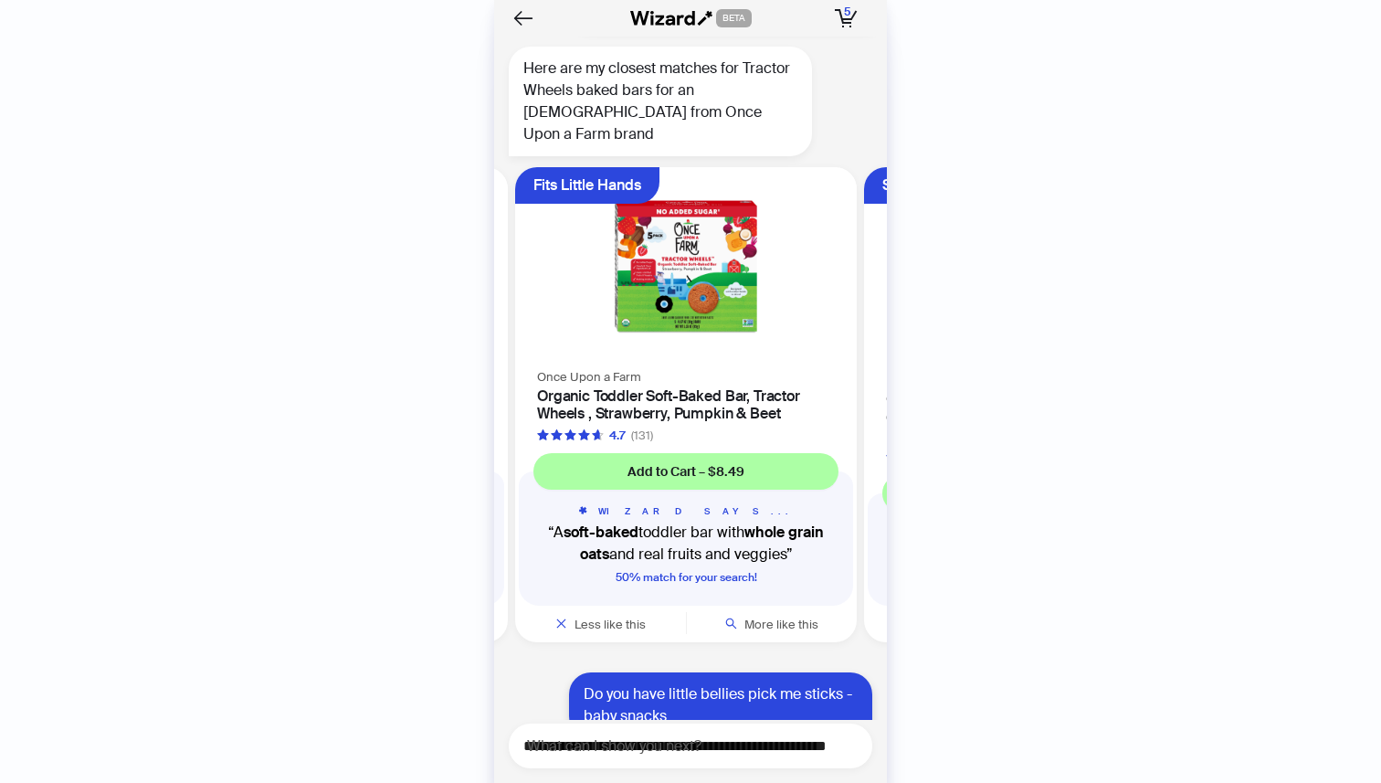
click at [772, 733] on div "**********" at bounding box center [691, 745] width 364 height 45
click at [746, 749] on textarea "**********" at bounding box center [697, 745] width 349 height 23
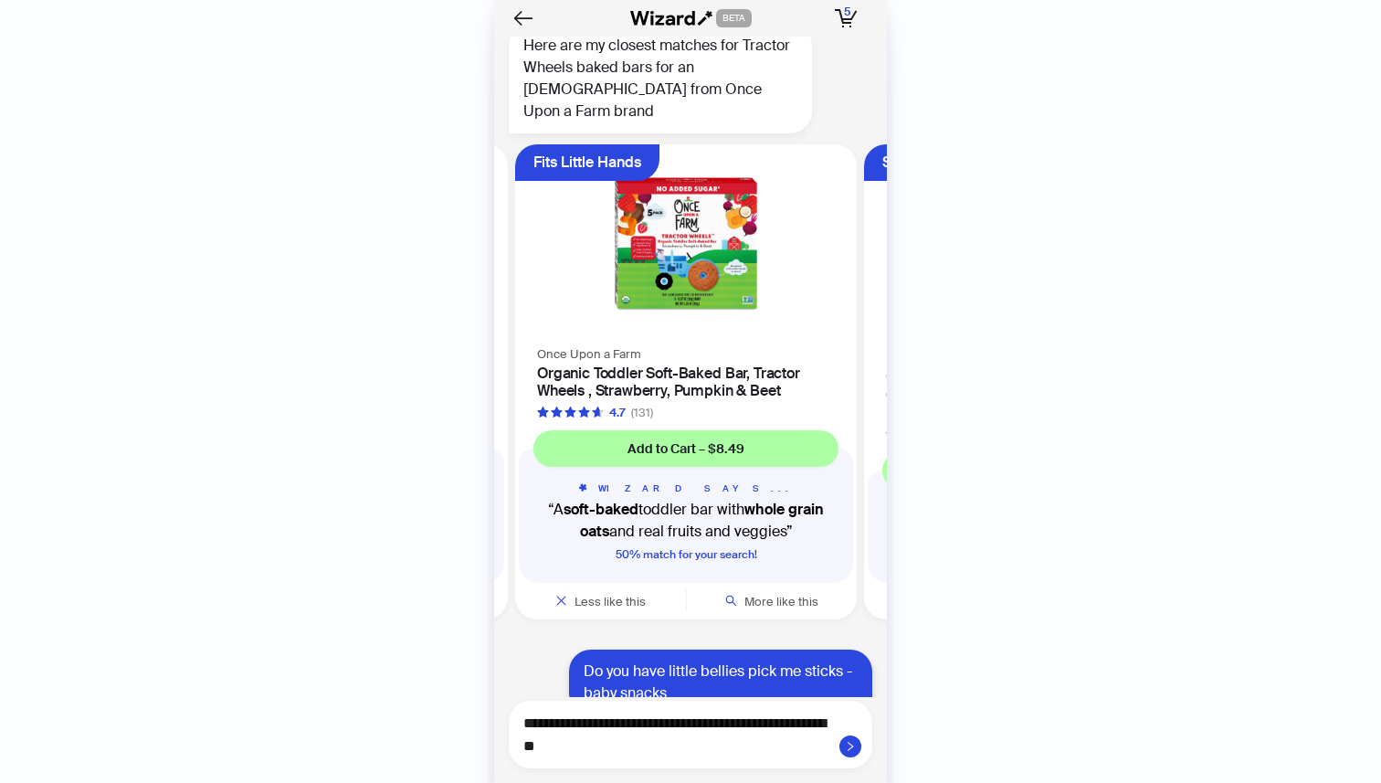
type textarea "**********"
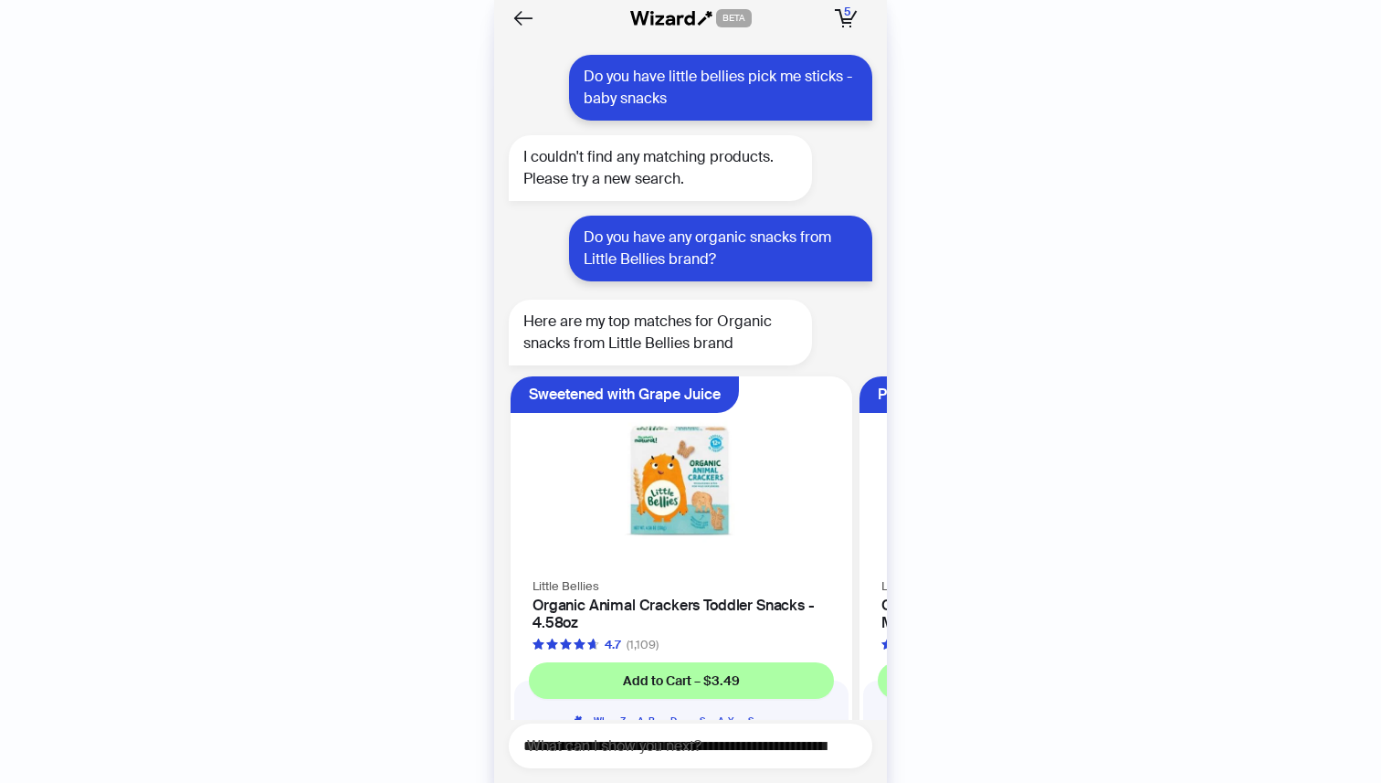
scroll to position [7284, 0]
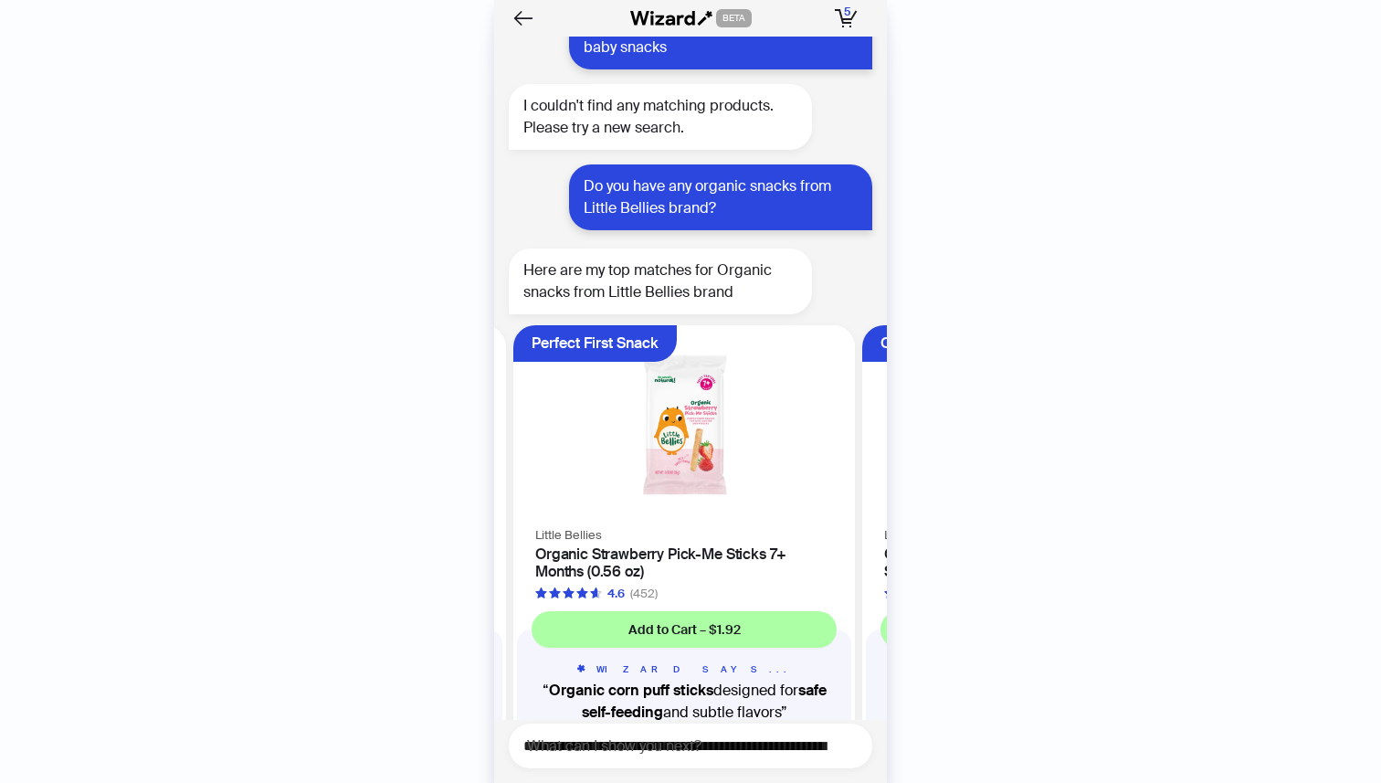
scroll to position [0, 344]
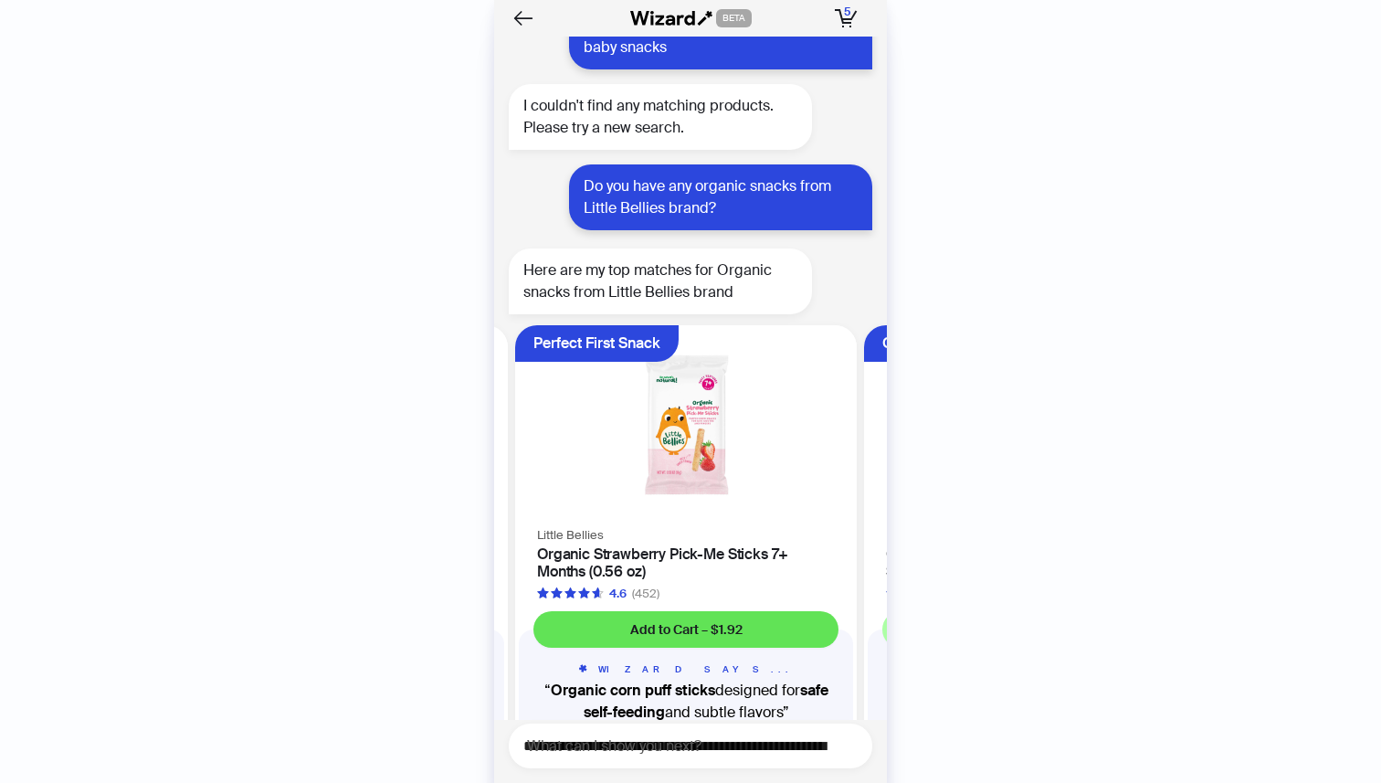
click at [696, 621] on span "Add to Cart – $1.92" at bounding box center [686, 629] width 112 height 16
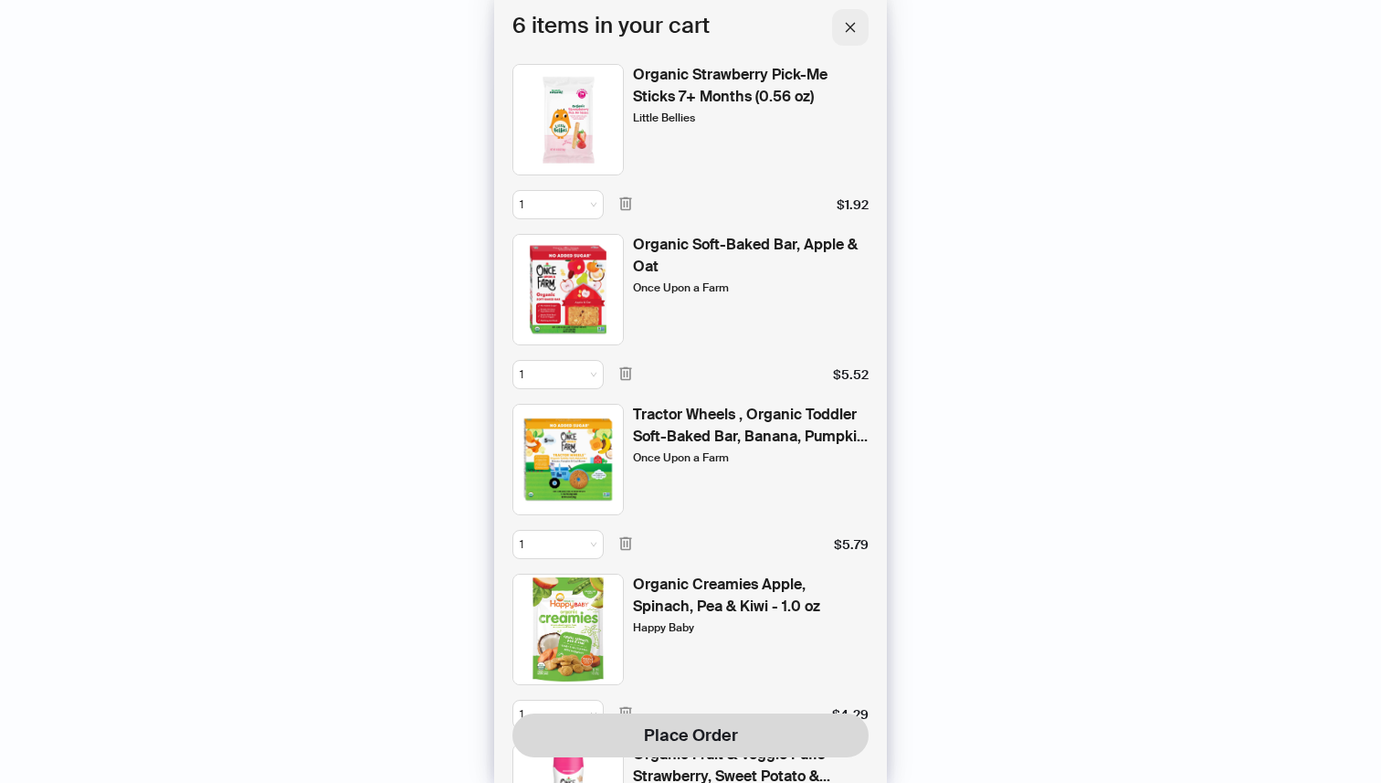
click at [849, 27] on icon "close" at bounding box center [851, 27] width 10 height 10
click at [852, 28] on icon "close" at bounding box center [851, 27] width 10 height 10
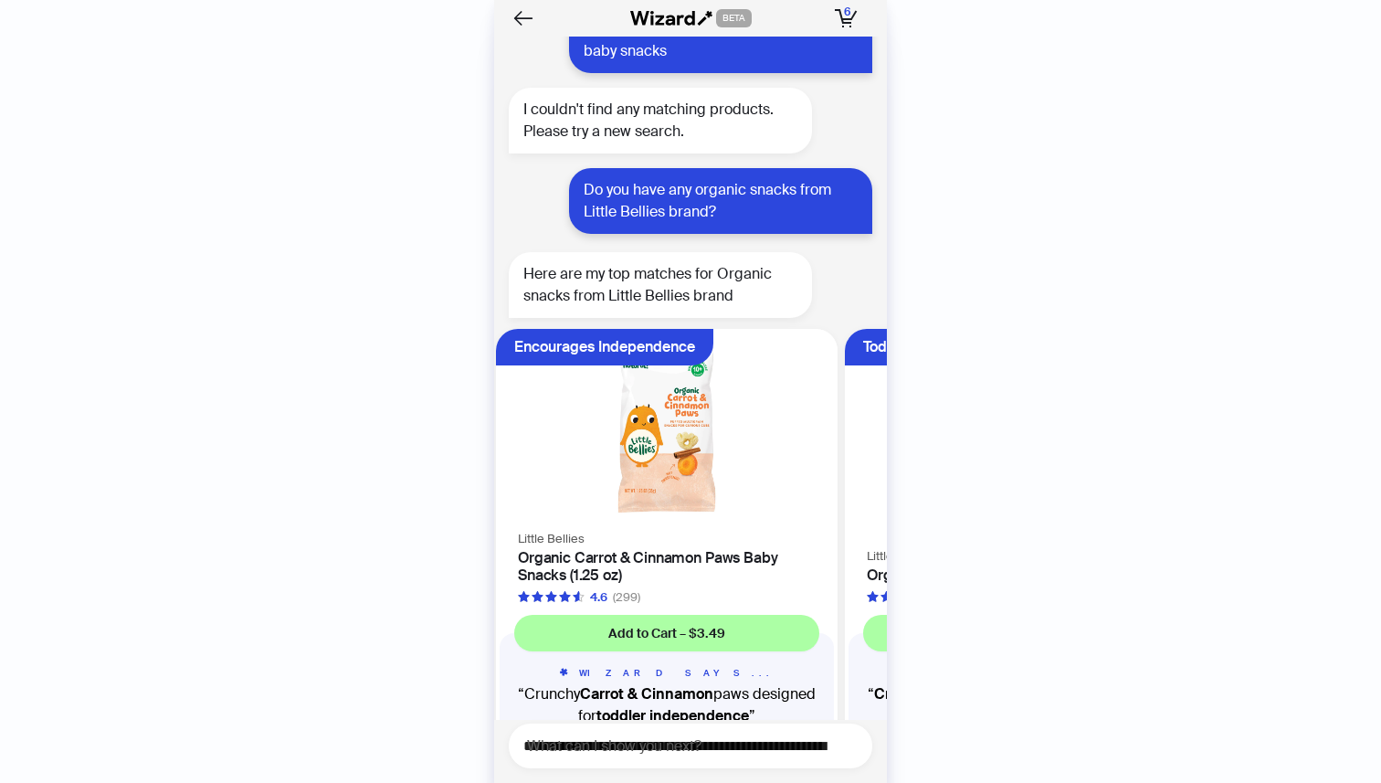
scroll to position [0, 1042]
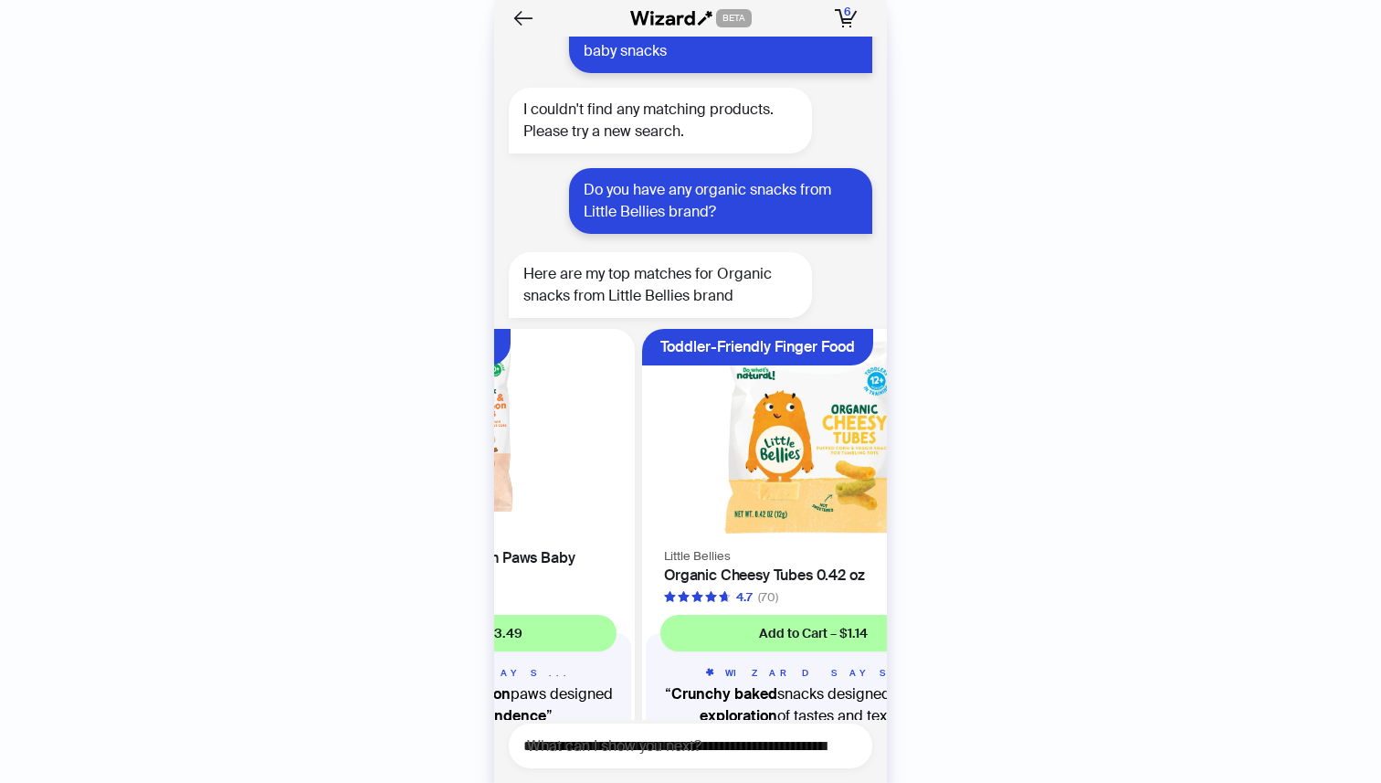
scroll to position [7281, 0]
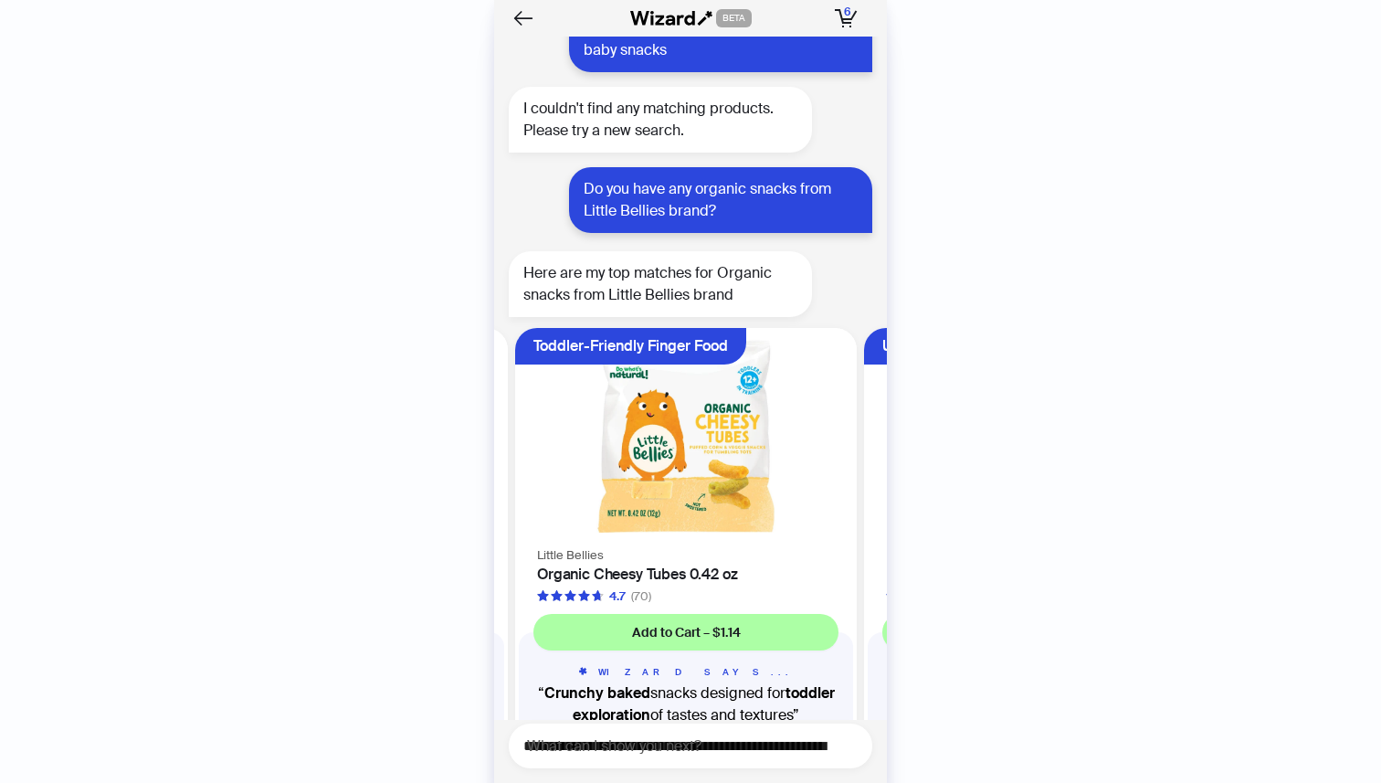
scroll to position [0, 1391]
click at [682, 351] on img at bounding box center [686, 436] width 320 height 194
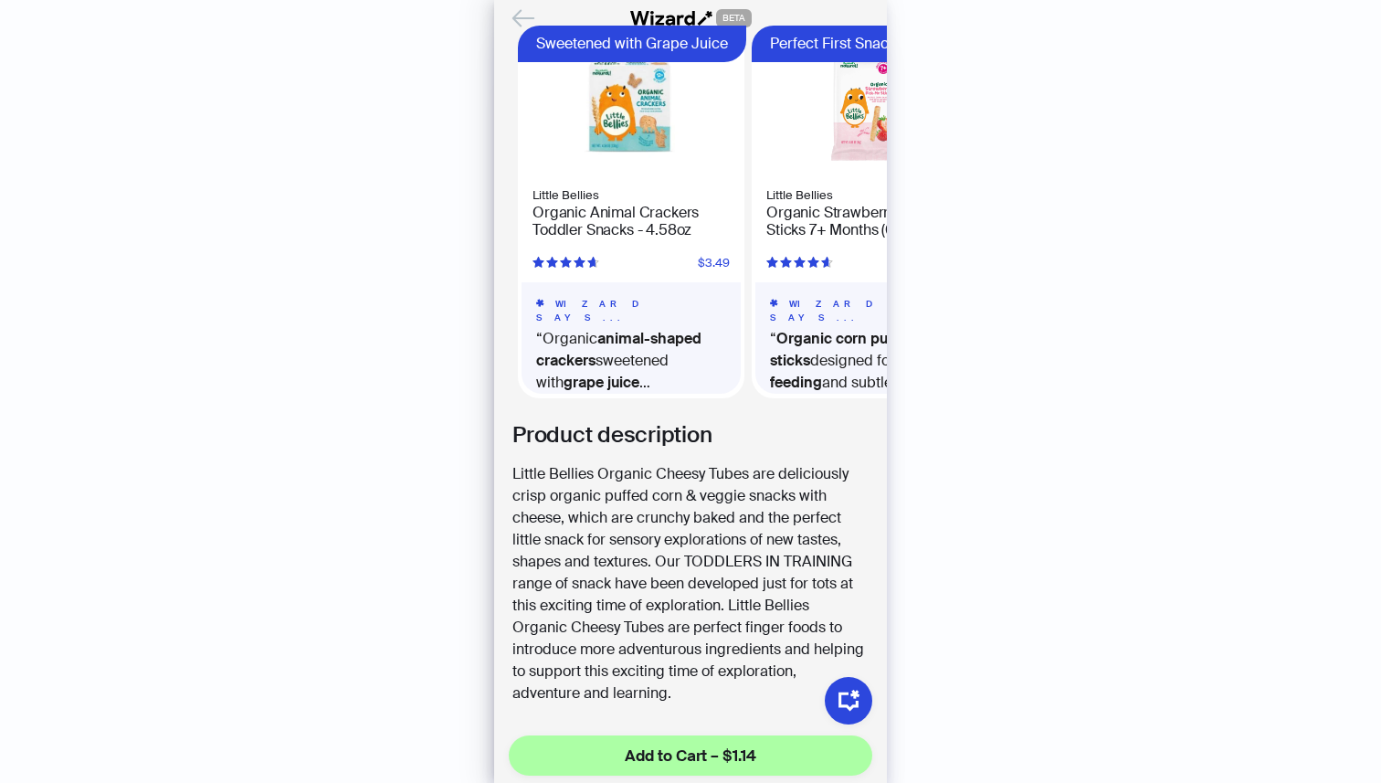
scroll to position [1075, 0]
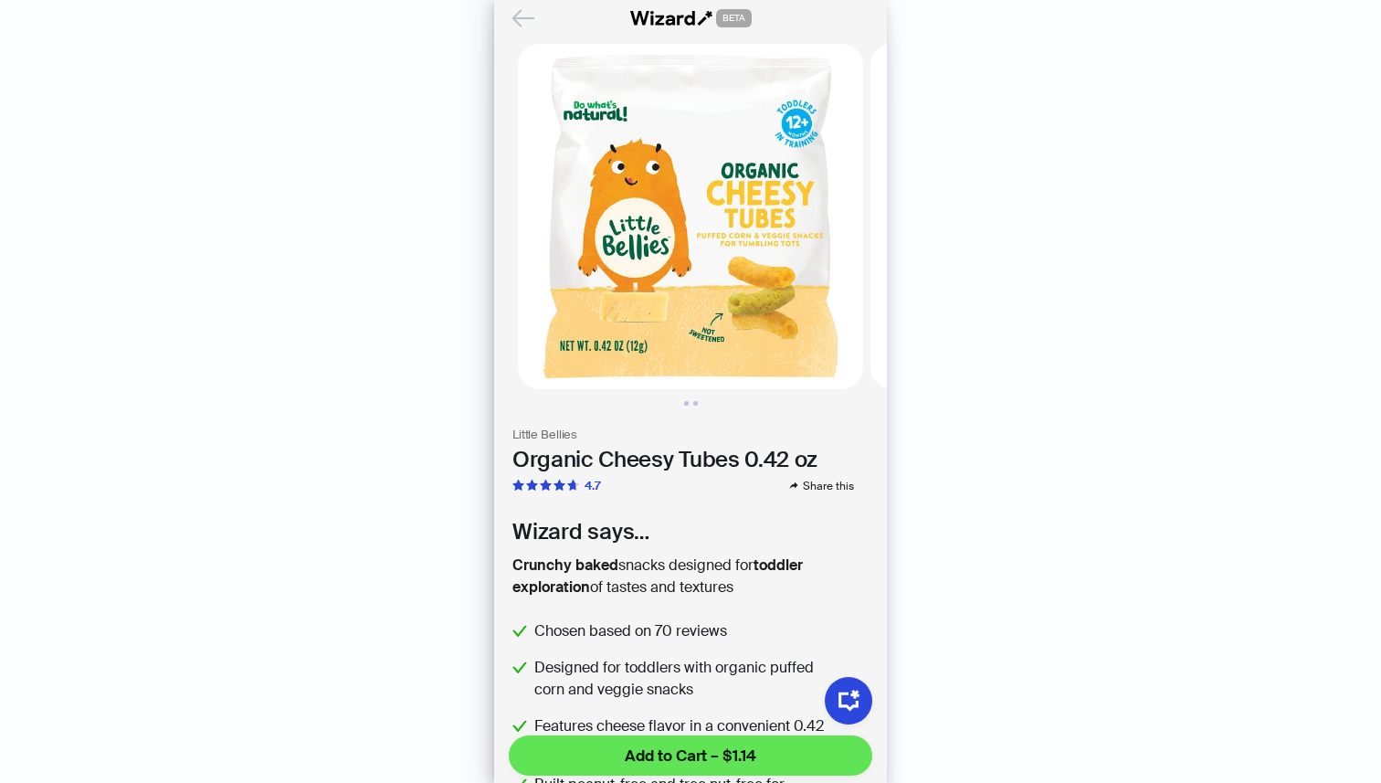
click at [773, 747] on button "Add to Cart – $1.14" at bounding box center [691, 755] width 364 height 40
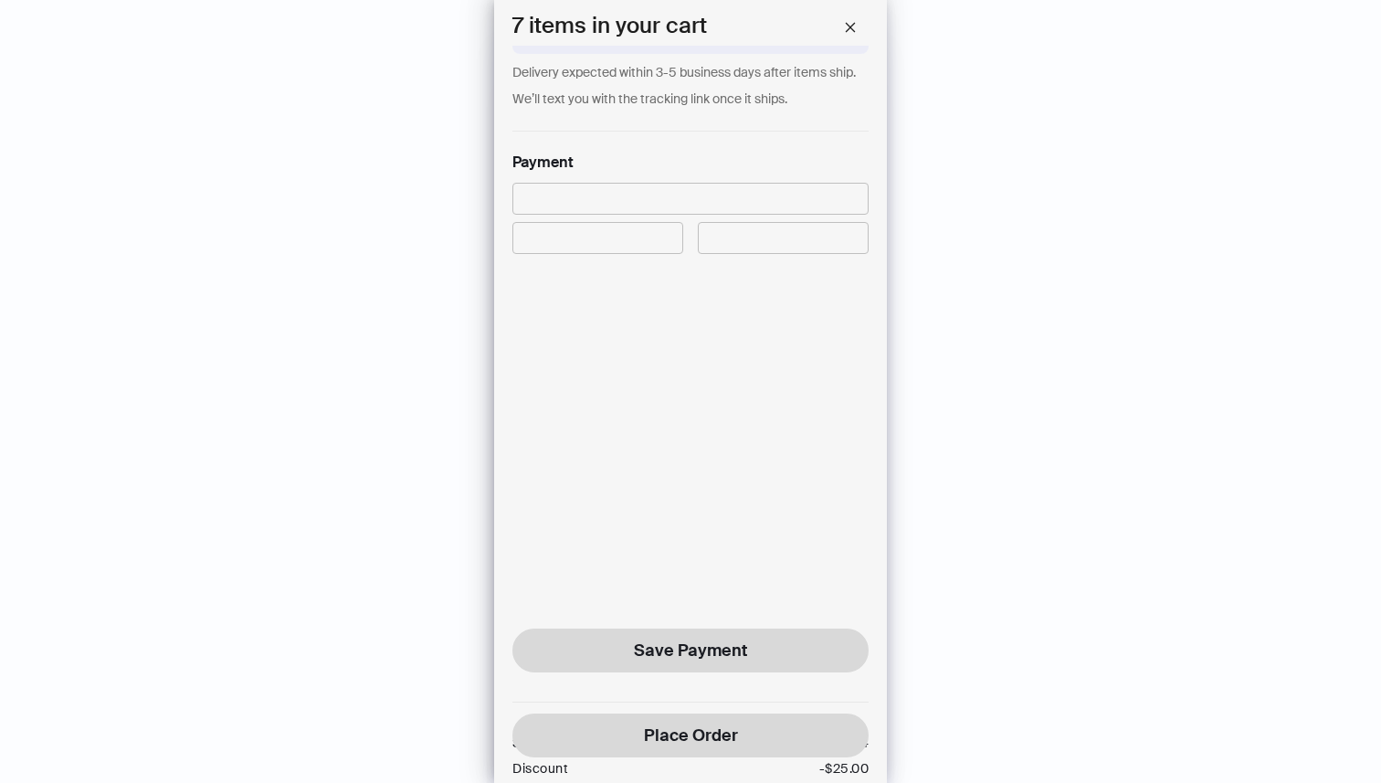
scroll to position [1446, 0]
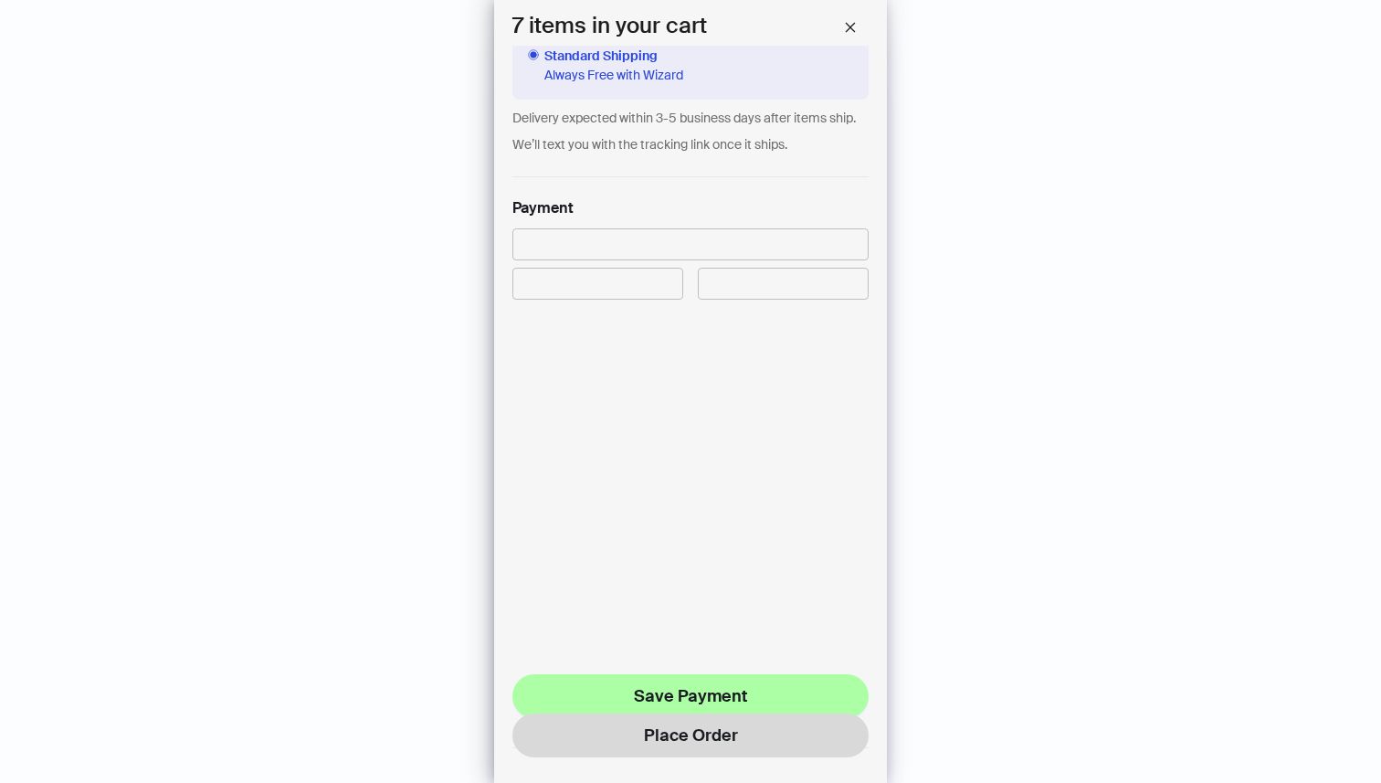
click at [709, 686] on span "Save Payment" at bounding box center [690, 696] width 113 height 22
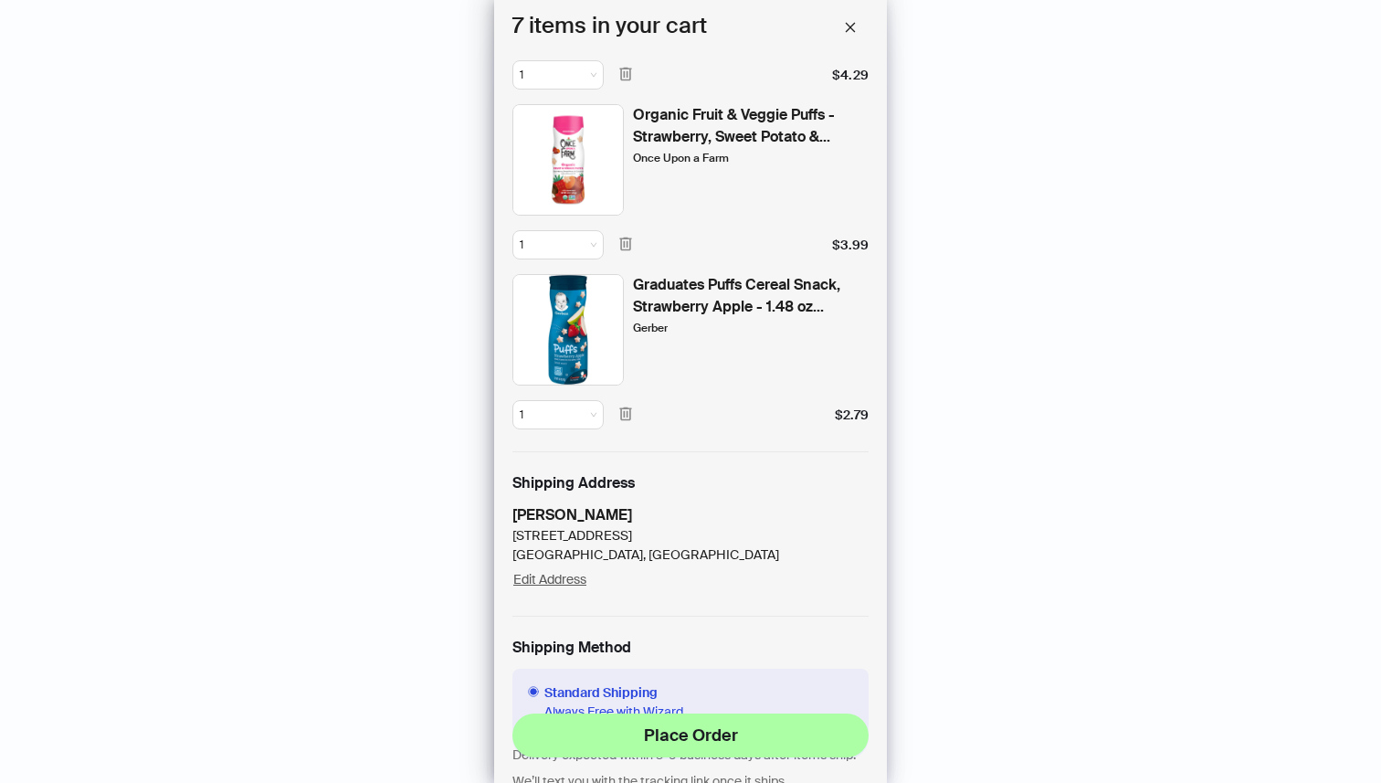
scroll to position [1220, 0]
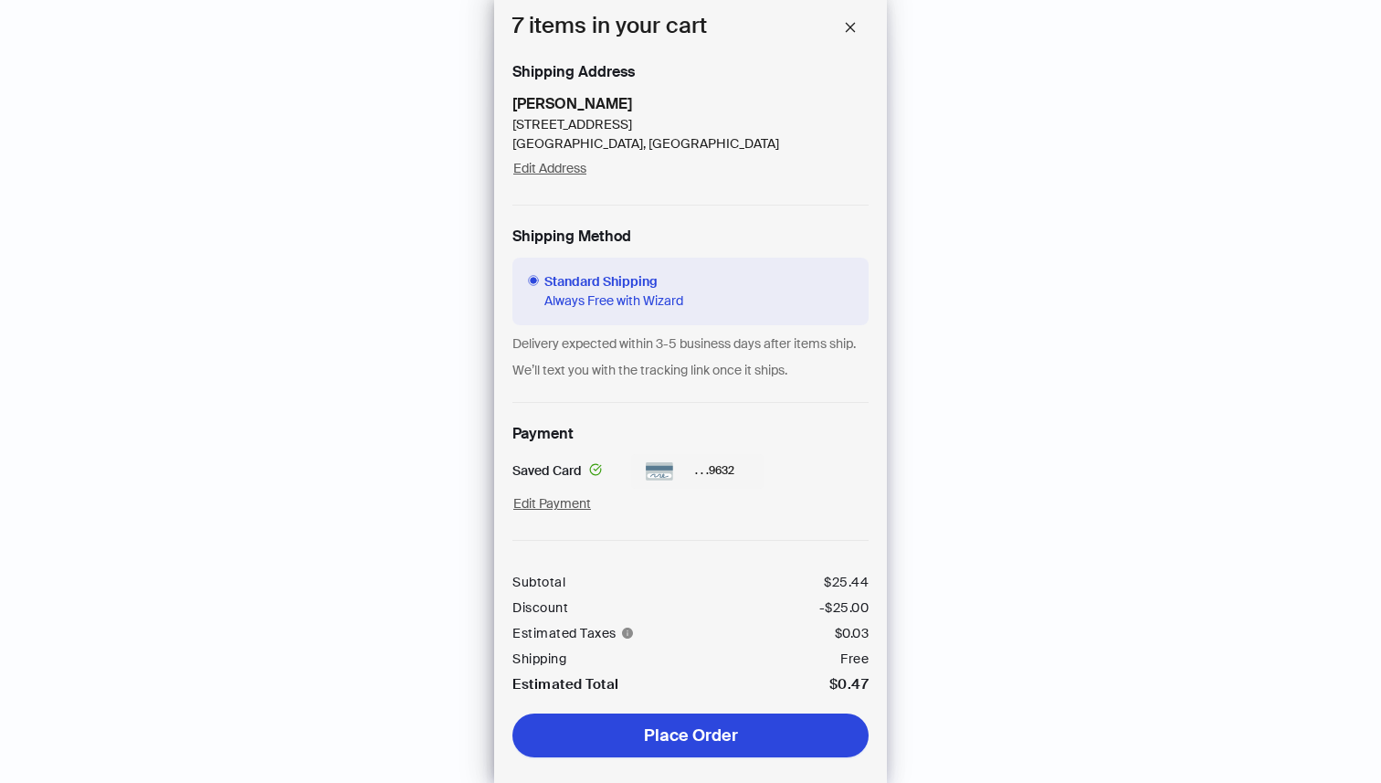
click at [714, 732] on span "Place Order" at bounding box center [691, 735] width 94 height 22
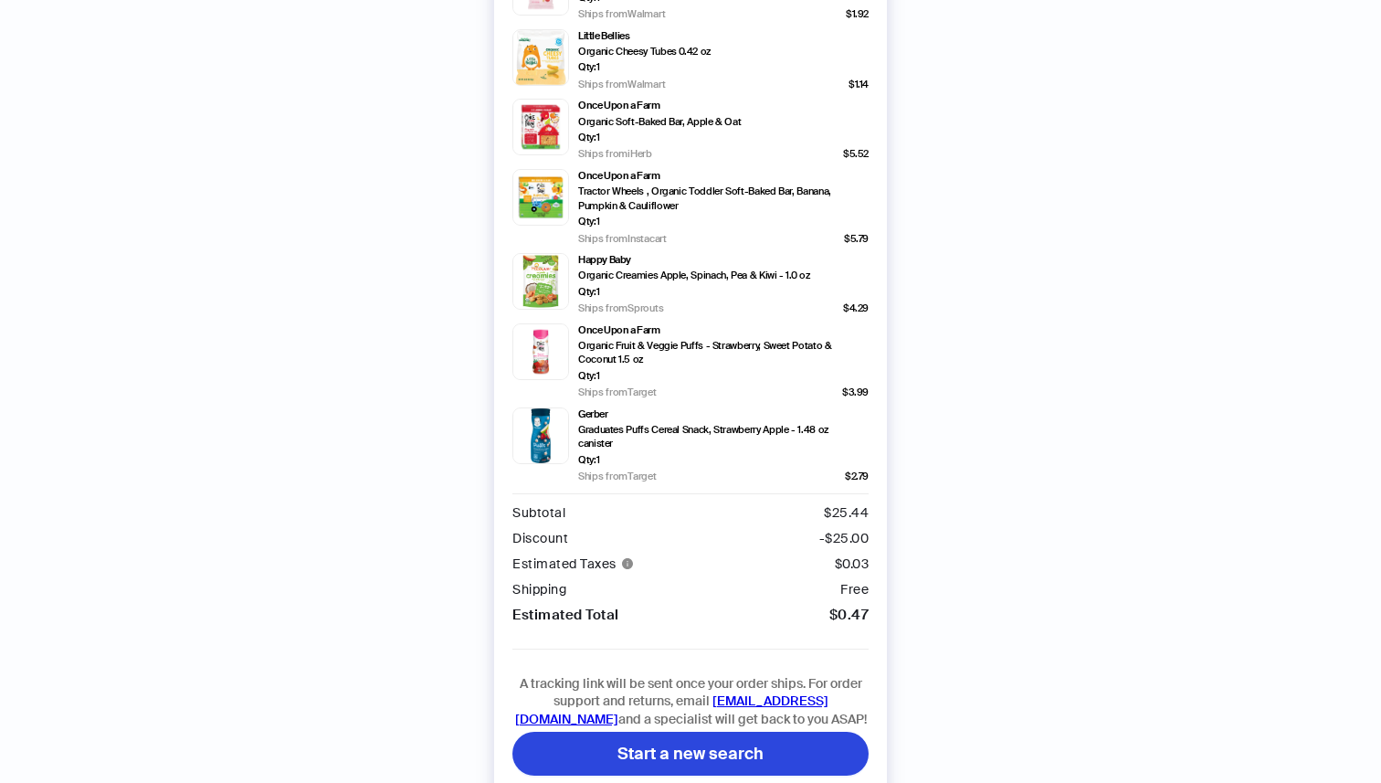
scroll to position [207, 0]
